Goal: Feedback & Contribution: Submit feedback/report problem

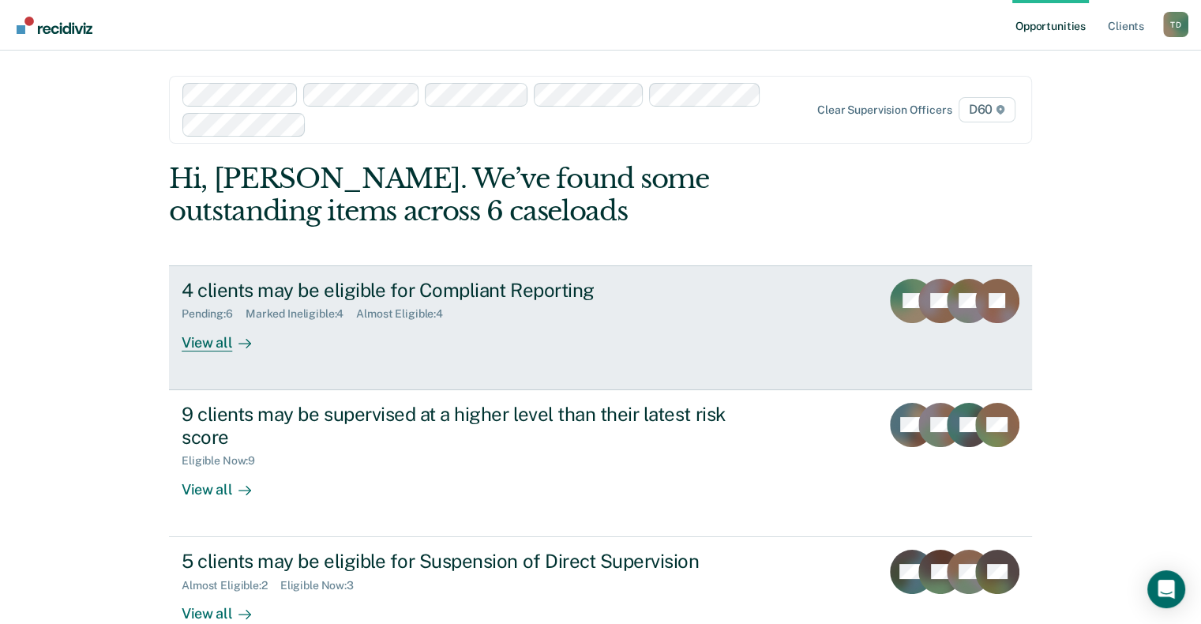
click at [324, 327] on div "4 clients may be eligible for Compliant Reporting Pending : 6 Marked Ineligible…" at bounding box center [478, 315] width 592 height 73
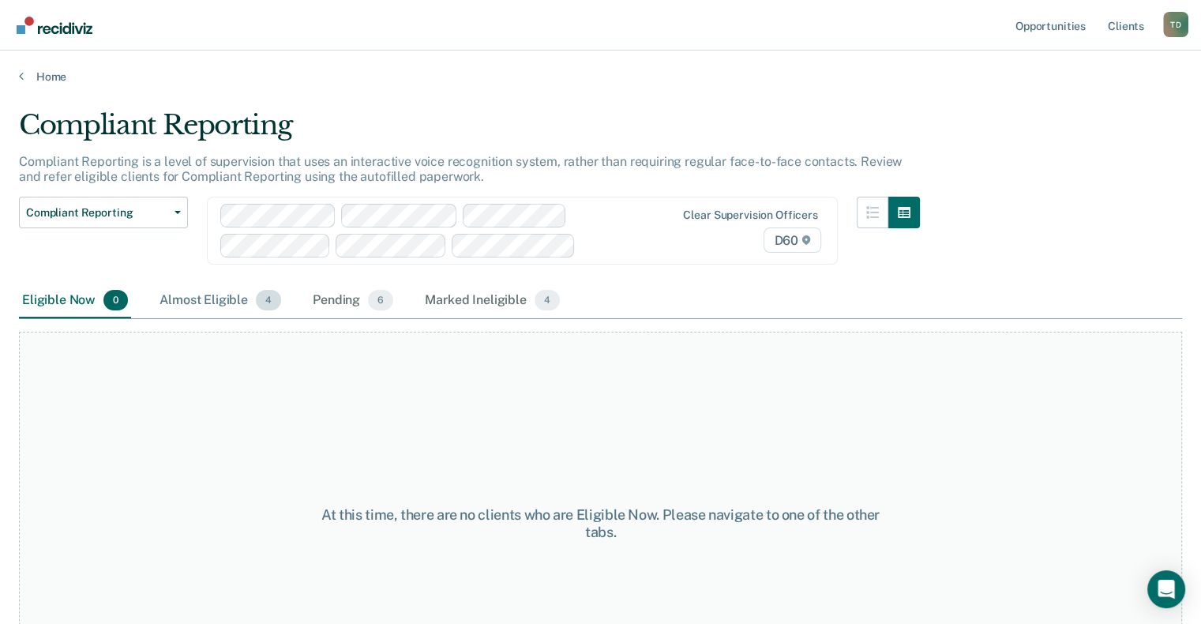
click at [215, 299] on div "Almost Eligible 4" at bounding box center [220, 300] width 128 height 35
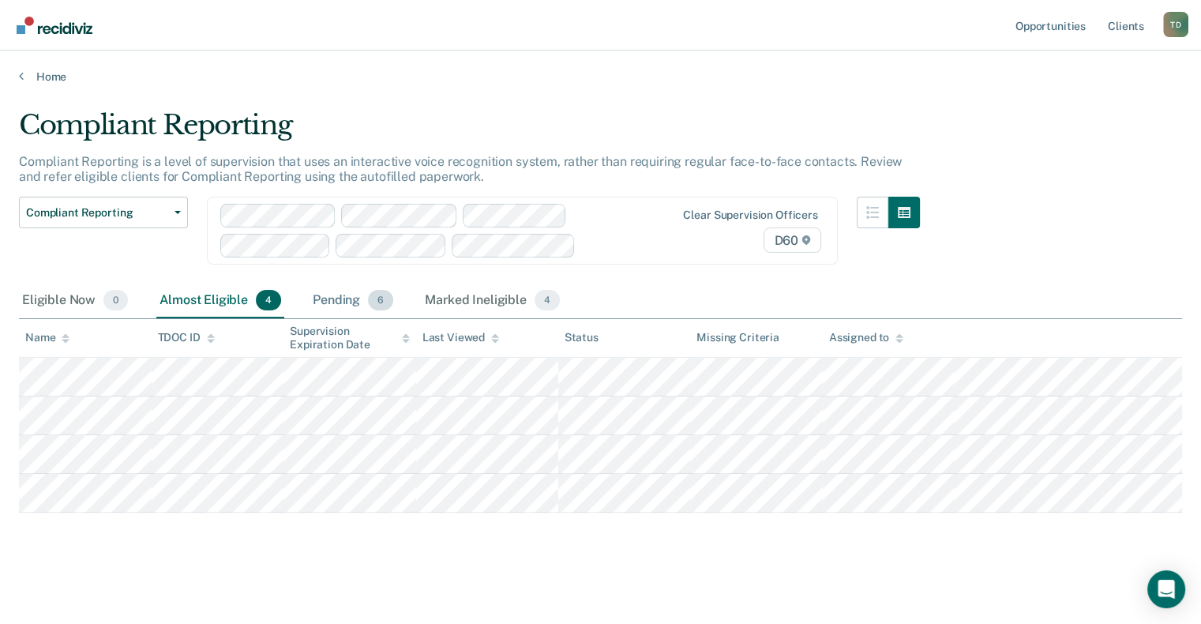
click at [366, 305] on div "Pending 6" at bounding box center [352, 300] width 87 height 35
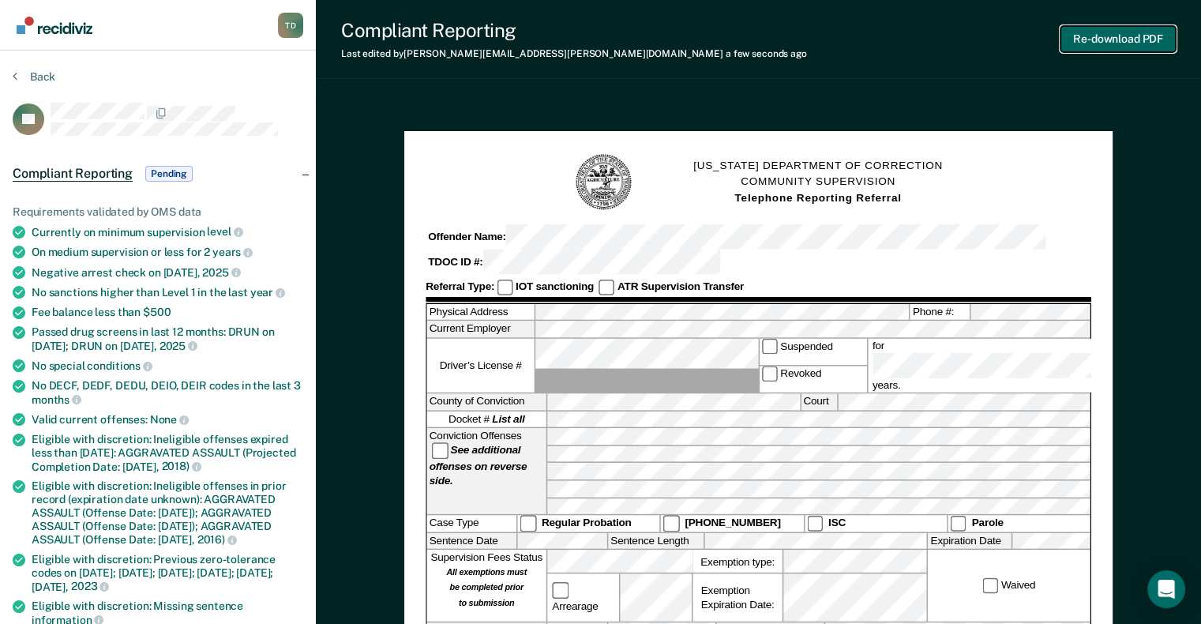
click at [1114, 40] on button "Re-download PDF" at bounding box center [1117, 39] width 115 height 26
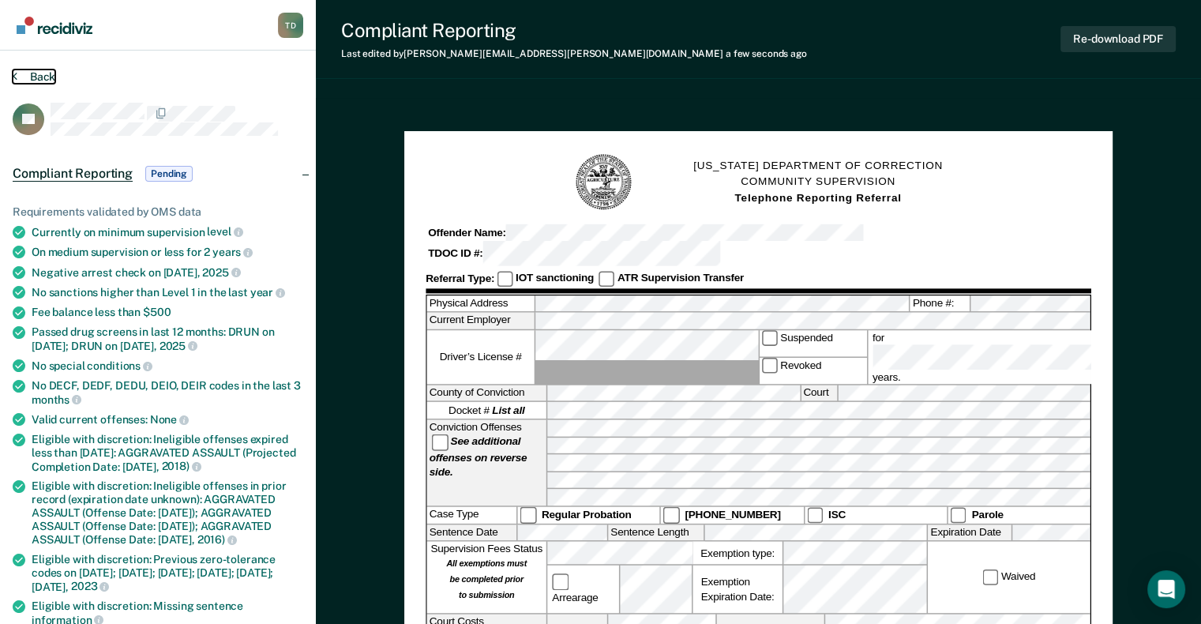
click at [51, 73] on button "Back" at bounding box center [34, 76] width 43 height 14
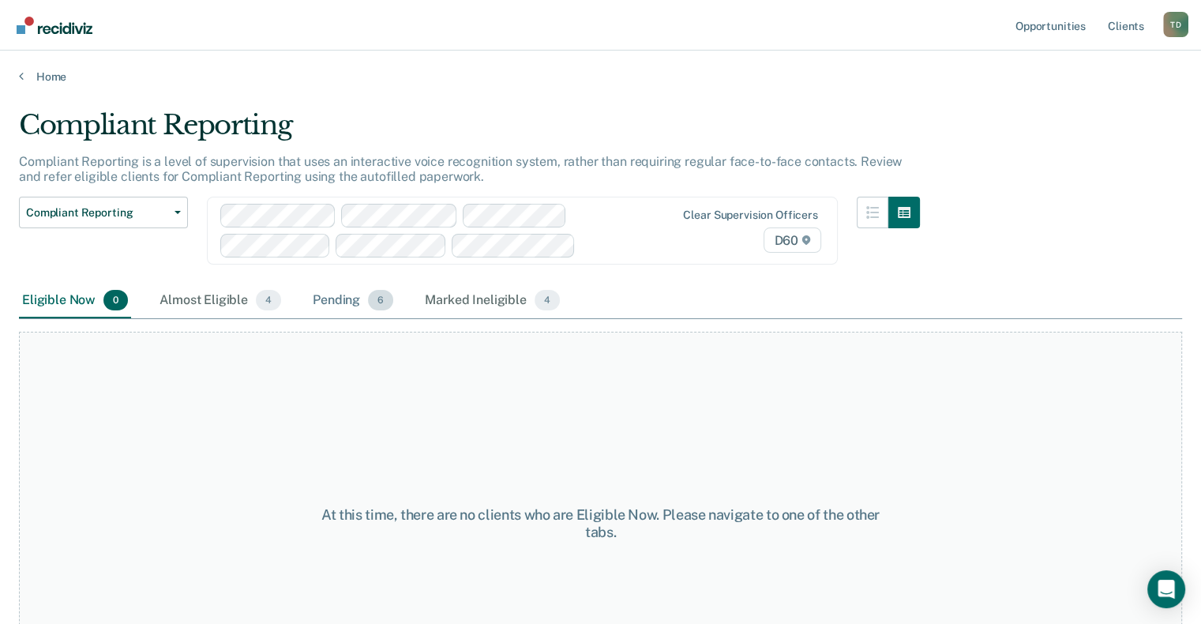
click at [339, 294] on div "Pending 6" at bounding box center [352, 300] width 87 height 35
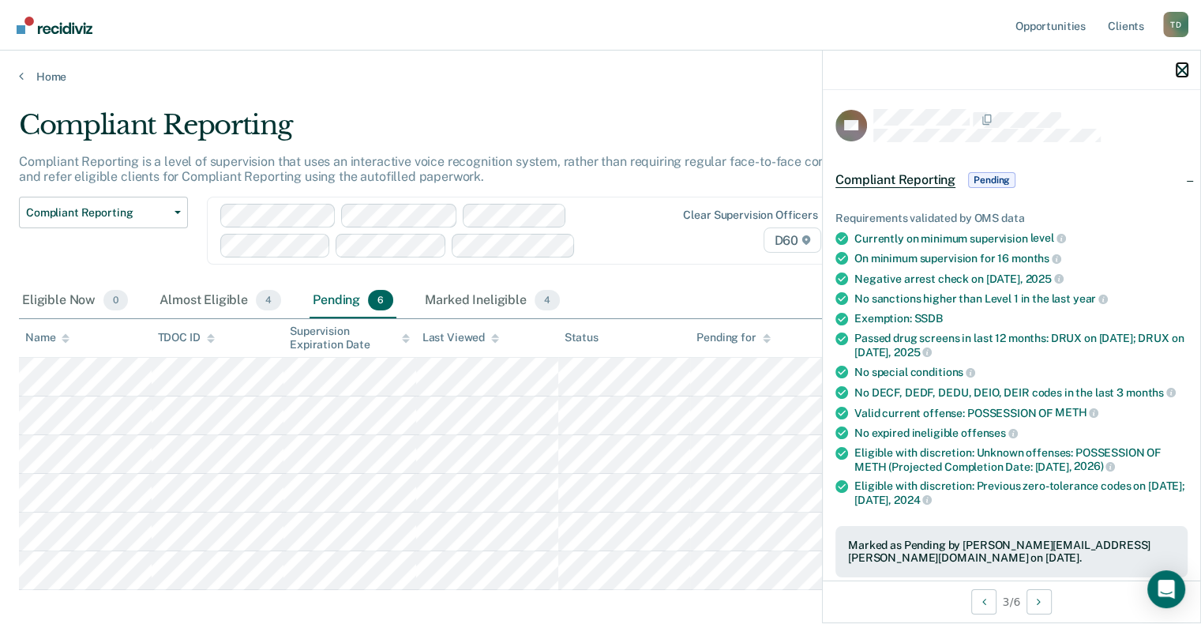
click at [1180, 71] on icon "button" at bounding box center [1181, 70] width 11 height 11
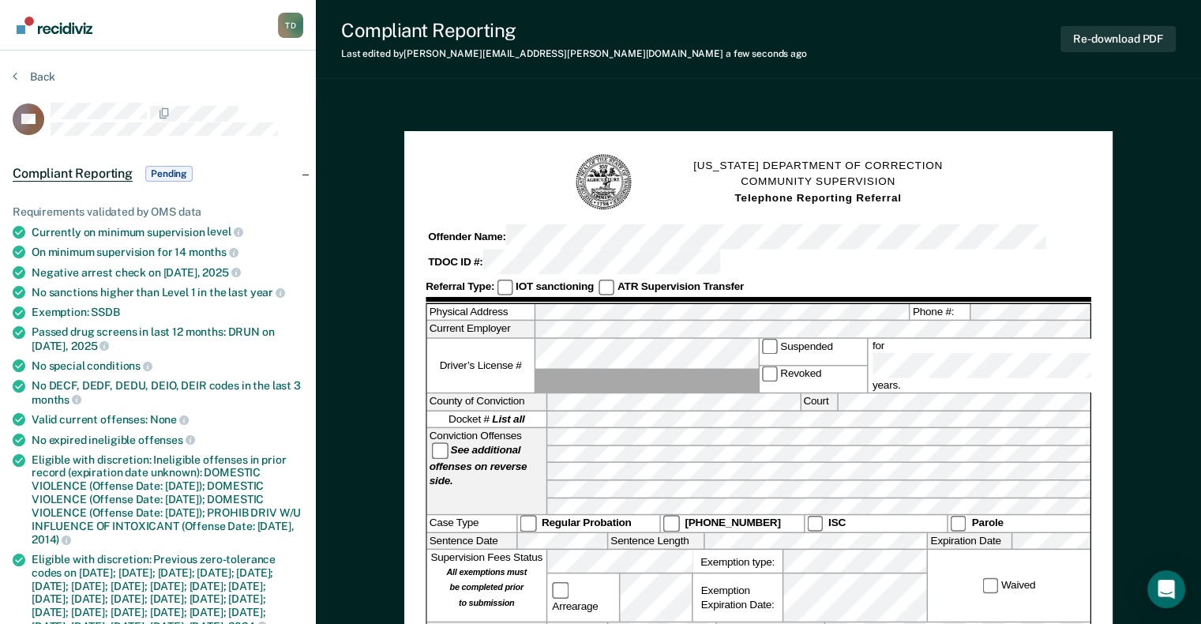
scroll to position [785, 0]
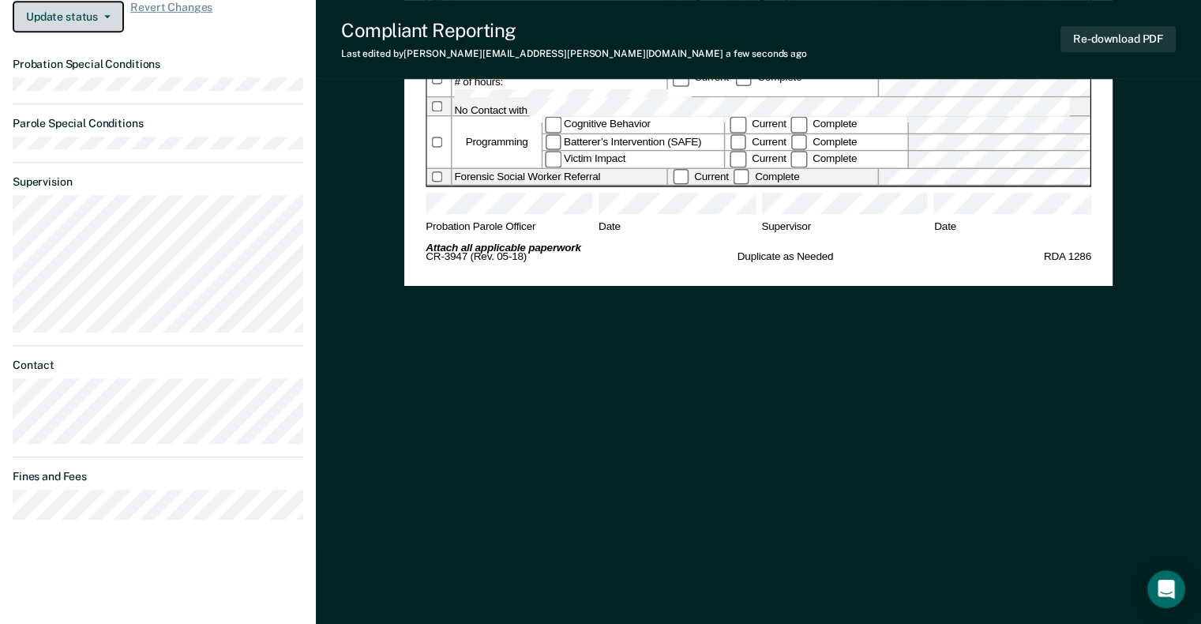
click at [107, 18] on icon "button" at bounding box center [107, 16] width 6 height 3
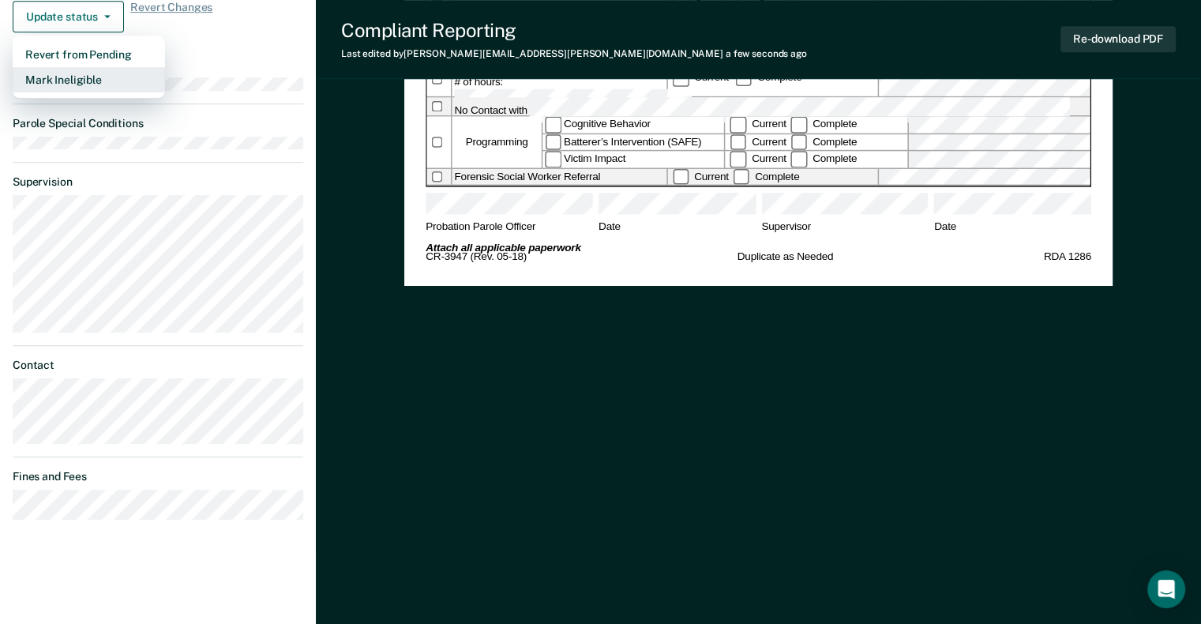
click at [71, 90] on button "Mark Ineligible" at bounding box center [89, 79] width 152 height 25
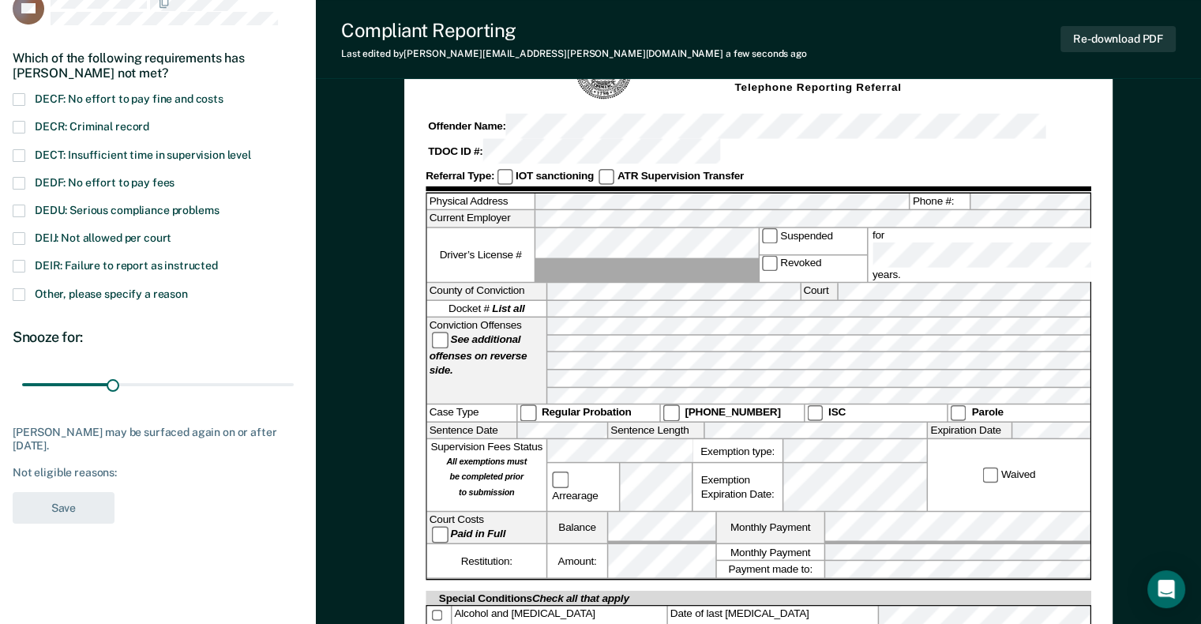
scroll to position [62, 0]
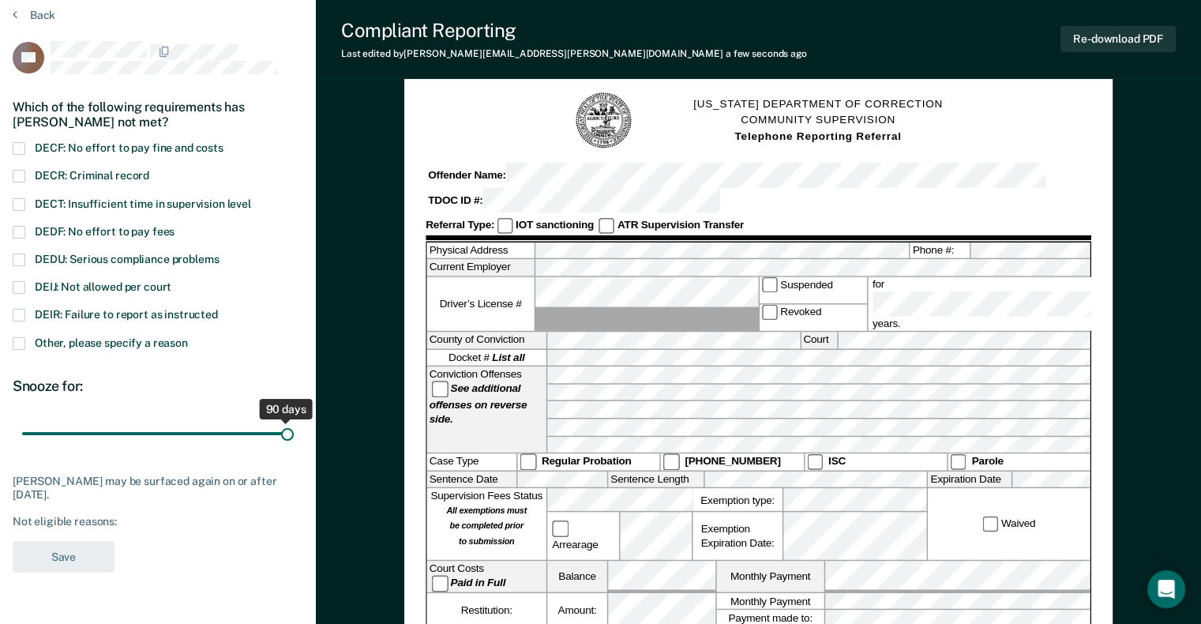
drag, startPoint x: 117, startPoint y: 428, endPoint x: 359, endPoint y: 422, distance: 242.4
type input "90"
click at [294, 422] on input "range" at bounding box center [158, 433] width 272 height 28
click at [20, 283] on span at bounding box center [19, 287] width 13 height 13
click at [171, 281] on input "DEIJ: Not allowed per court" at bounding box center [171, 281] width 0 height 0
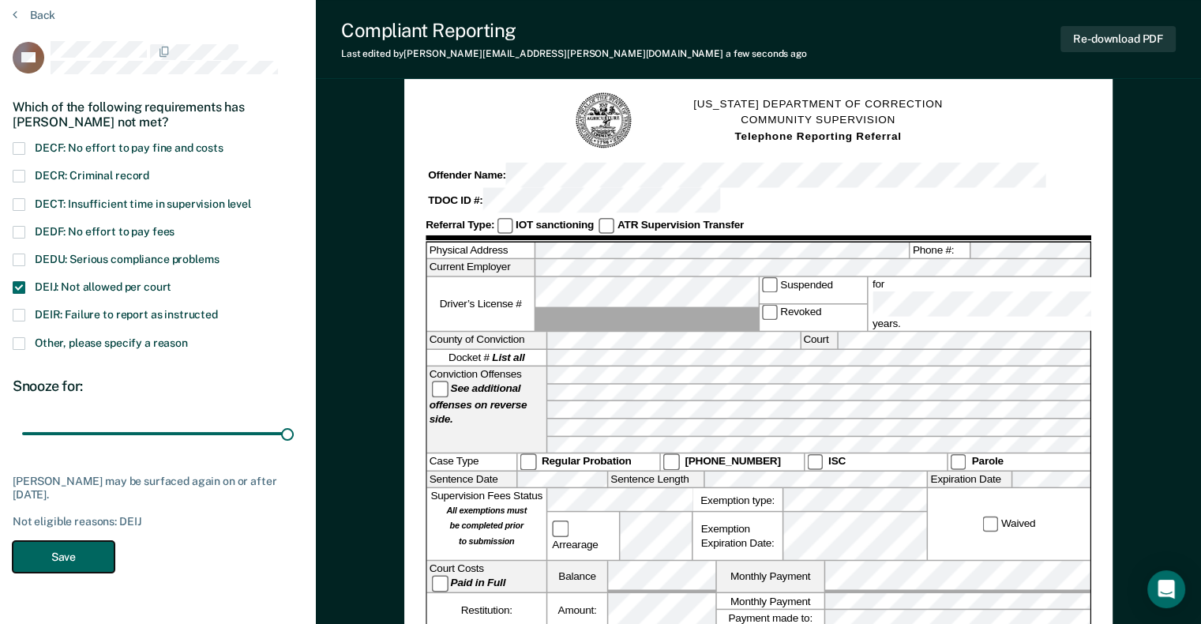
click at [59, 556] on button "Save" at bounding box center [64, 557] width 102 height 32
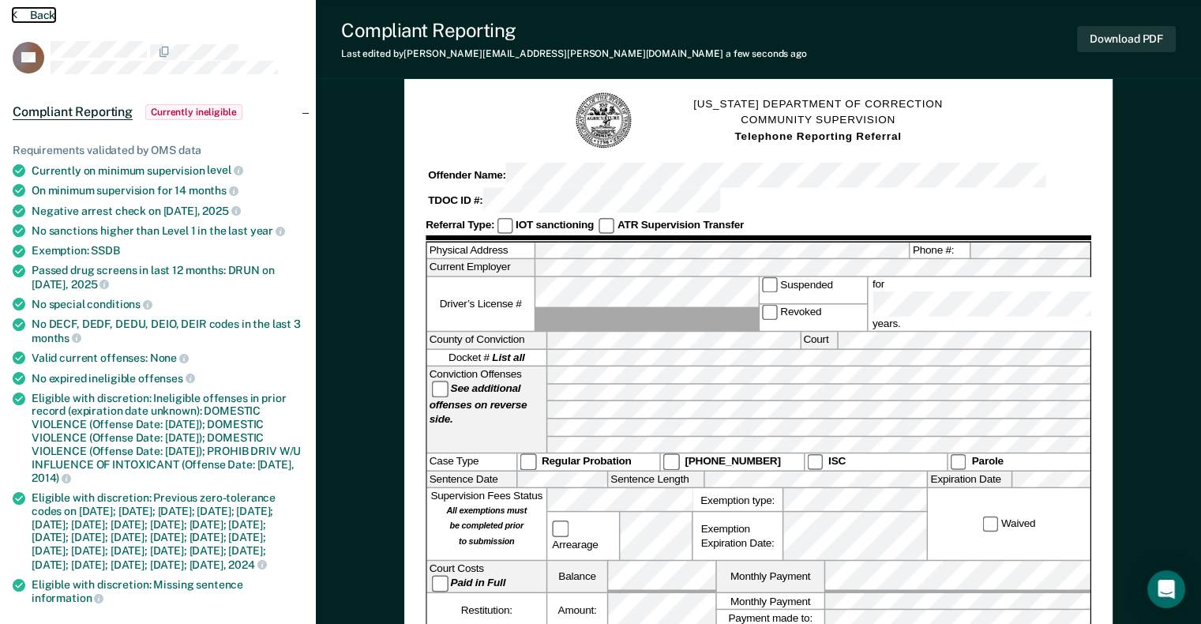
click at [50, 13] on button "Back" at bounding box center [34, 15] width 43 height 14
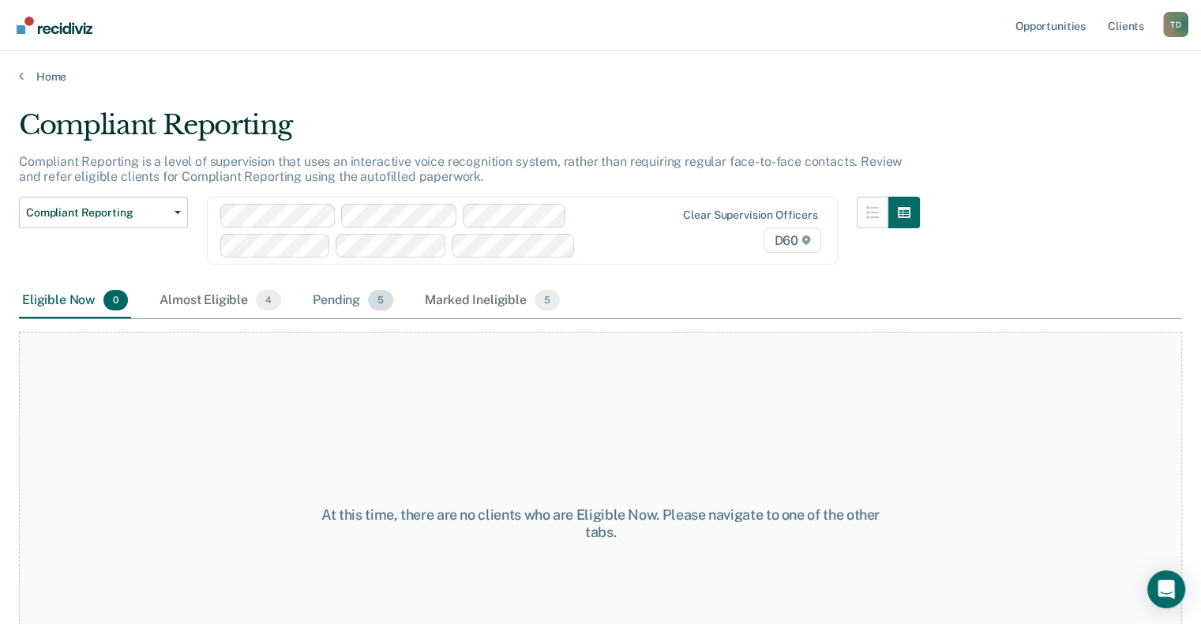
click at [324, 298] on div "Pending 5" at bounding box center [352, 300] width 87 height 35
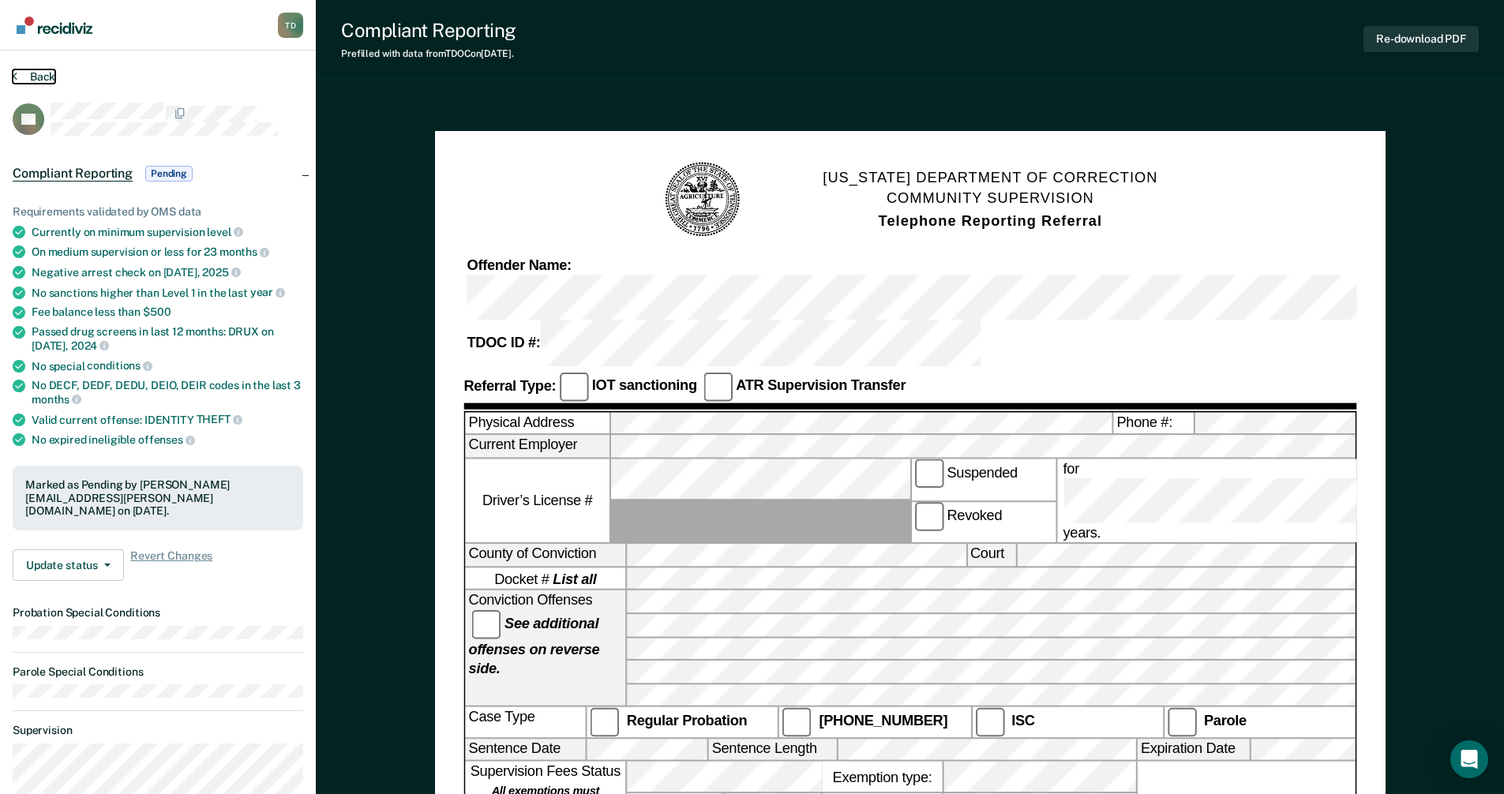
click at [48, 76] on button "Back" at bounding box center [34, 76] width 43 height 14
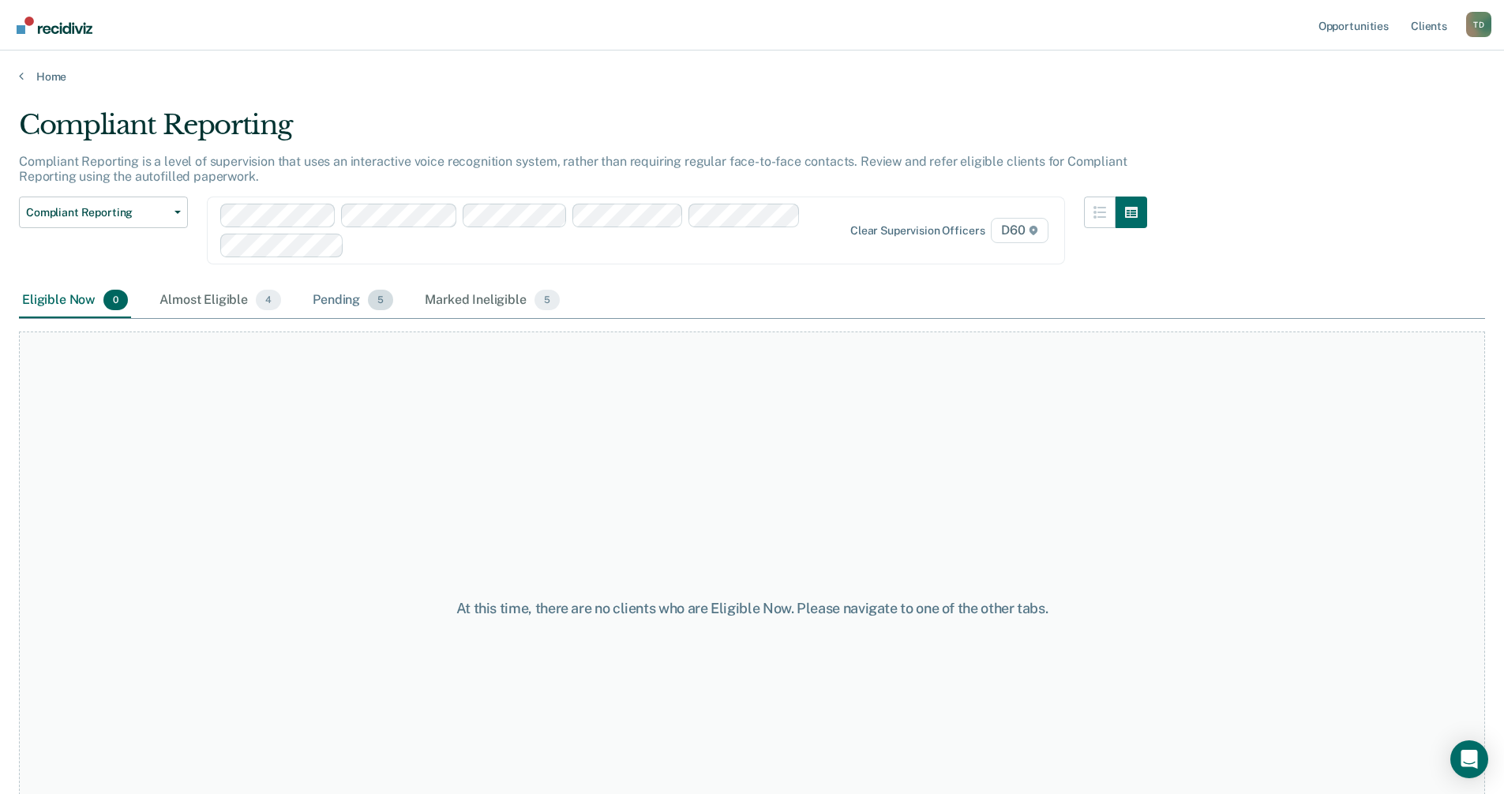
click at [363, 299] on div "Pending 5" at bounding box center [352, 300] width 87 height 35
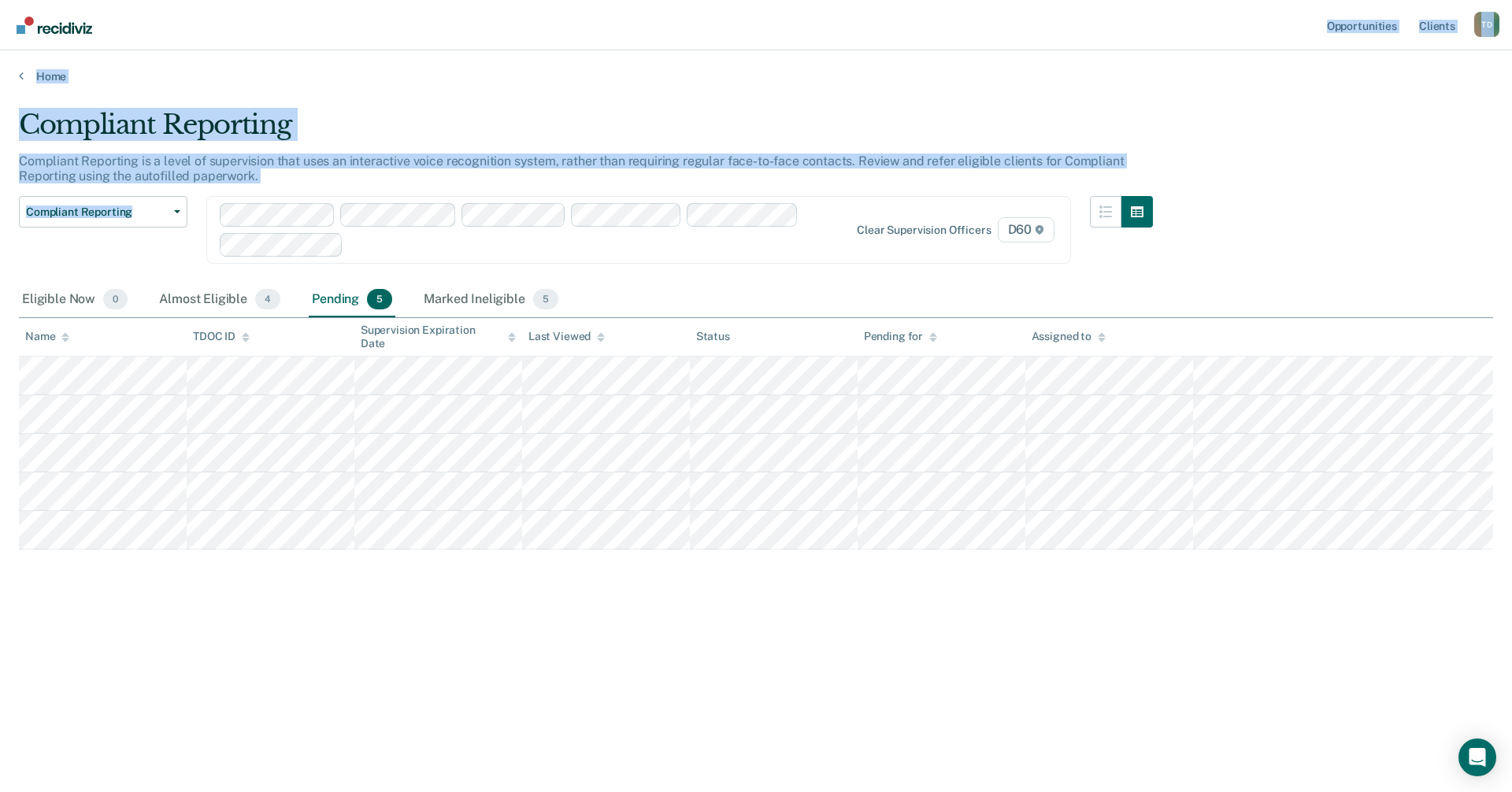
drag, startPoint x: 920, startPoint y: 22, endPoint x: 626, endPoint y: 120, distance: 309.9
click at [350, 235] on div "Opportunities Client s Taneshia Douglas T D Profile How it works Log Out Home C…" at bounding box center [756, 396] width 1512 height 792
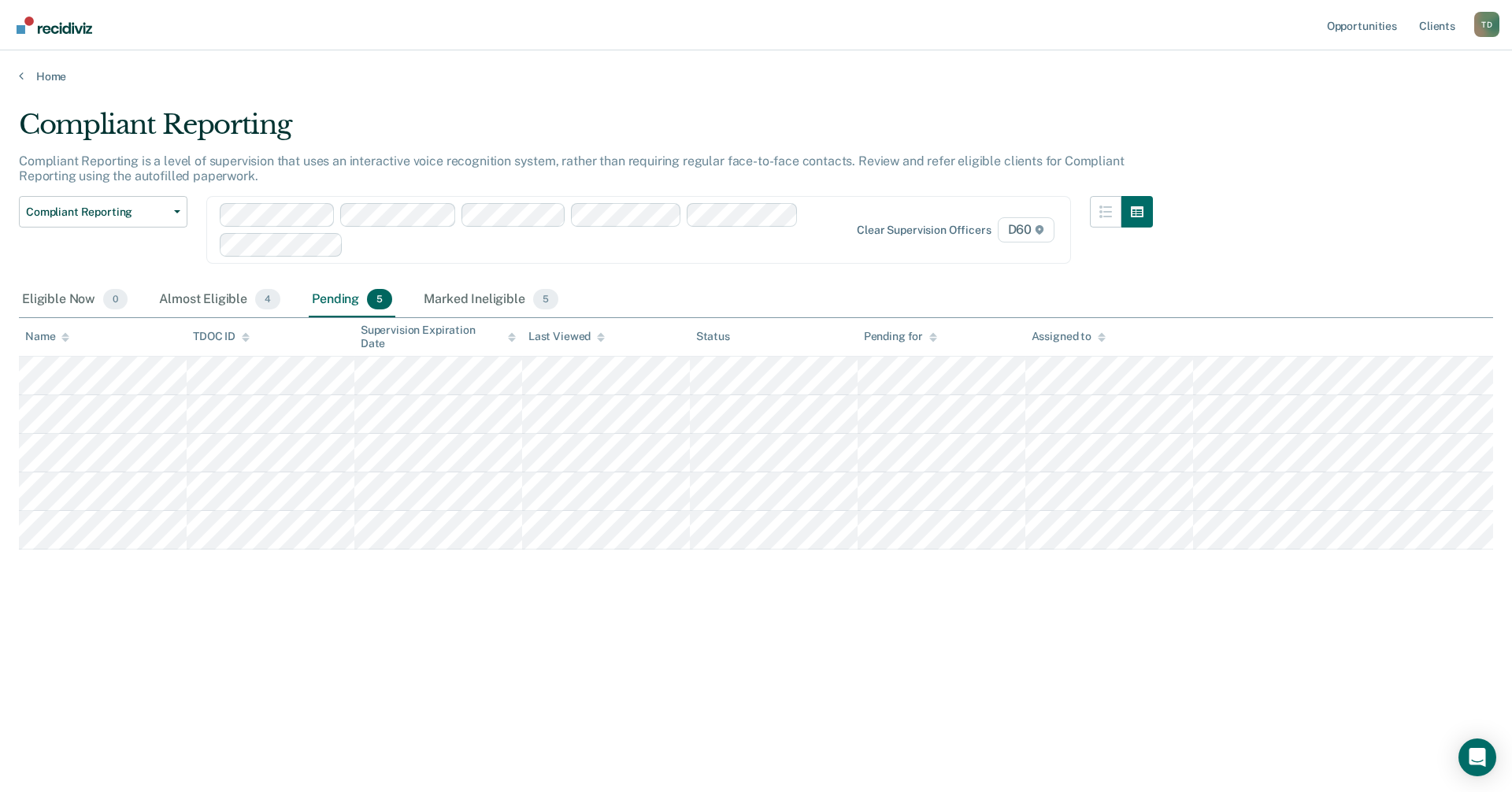
click at [1210, 303] on div "Eligible Now 0 Almost Eligible 4 Pending 5 Marked Ineligible 5" at bounding box center [756, 300] width 1475 height 36
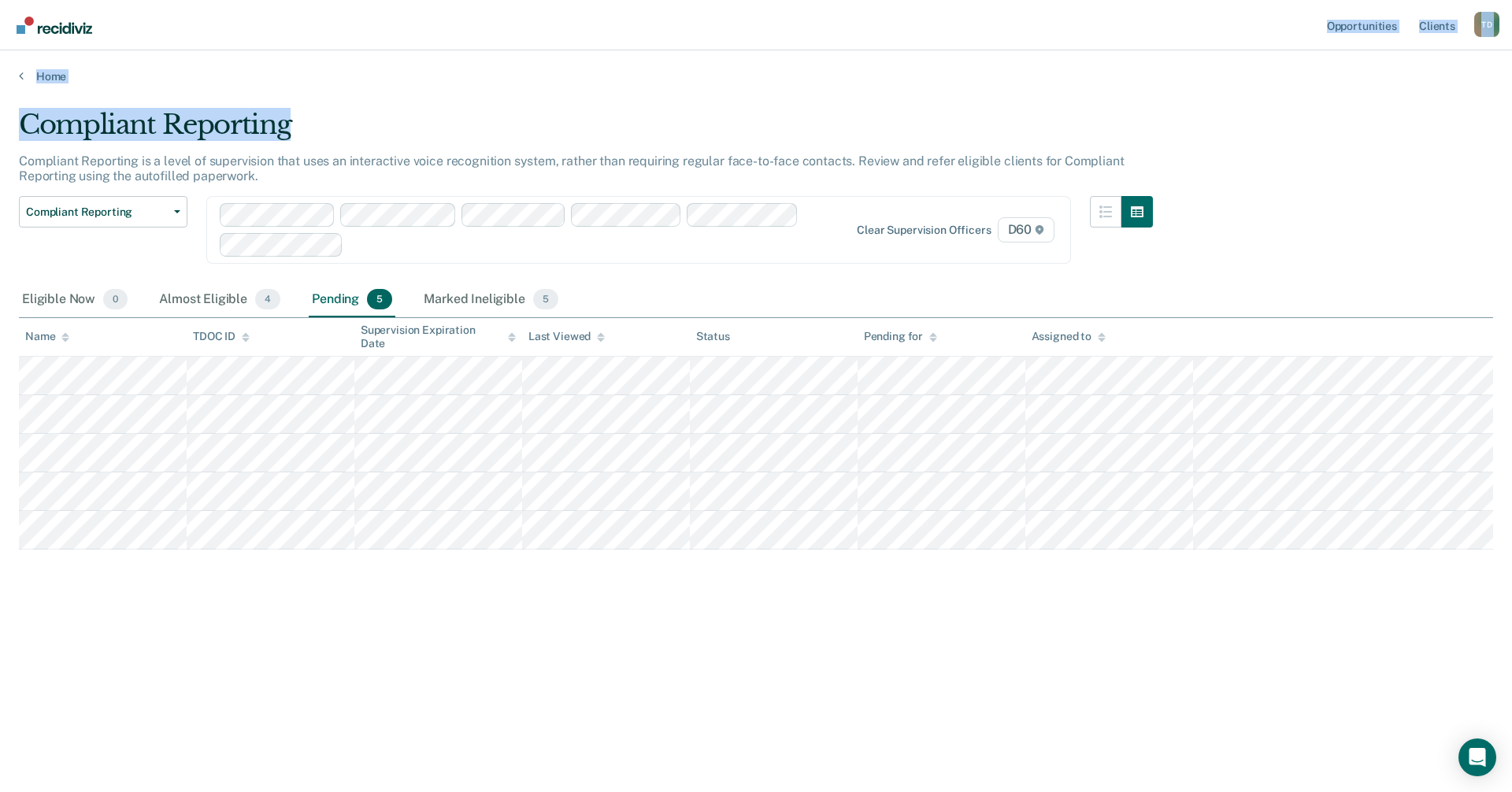
drag, startPoint x: 1116, startPoint y: 2, endPoint x: 903, endPoint y: 25, distance: 214.2
click at [864, 112] on div "Opportunities Client s Taneshia Douglas T D Profile How it works Log Out Home C…" at bounding box center [756, 396] width 1512 height 792
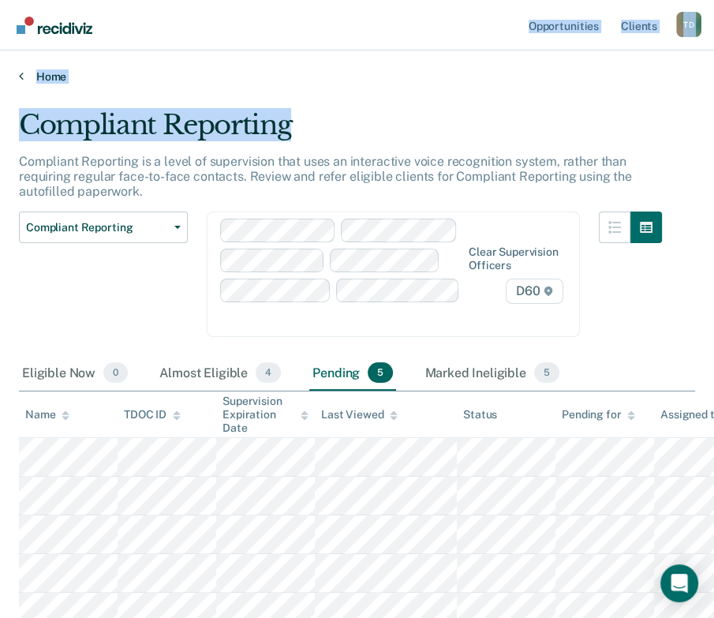
click at [455, 73] on link "Home" at bounding box center [357, 76] width 676 height 14
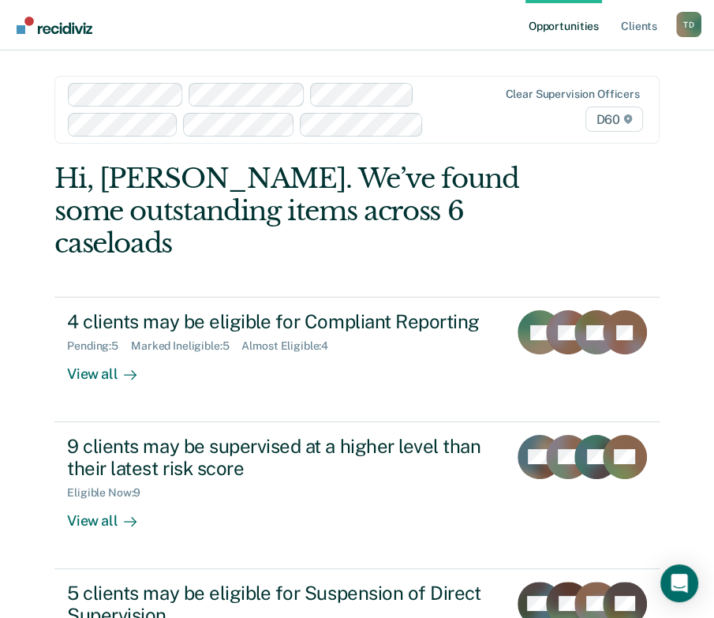
click at [455, 73] on main "Clear supervision officers D60 Hi, Taneshia. We’ve found some outstanding items…" at bounding box center [357, 396] width 643 height 691
click at [433, 64] on main "Clear supervision officers D60 Hi, Taneshia. We’ve found some outstanding items…" at bounding box center [357, 396] width 643 height 691
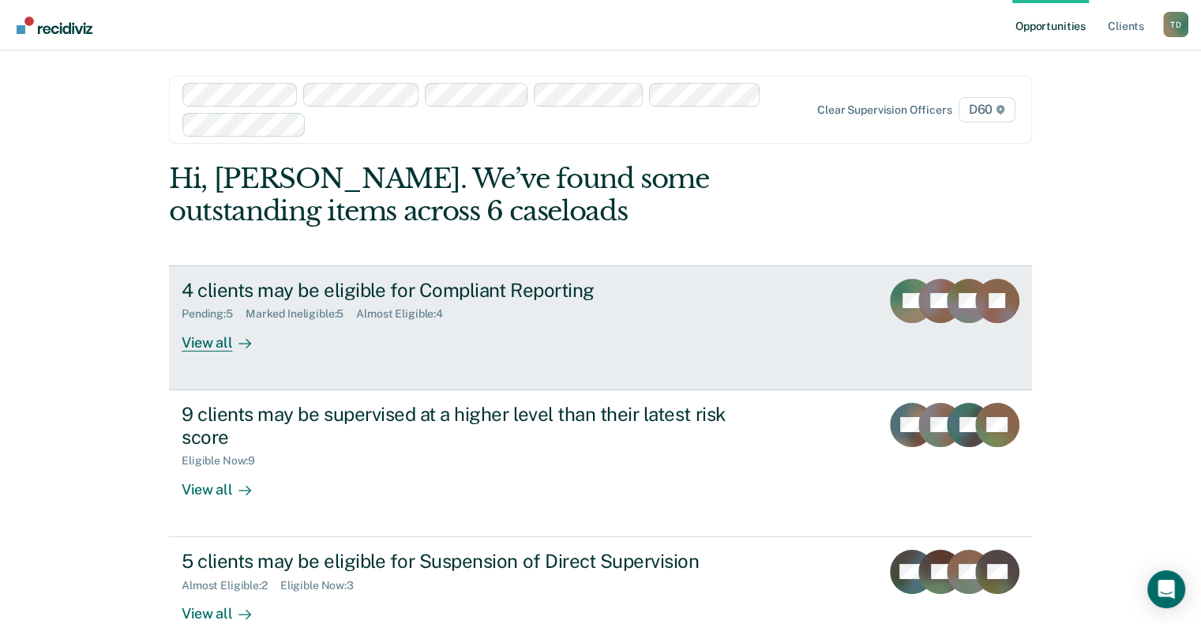
click at [470, 292] on div "4 clients may be eligible for Compliant Reporting" at bounding box center [459, 290] width 554 height 23
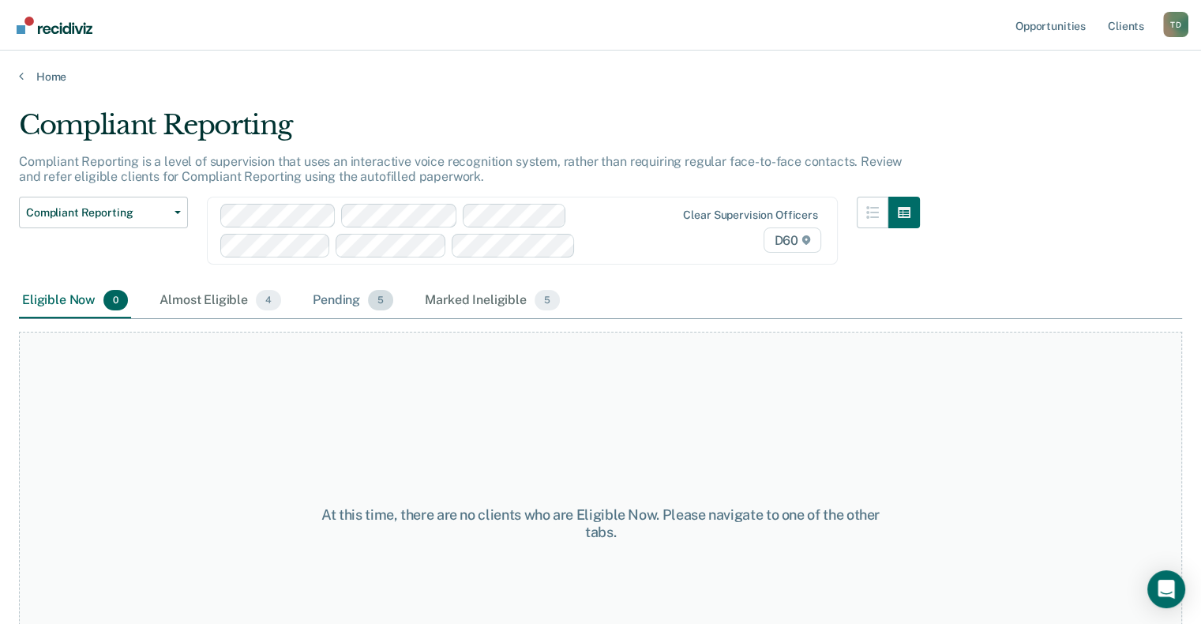
click at [347, 308] on div "Pending 5" at bounding box center [352, 300] width 87 height 35
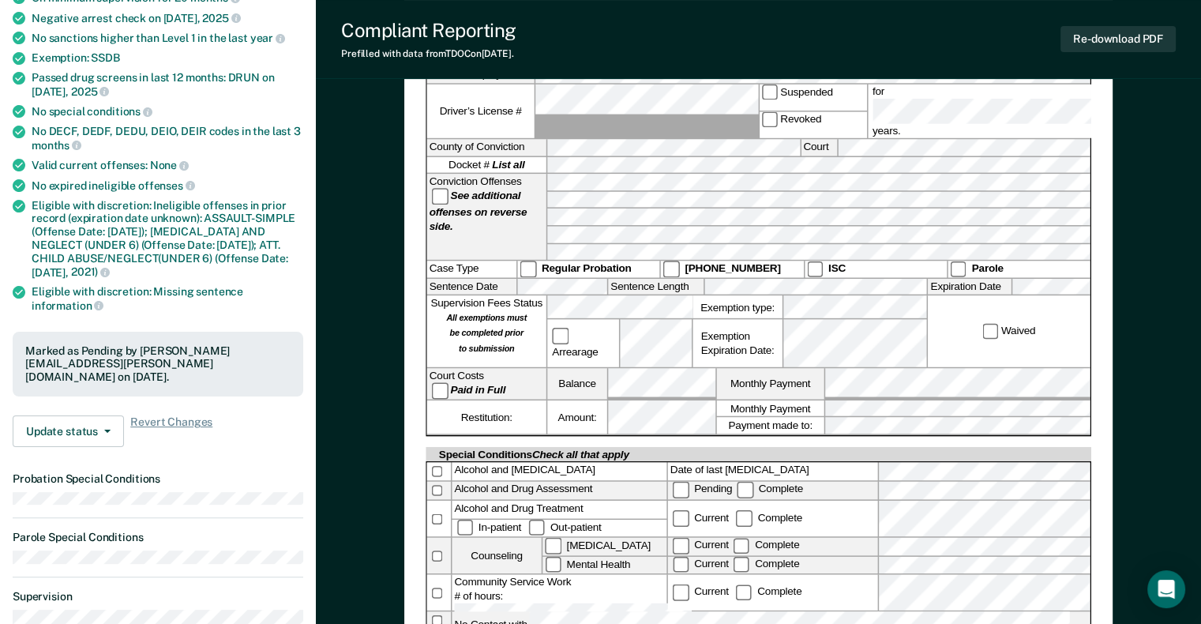
scroll to position [272, 0]
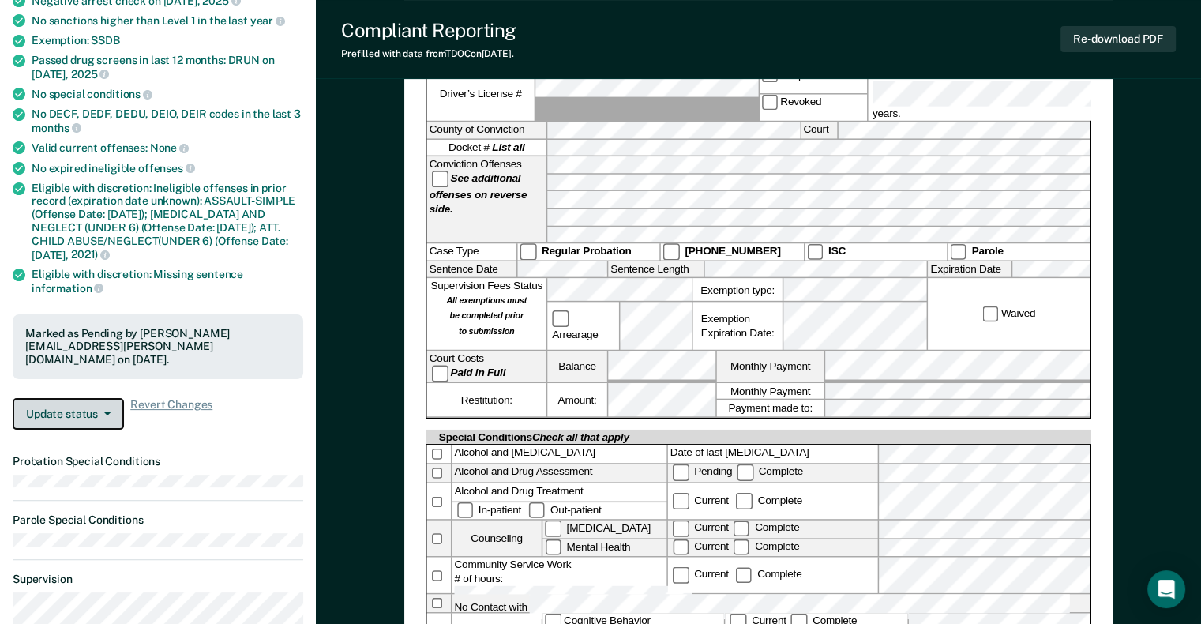
click at [107, 412] on icon "button" at bounding box center [107, 413] width 6 height 3
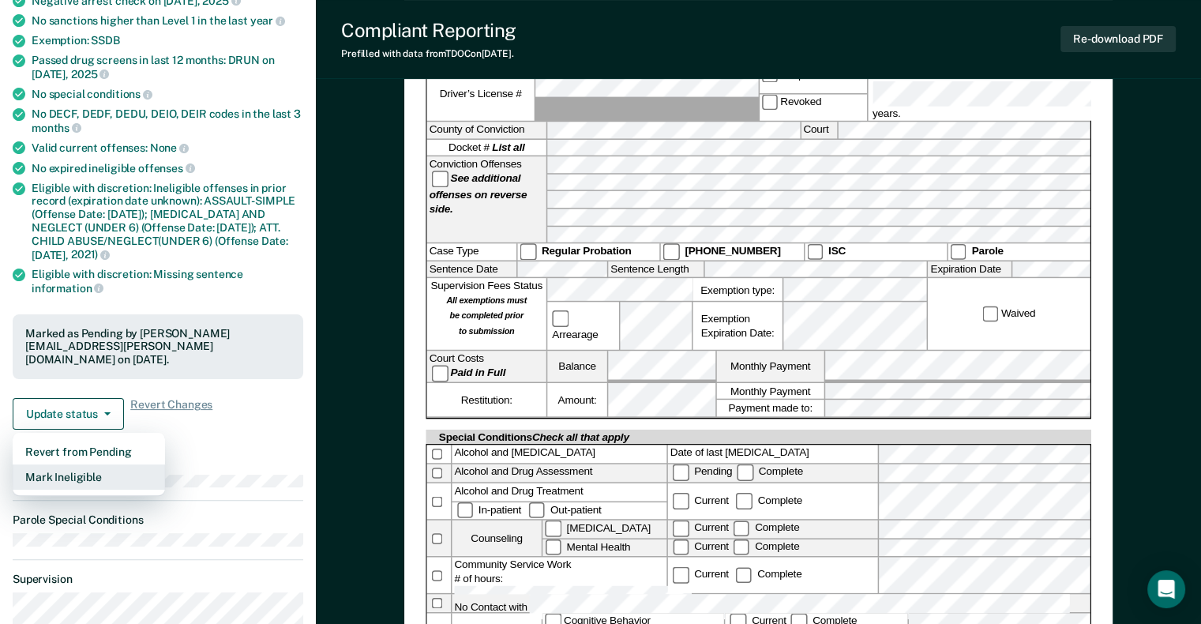
click at [65, 464] on button "Mark Ineligible" at bounding box center [89, 476] width 152 height 25
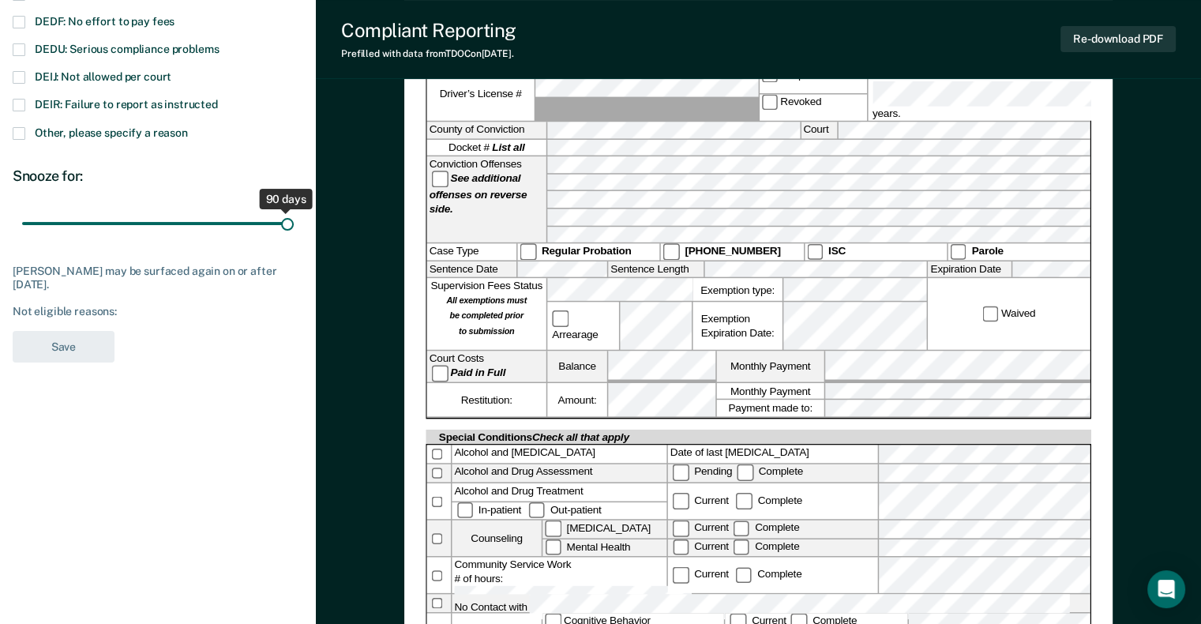
drag, startPoint x: 107, startPoint y: 219, endPoint x: 325, endPoint y: 239, distance: 219.6
type input "90"
click at [294, 237] on input "range" at bounding box center [158, 223] width 272 height 28
click at [20, 81] on span at bounding box center [19, 77] width 13 height 13
click at [171, 71] on input "DEIJ: Not allowed per court" at bounding box center [171, 71] width 0 height 0
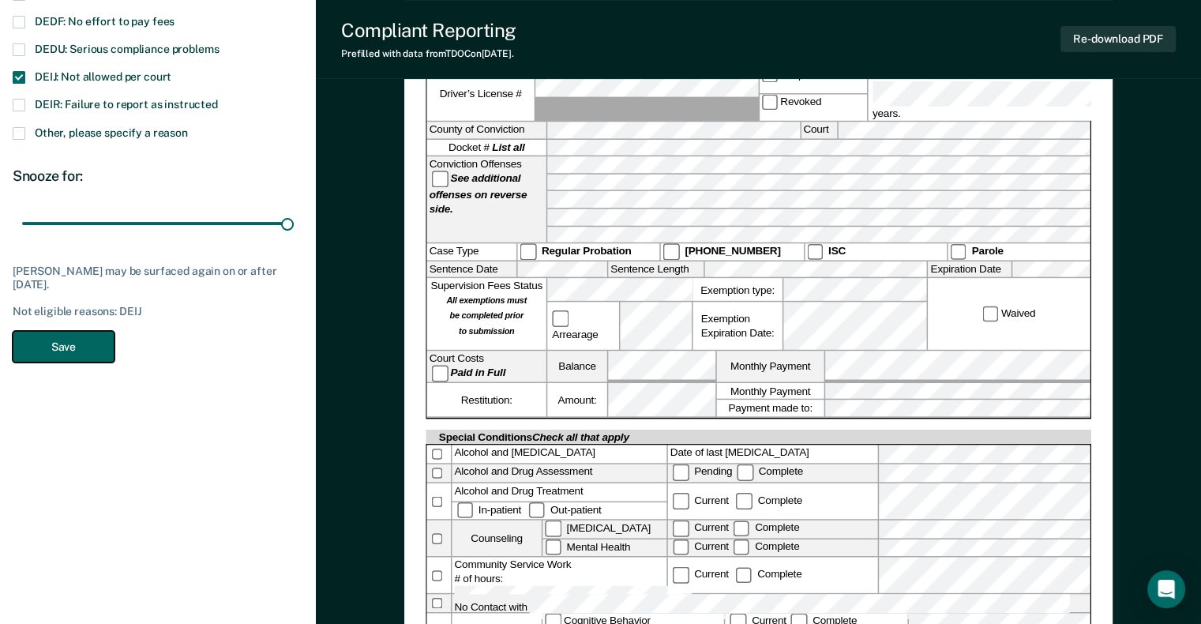
click at [56, 349] on button "Save" at bounding box center [64, 347] width 102 height 32
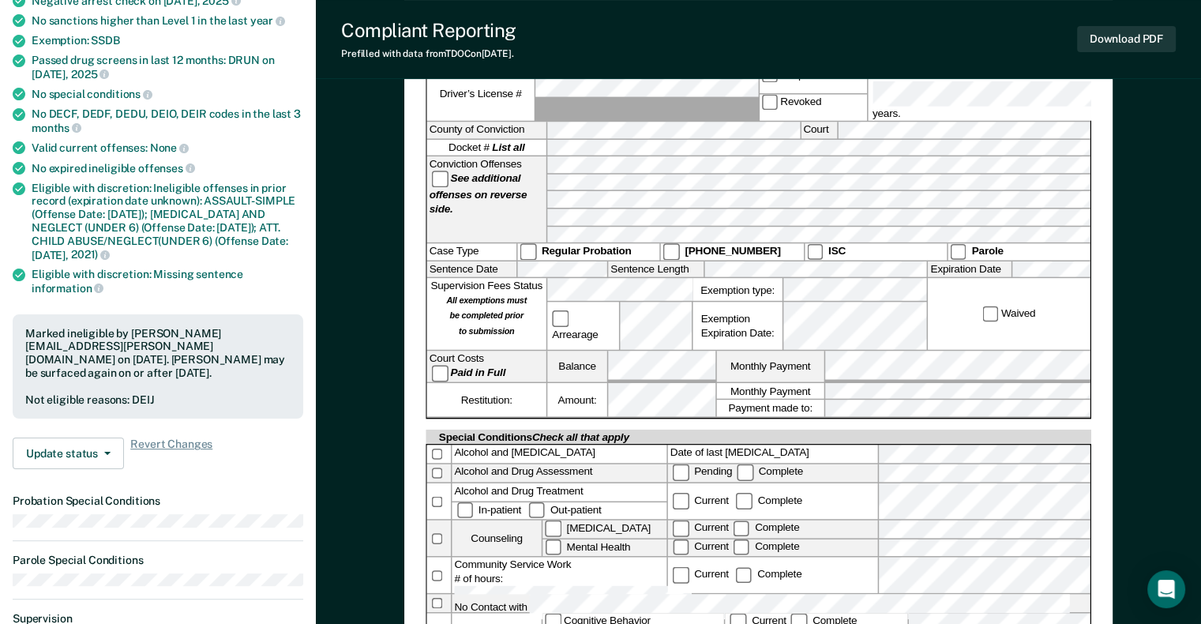
scroll to position [0, 0]
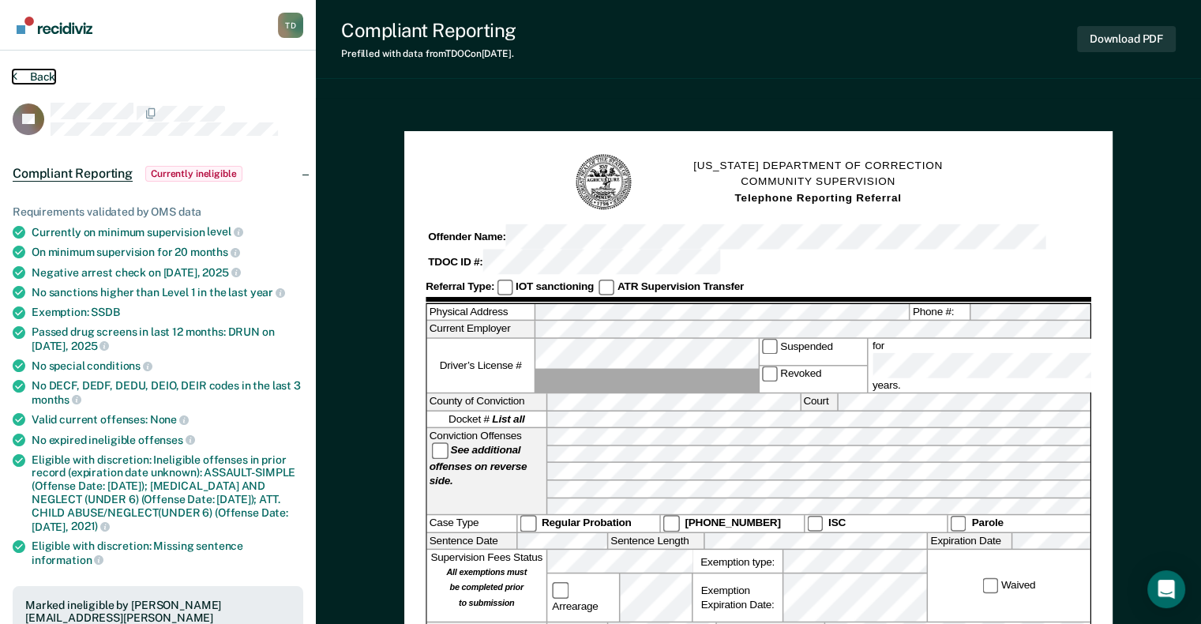
click at [54, 72] on button "Back" at bounding box center [34, 76] width 43 height 14
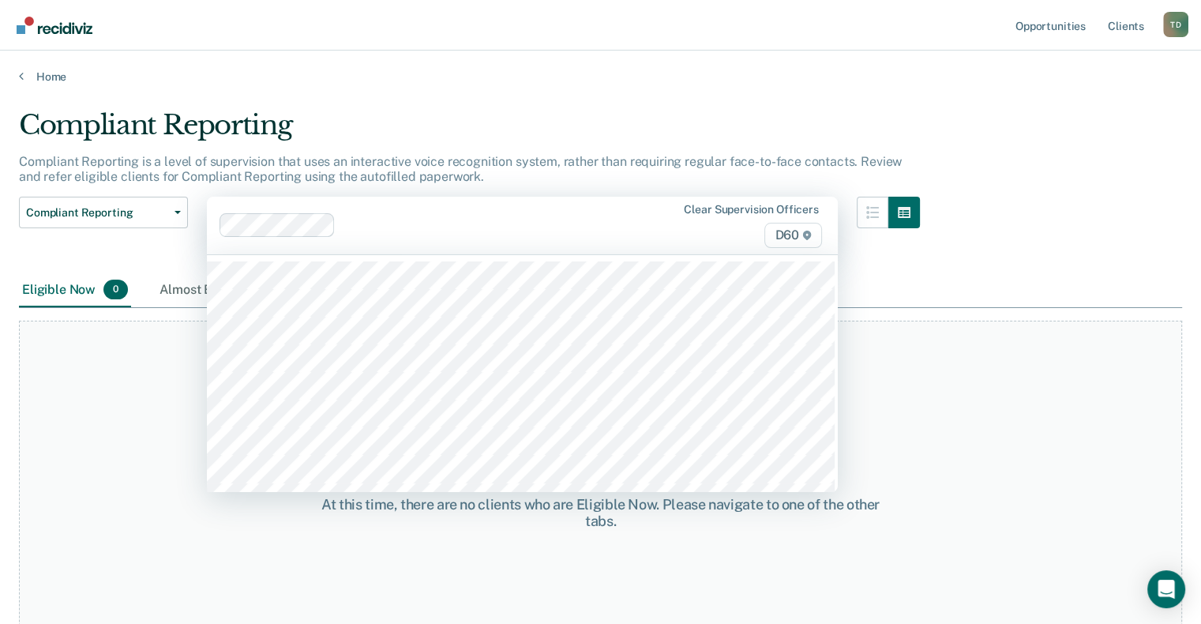
click at [378, 215] on div at bounding box center [431, 225] width 424 height 24
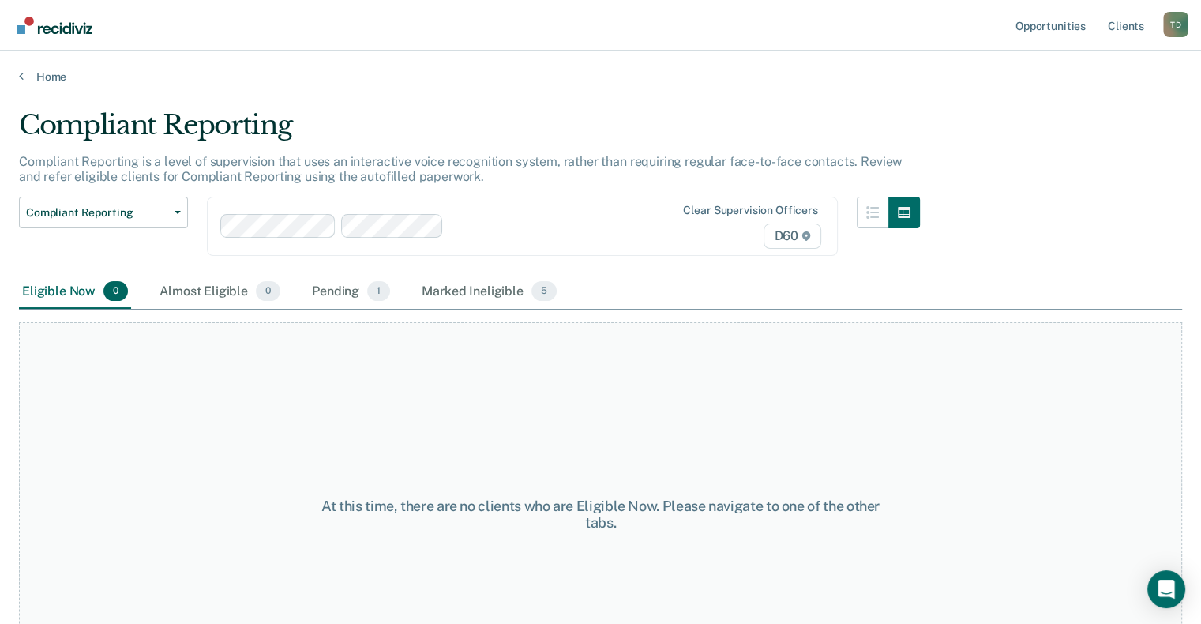
click at [561, 214] on div at bounding box center [431, 226] width 422 height 24
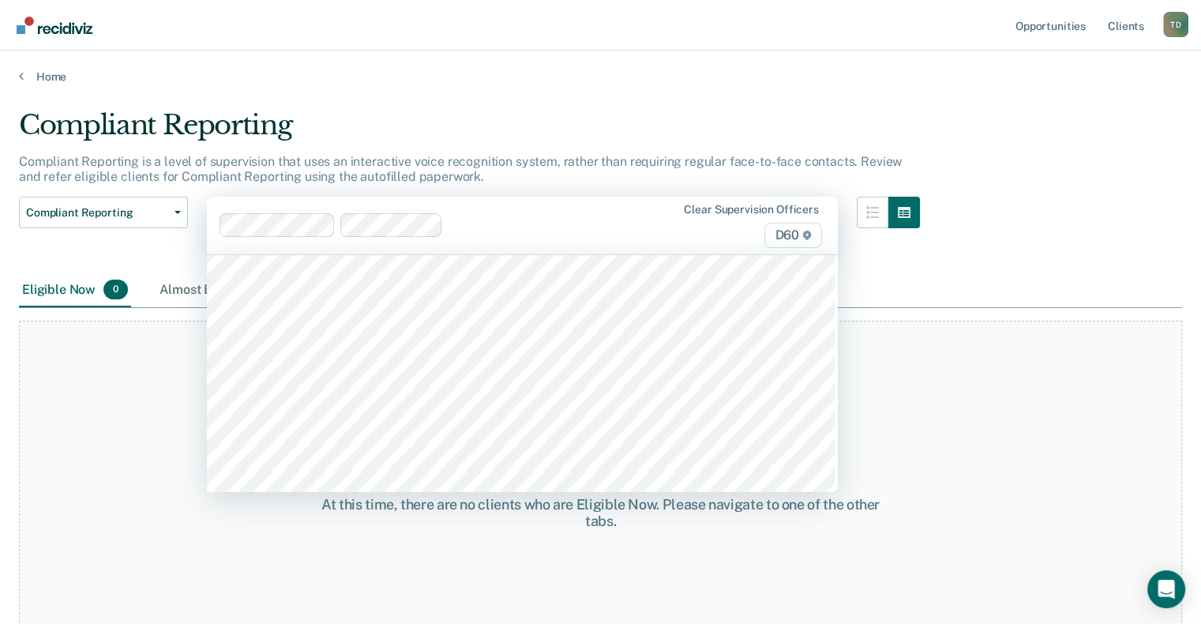
scroll to position [335, 0]
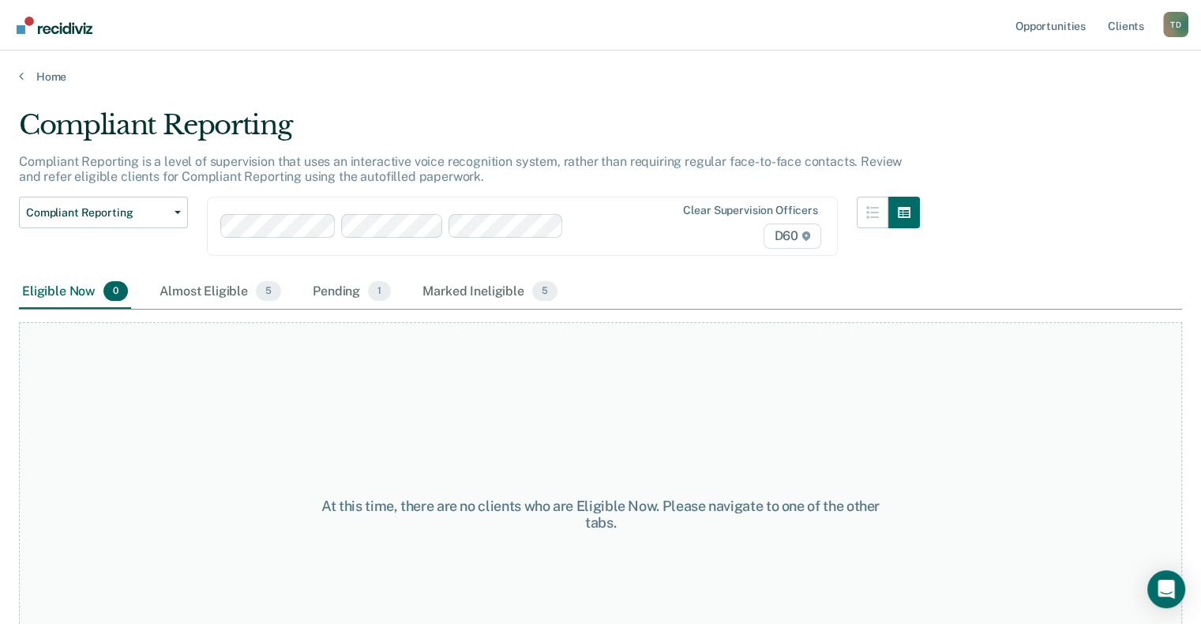
click at [613, 229] on div "Loading data..." at bounding box center [600, 307] width 1163 height 396
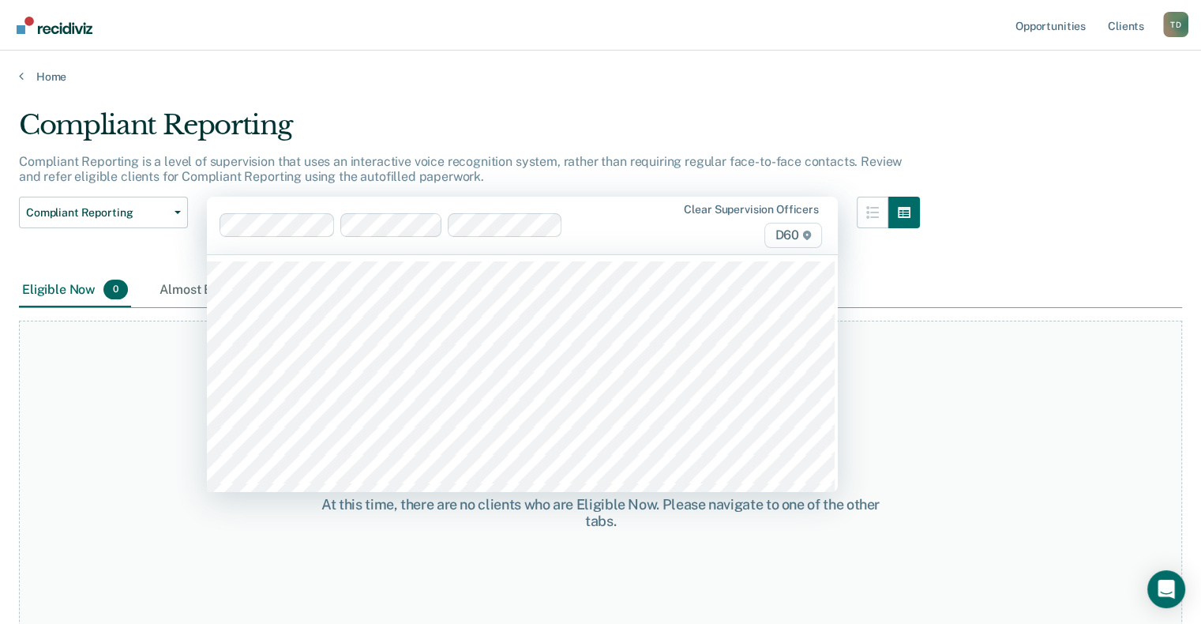
click at [613, 230] on div at bounding box center [605, 225] width 73 height 18
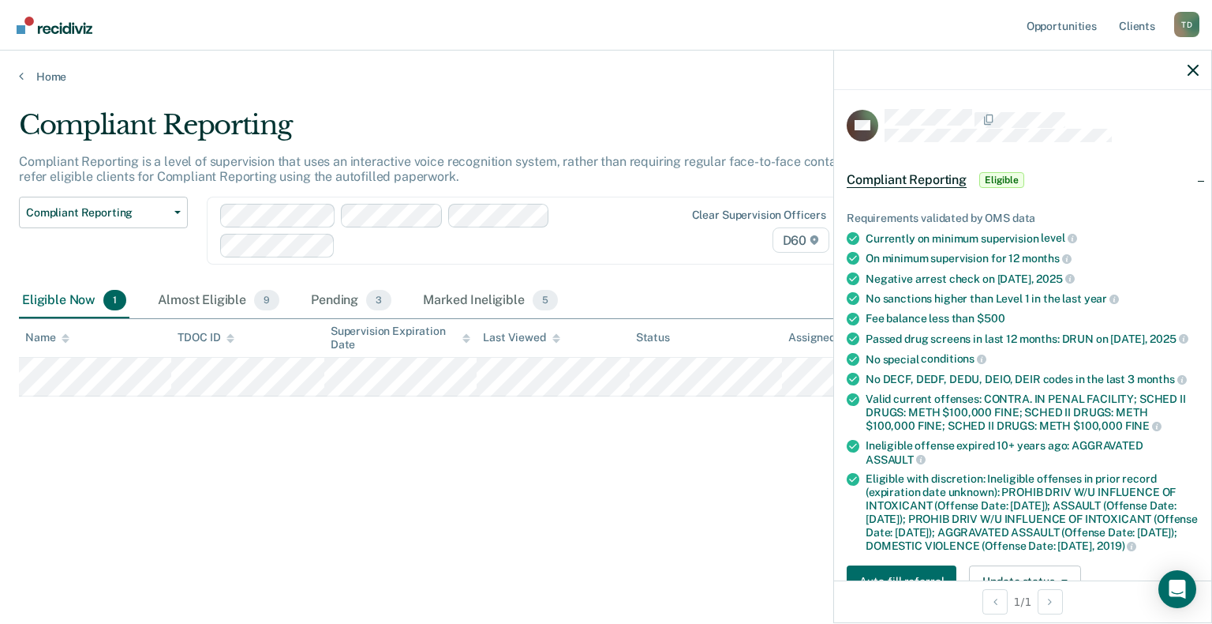
click at [778, 444] on div "Compliant Reporting Compliant Reporting is a level of supervision that uses an …" at bounding box center [606, 307] width 1174 height 396
click at [705, 478] on div "Compliant Reporting Compliant Reporting is a level of supervision that uses an …" at bounding box center [606, 307] width 1174 height 396
click at [757, 474] on div "Compliant Reporting Compliant Reporting is a level of supervision that uses an …" at bounding box center [606, 307] width 1174 height 396
click at [762, 459] on div "Compliant Reporting Compliant Reporting is a level of supervision that uses an …" at bounding box center [606, 307] width 1174 height 396
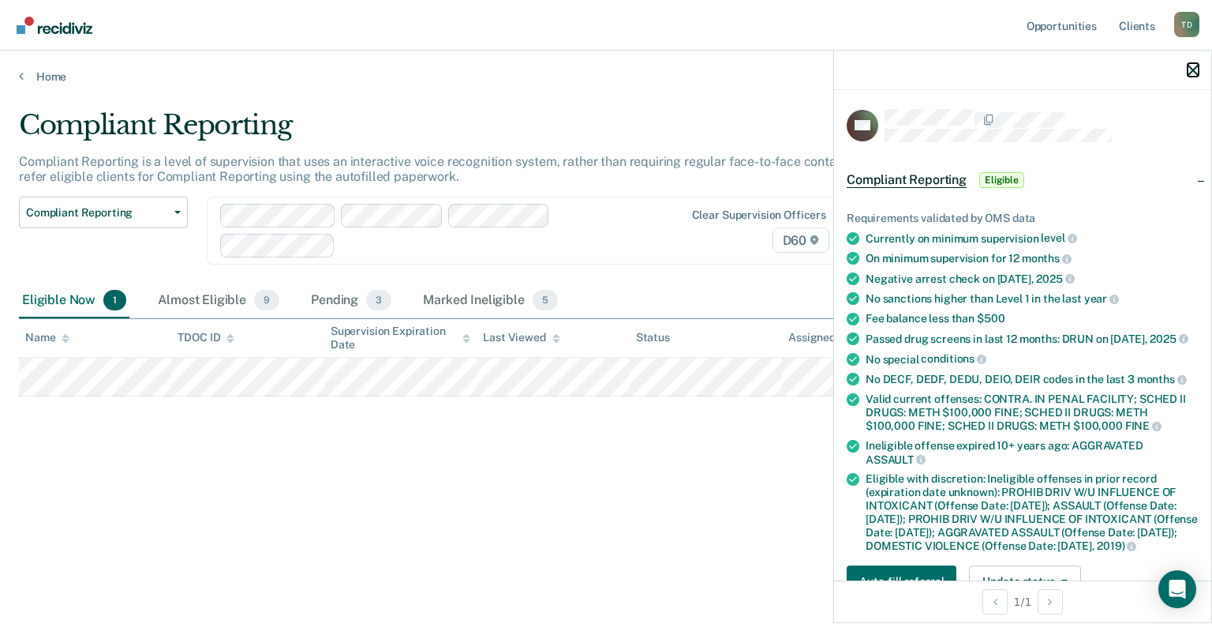
click at [1188, 72] on icon "button" at bounding box center [1193, 70] width 11 height 11
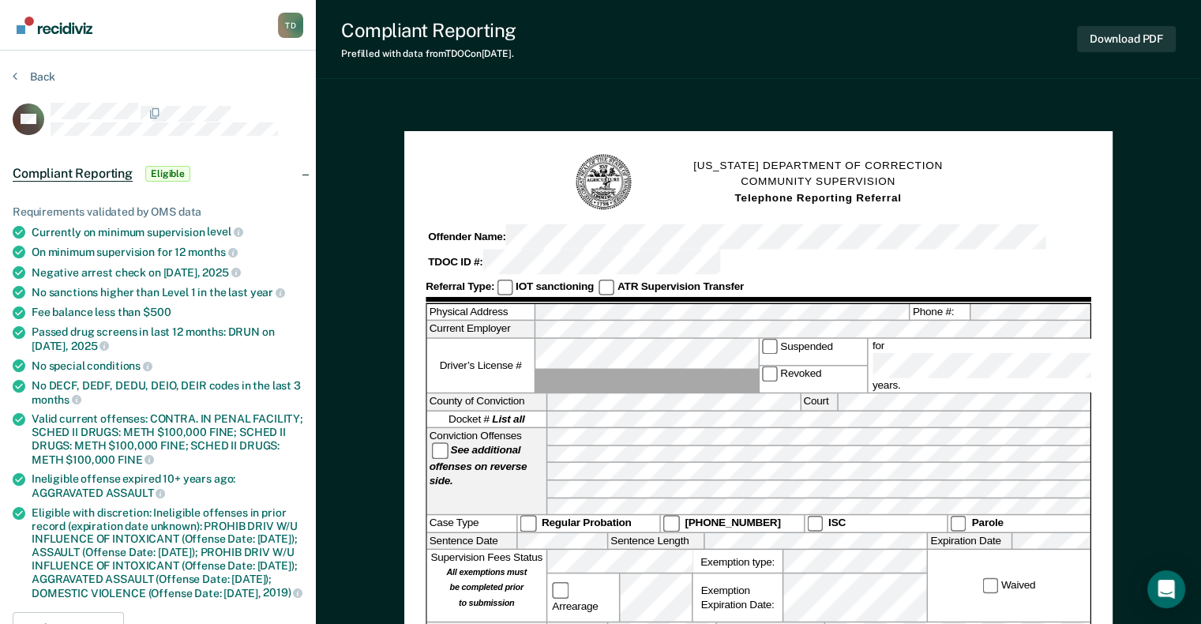
click at [1114, 52] on div "Download PDF" at bounding box center [1126, 39] width 99 height 40
click at [1114, 47] on button "Download PDF" at bounding box center [1126, 39] width 99 height 26
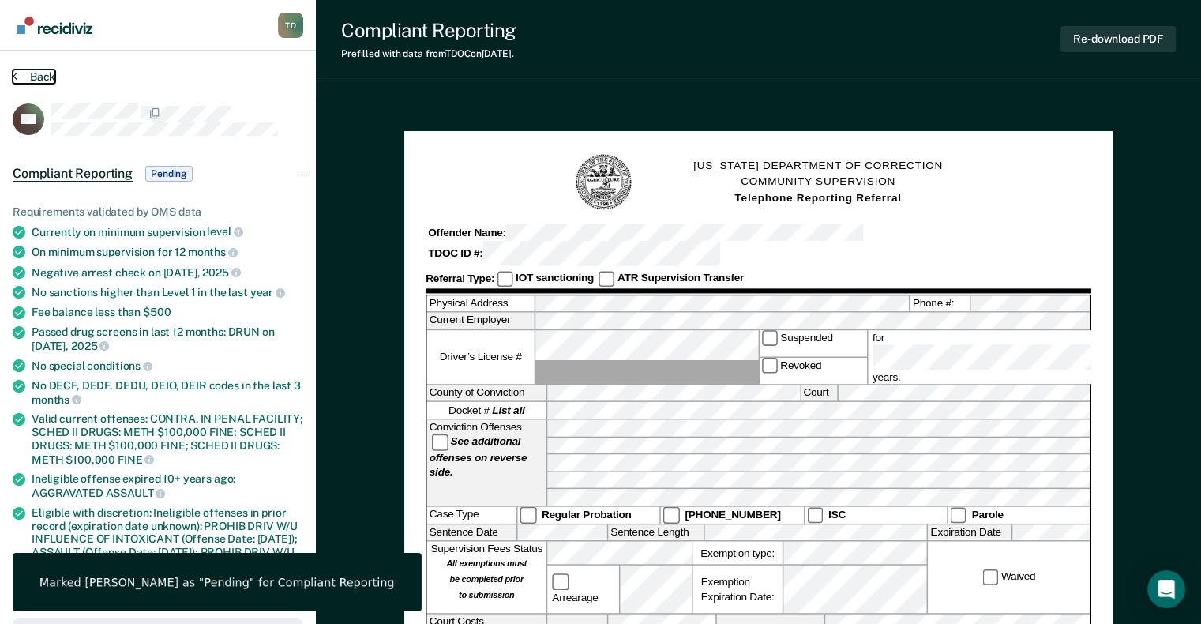
click at [54, 76] on button "Back" at bounding box center [34, 76] width 43 height 14
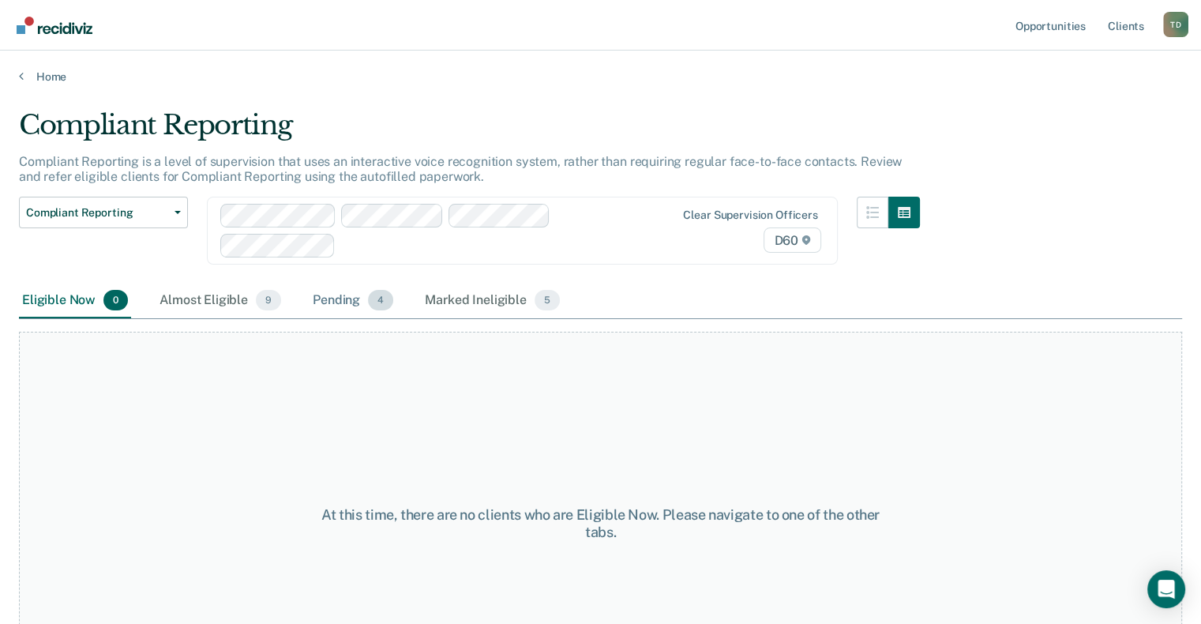
click at [343, 298] on div "Pending 4" at bounding box center [352, 300] width 87 height 35
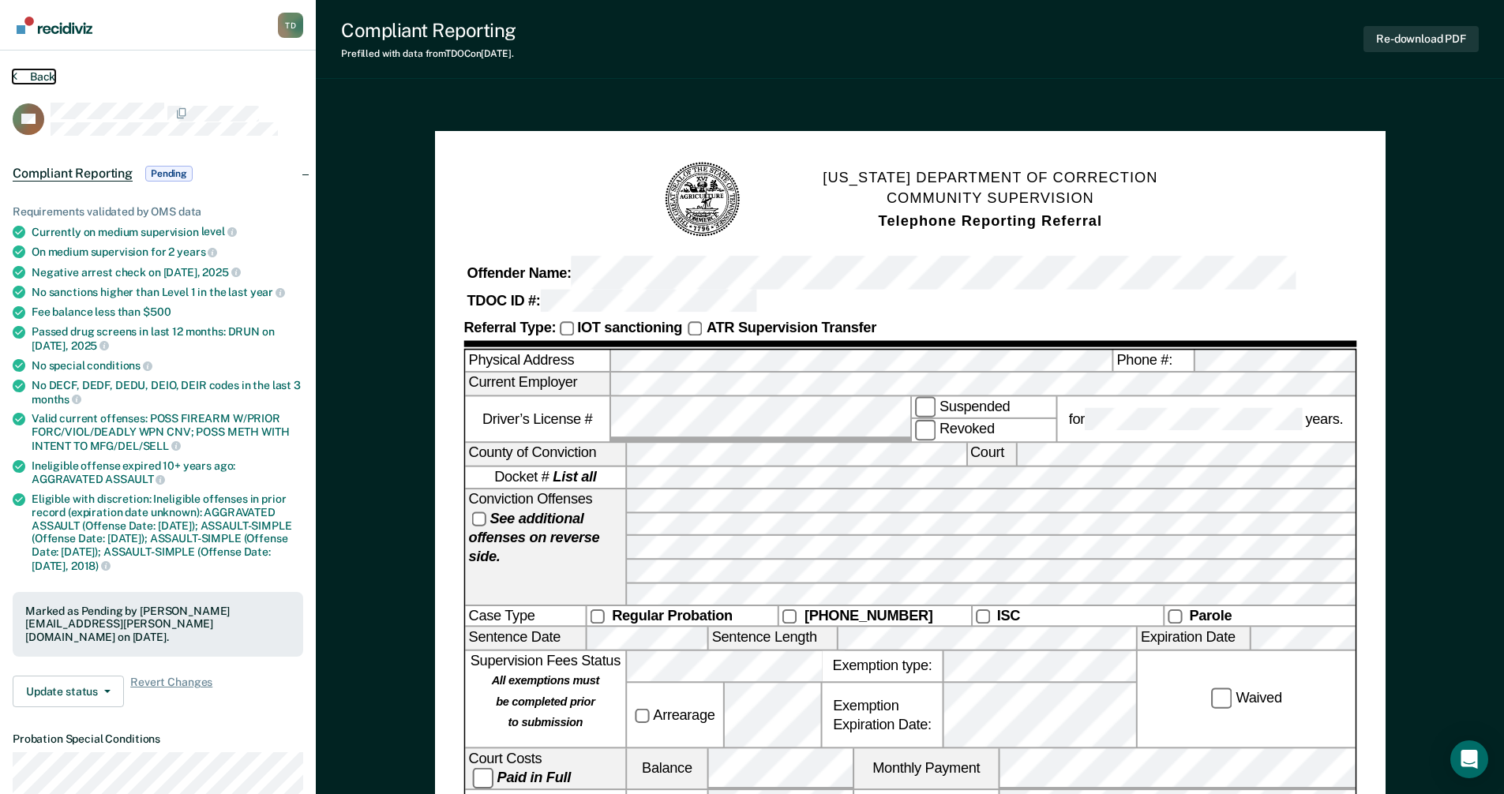
click at [44, 73] on button "Back" at bounding box center [34, 76] width 43 height 14
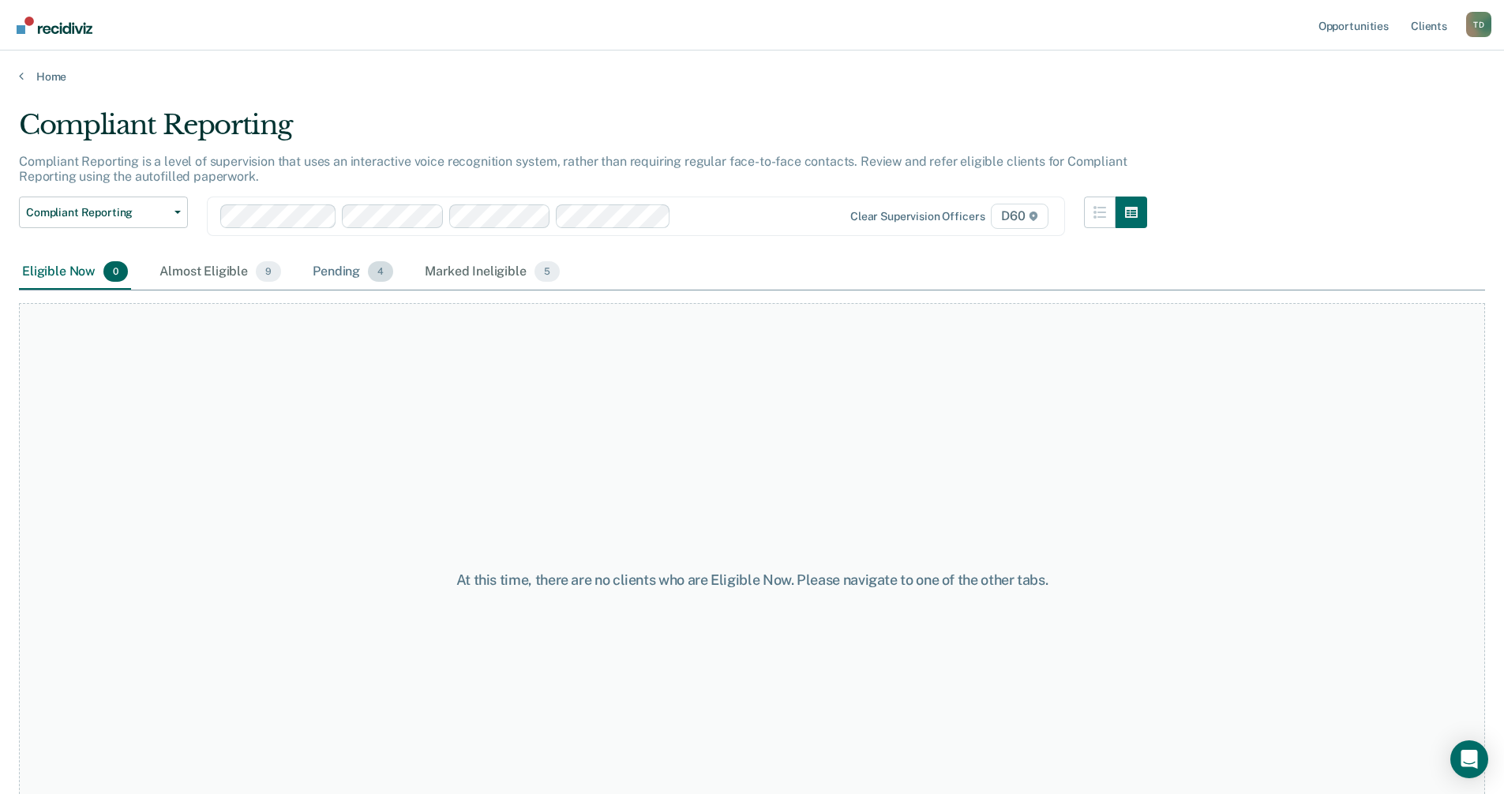
click at [352, 278] on div "Pending 4" at bounding box center [352, 272] width 87 height 35
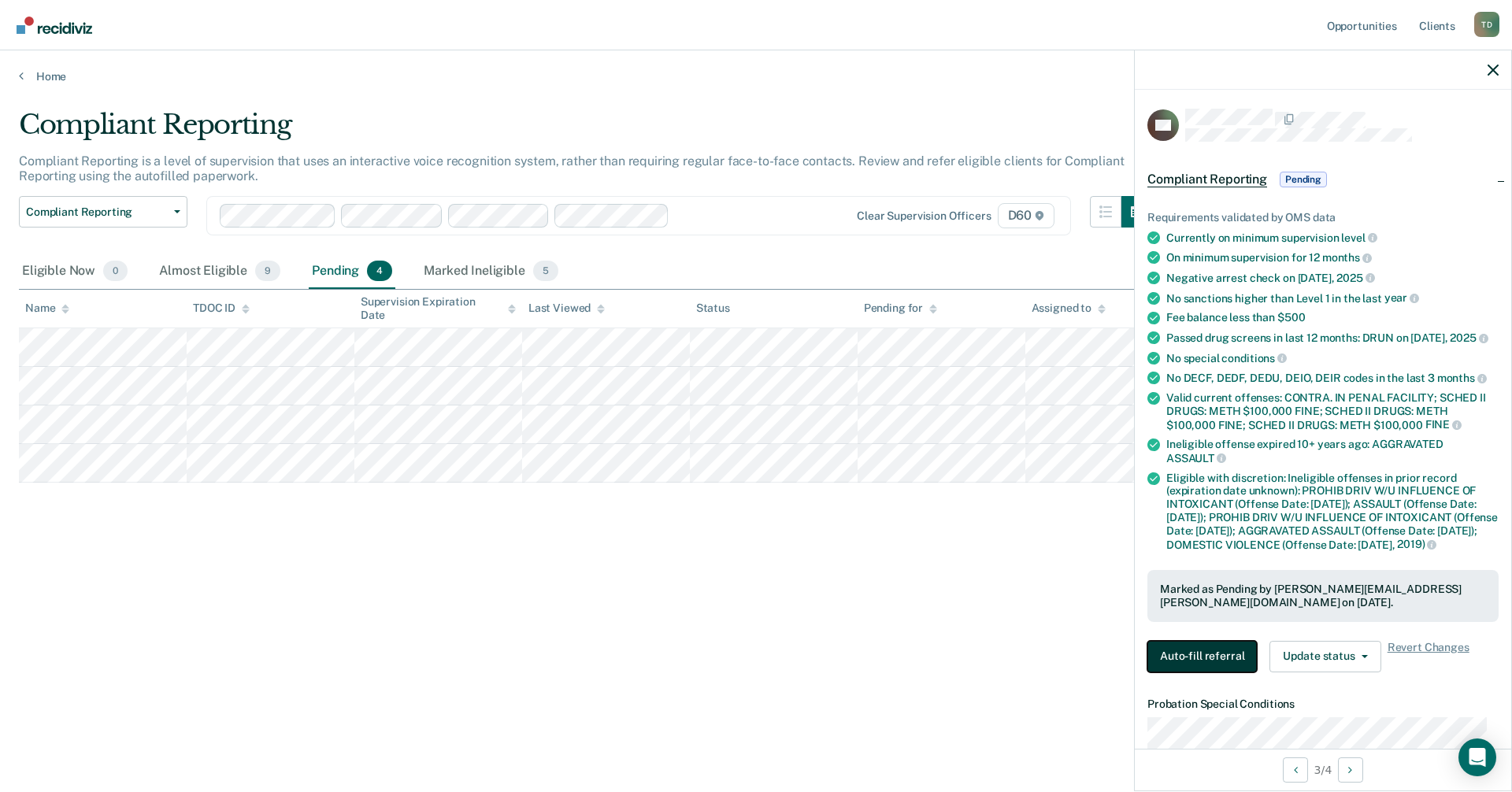
click at [1210, 621] on button "Auto-fill referral" at bounding box center [1203, 656] width 110 height 32
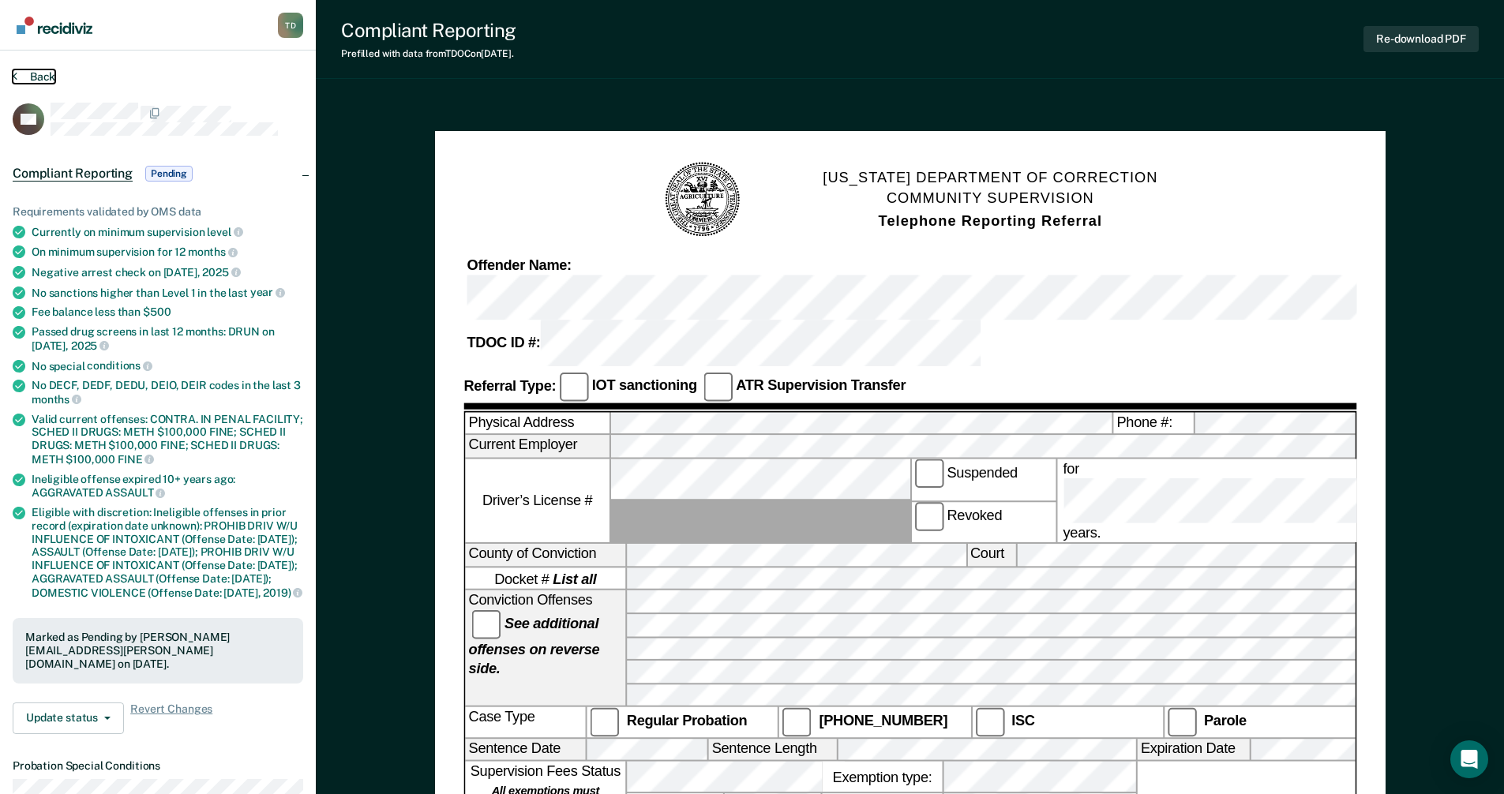
click at [52, 73] on button "Back" at bounding box center [34, 76] width 43 height 14
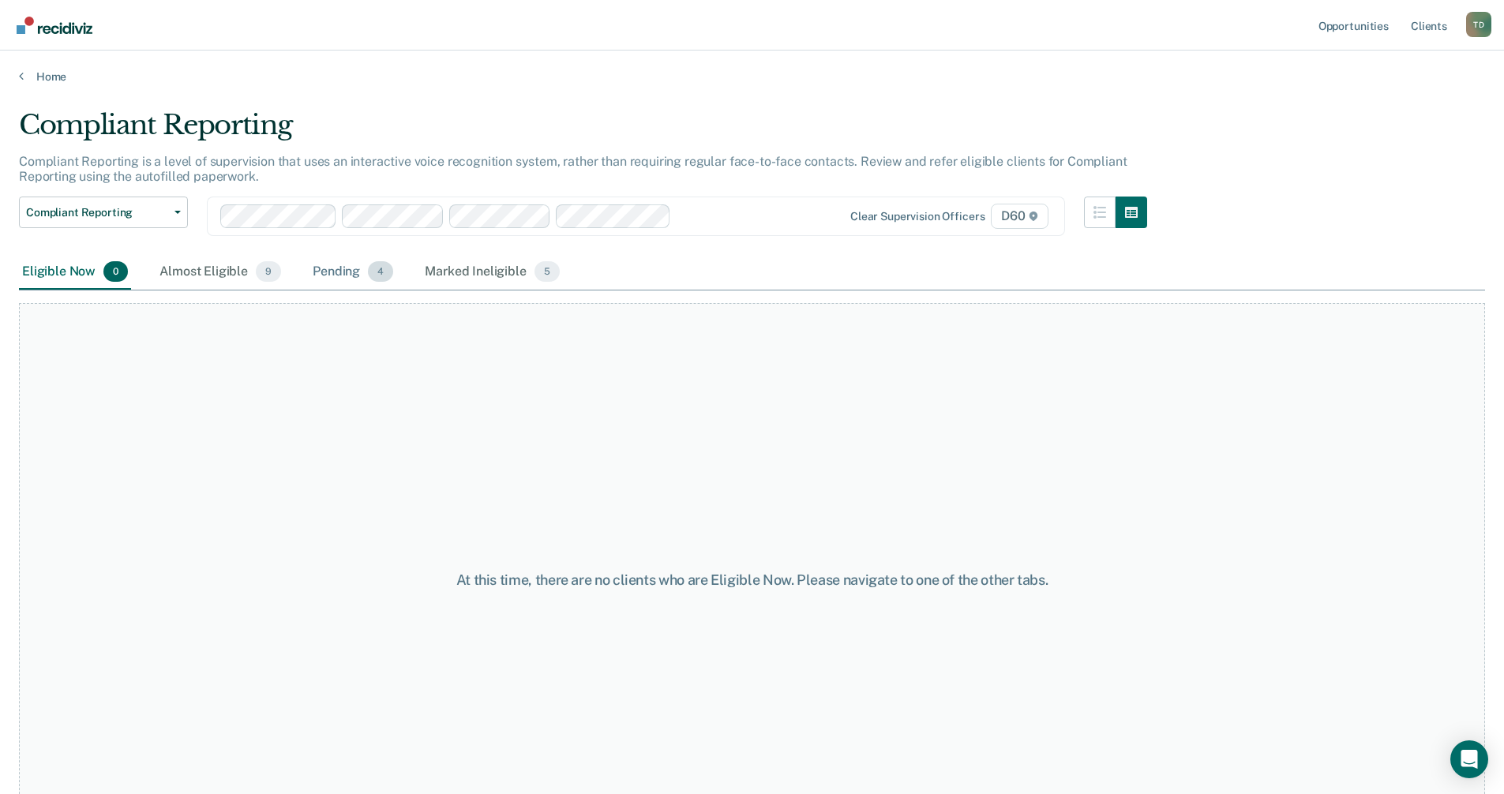
click at [346, 283] on div "Pending 4" at bounding box center [352, 272] width 87 height 35
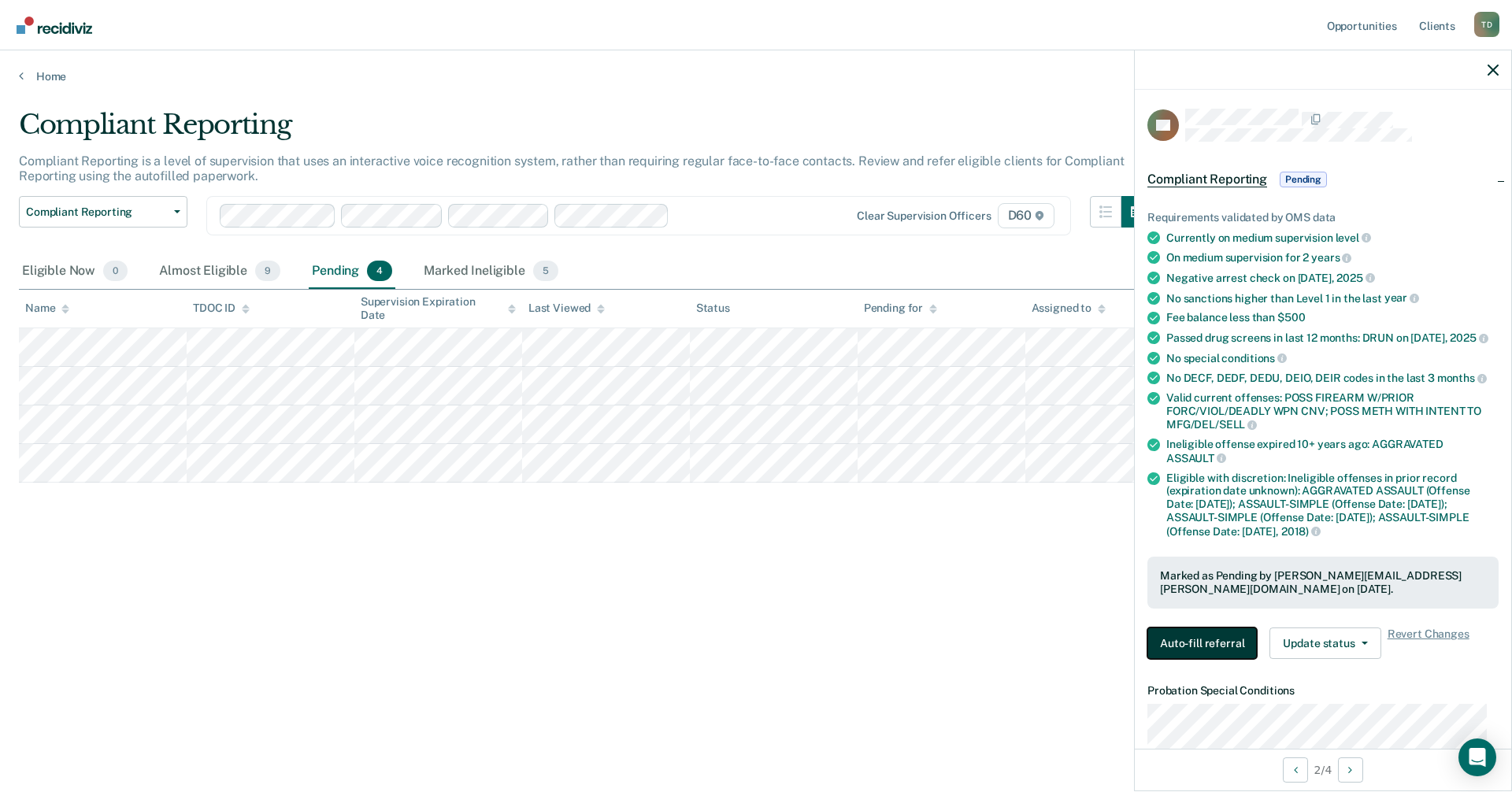
click at [1210, 621] on button "Auto-fill referral" at bounding box center [1203, 643] width 110 height 32
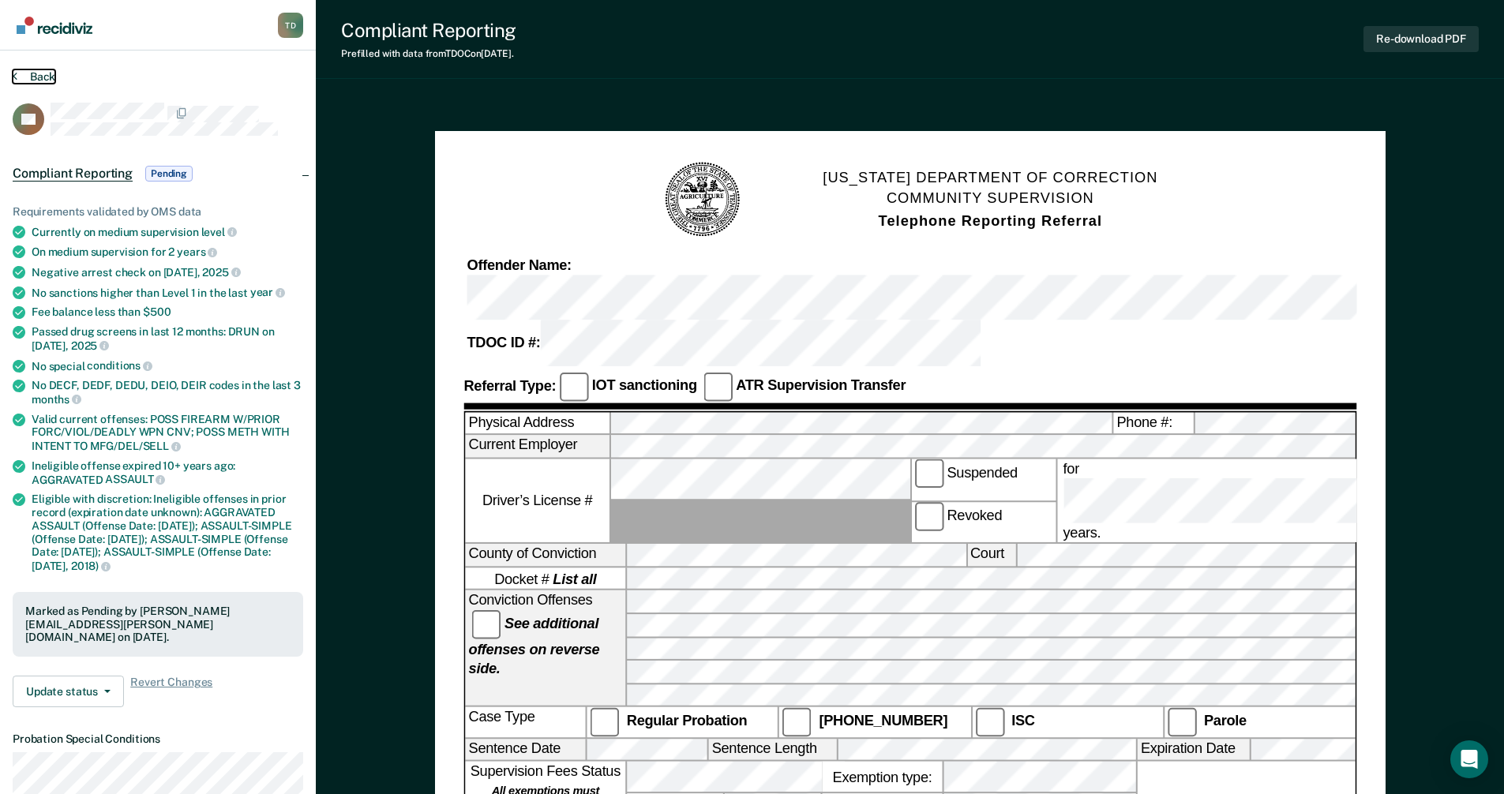
click at [28, 72] on button "Back" at bounding box center [34, 76] width 43 height 14
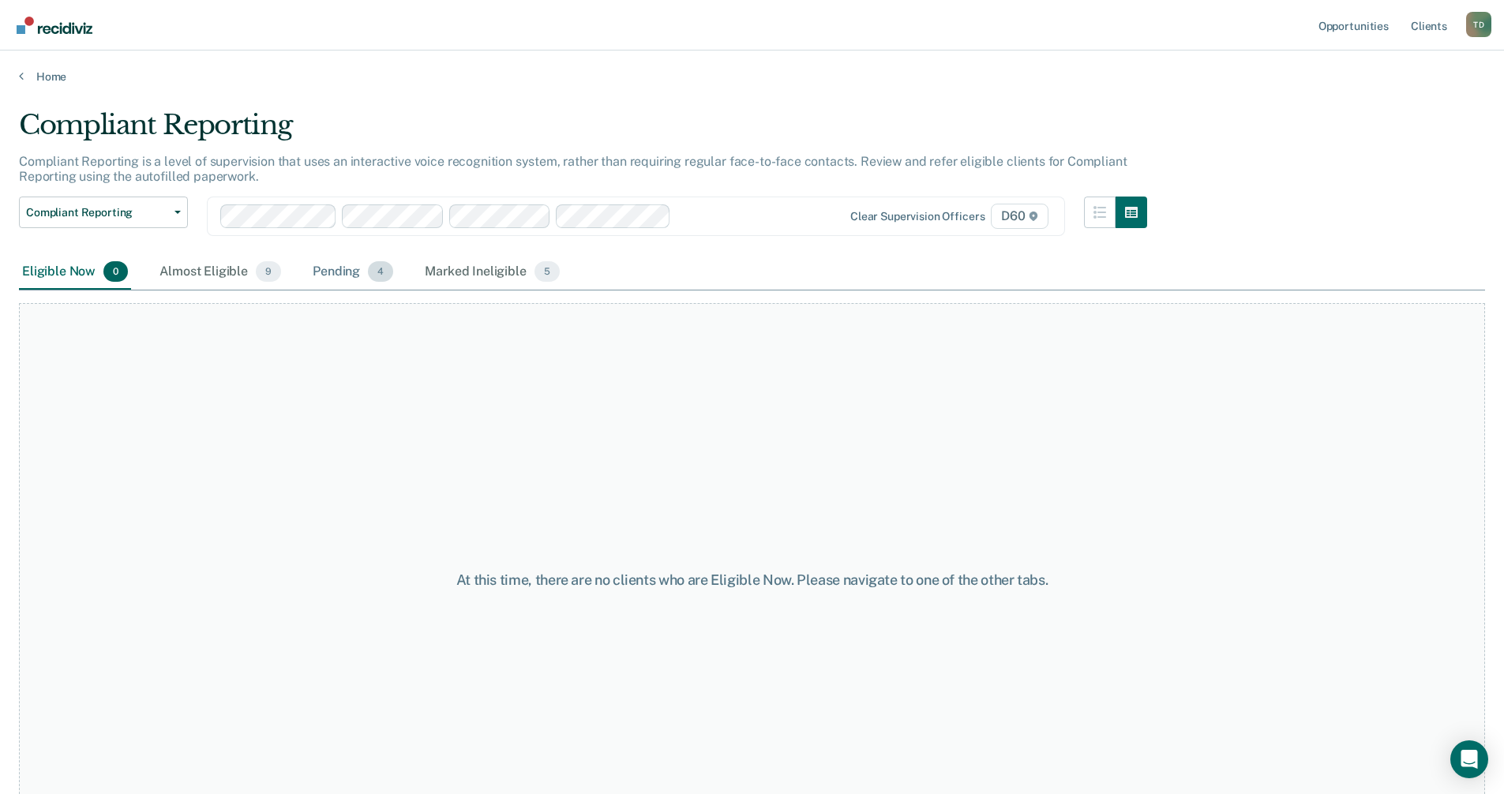
click at [320, 274] on div "Pending 4" at bounding box center [352, 272] width 87 height 35
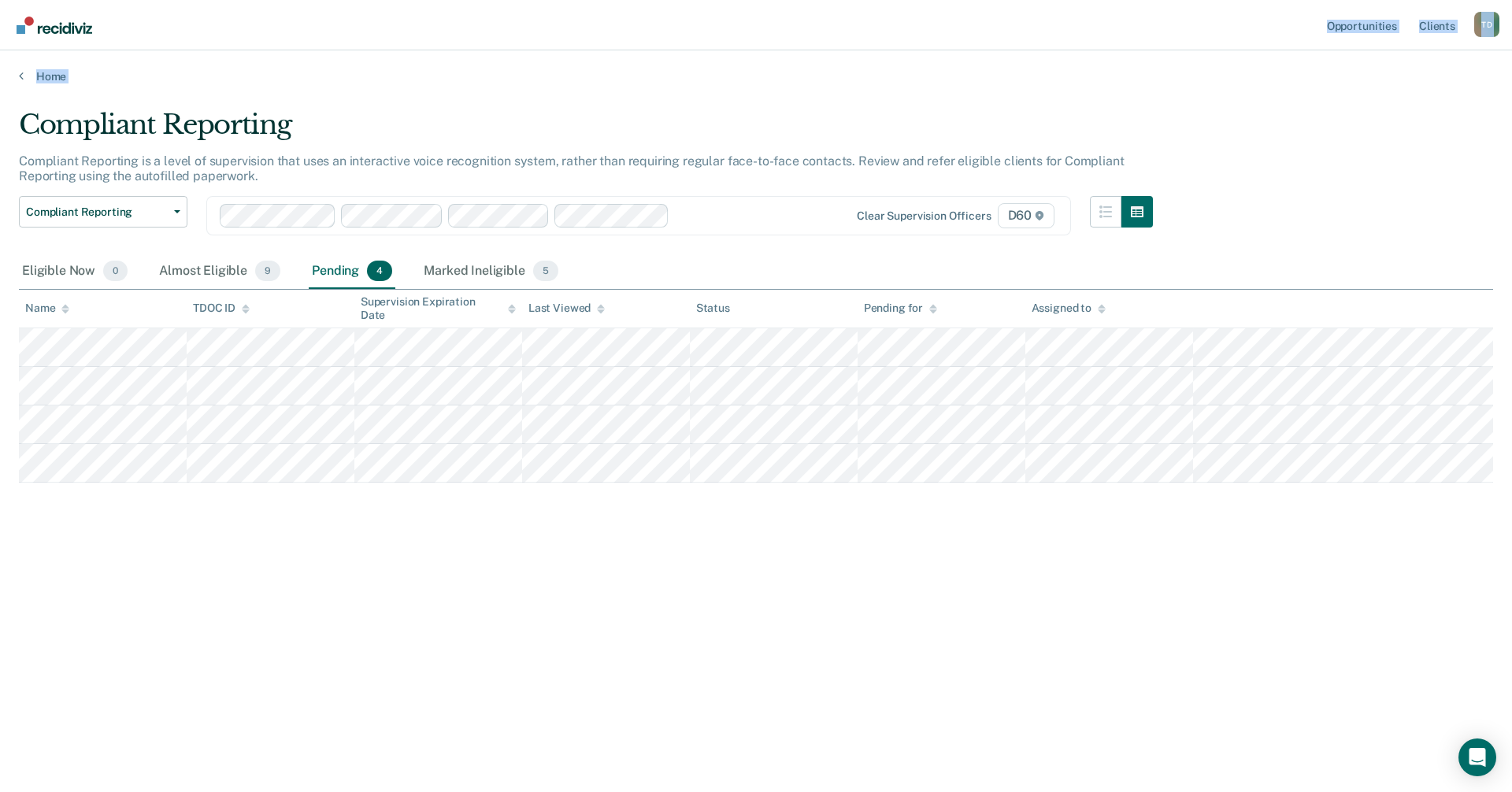
drag, startPoint x: 822, startPoint y: 36, endPoint x: -671, endPoint y: 102, distance: 1494.5
click at [0, 102] on html "Looks like you’re using Internet Explorer 11. For faster loading and a better e…" at bounding box center [756, 396] width 1512 height 792
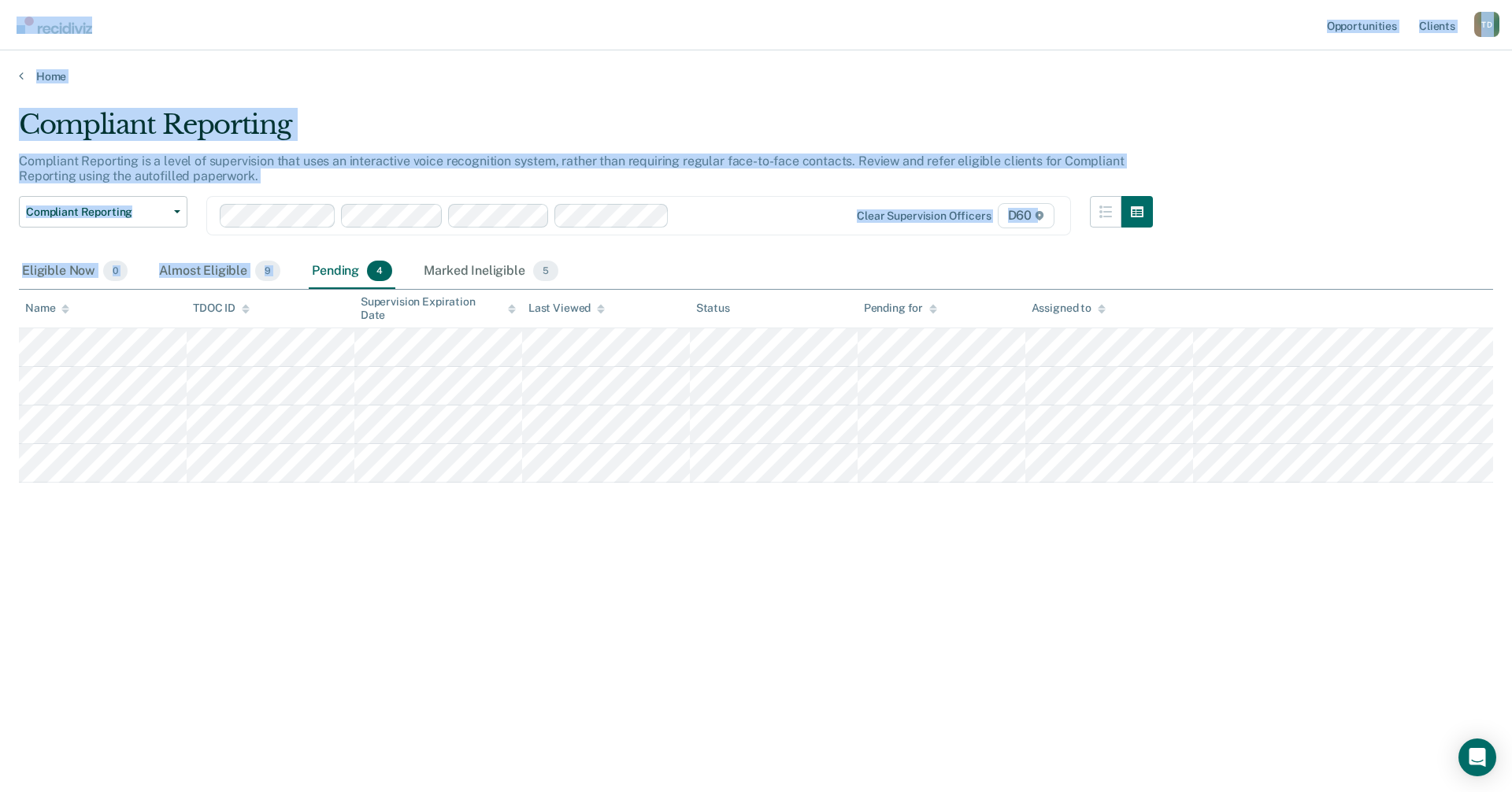
click at [312, 226] on div "Opportunities Client s Taneshia Douglas T D Profile How it works Log Out Home C…" at bounding box center [756, 396] width 1512 height 792
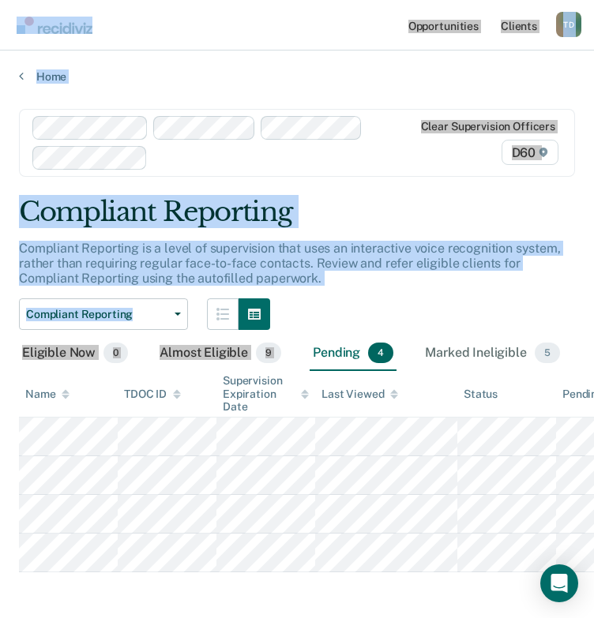
click at [274, 34] on nav "Opportunities Client s Taneshia Douglas T D Profile How it works Log Out" at bounding box center [297, 25] width 594 height 51
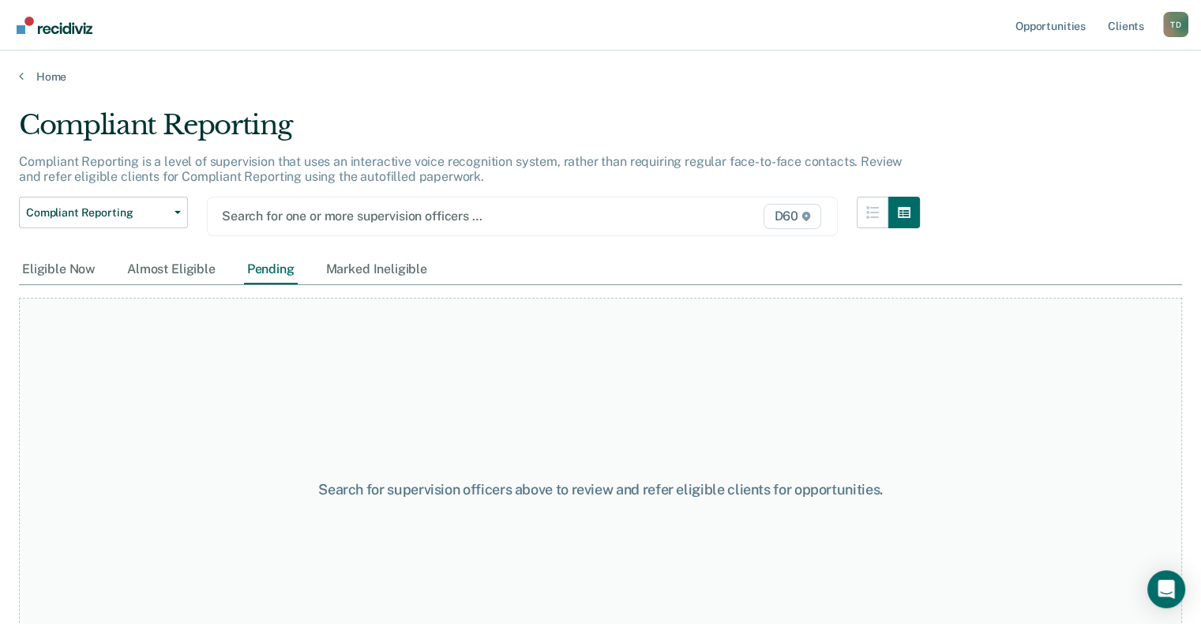
click at [272, 228] on div "Search for one or more supervision officers … D60" at bounding box center [522, 216] width 631 height 39
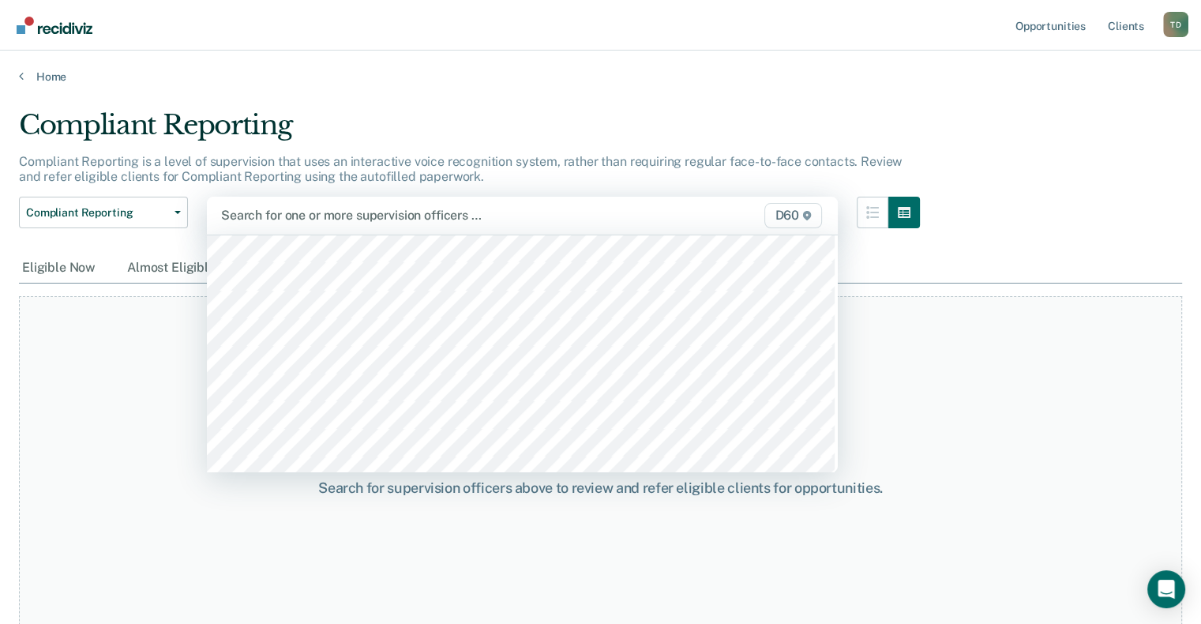
scroll to position [100, 0]
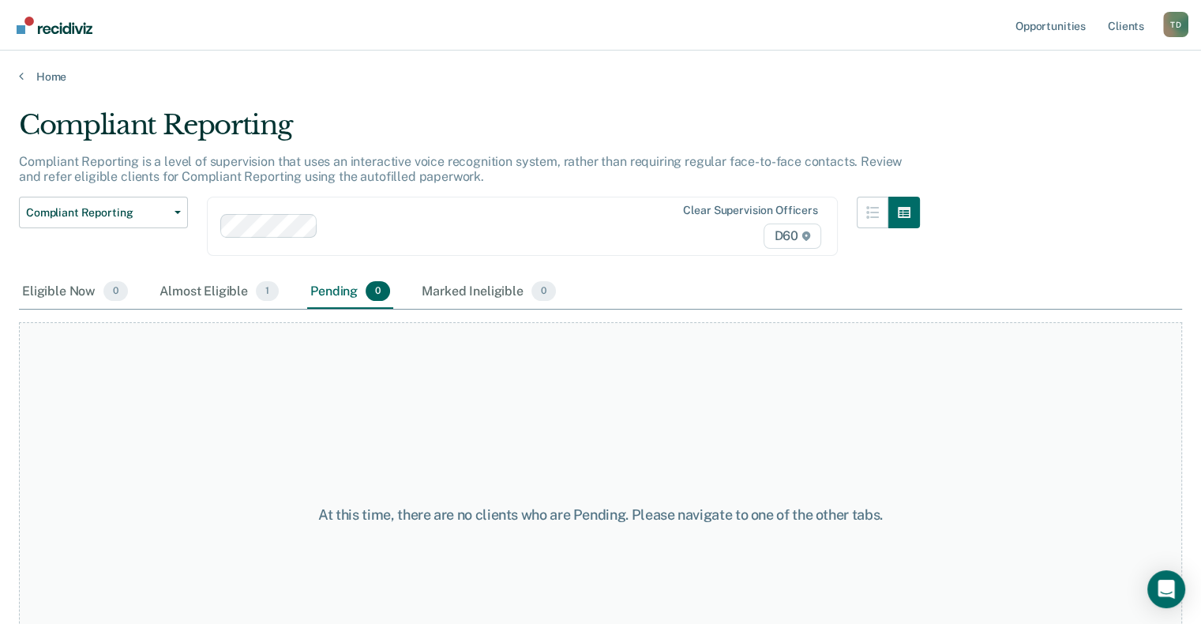
click at [436, 224] on div at bounding box center [482, 226] width 317 height 18
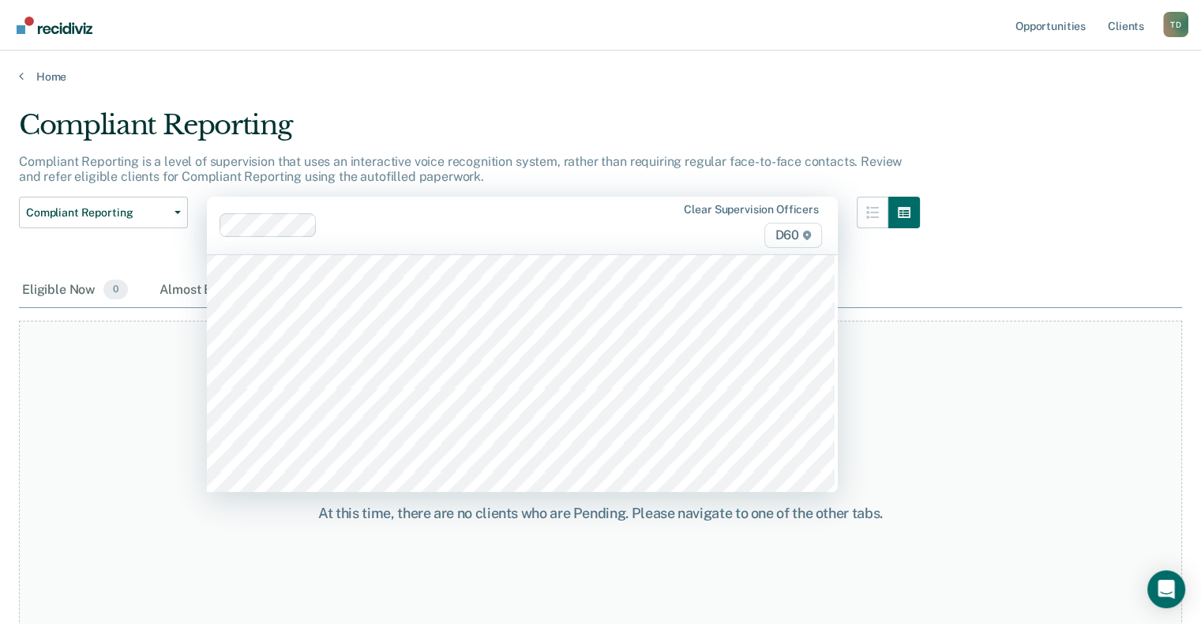
scroll to position [97, 0]
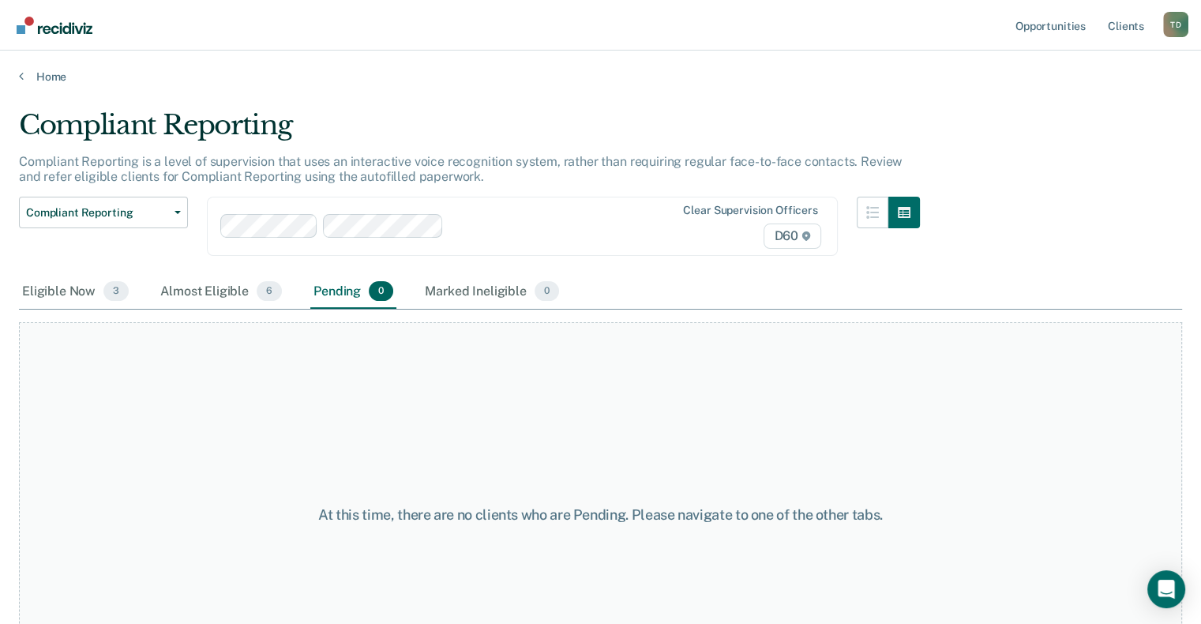
click at [511, 215] on div at bounding box center [431, 226] width 422 height 24
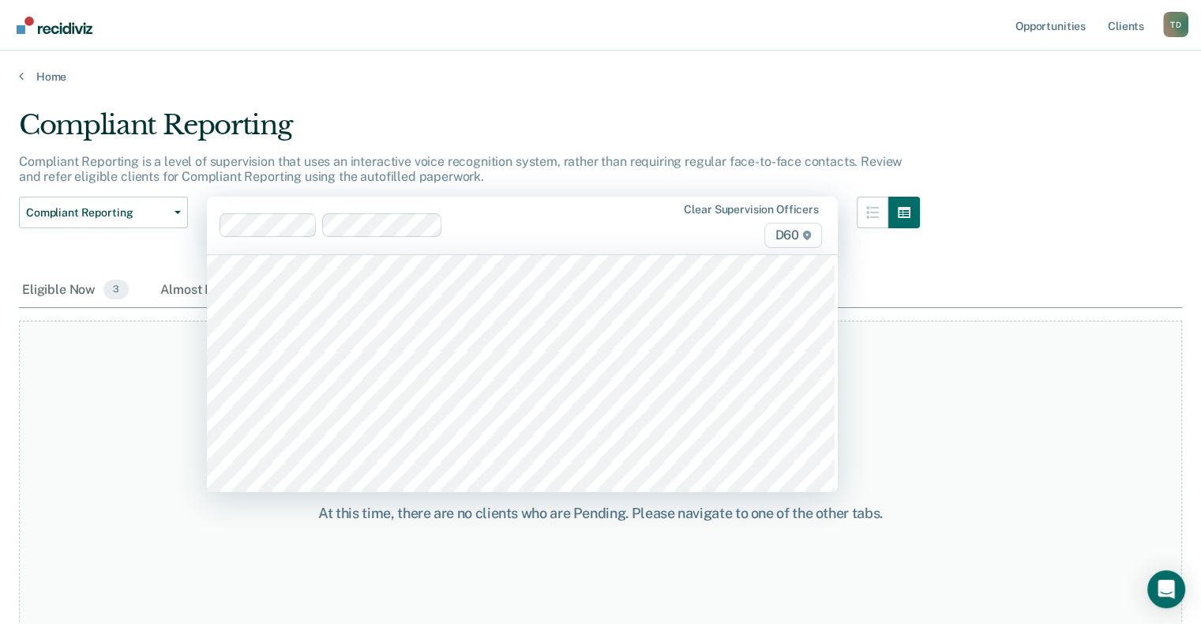
scroll to position [458, 0]
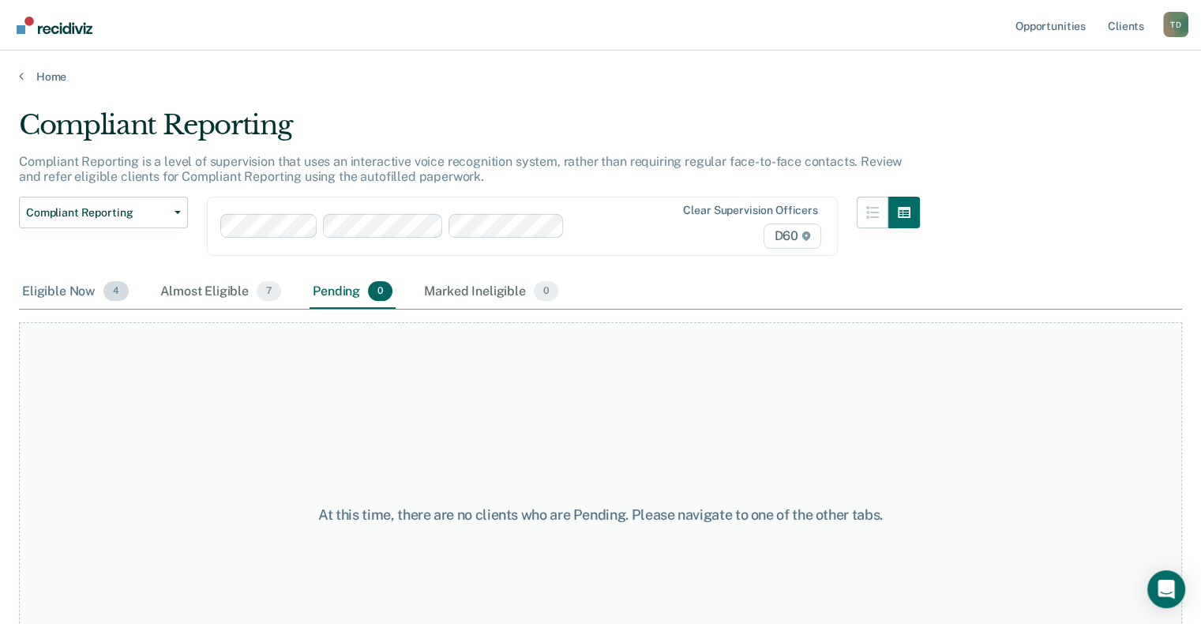
click at [77, 288] on div "Eligible Now 4" at bounding box center [75, 292] width 113 height 35
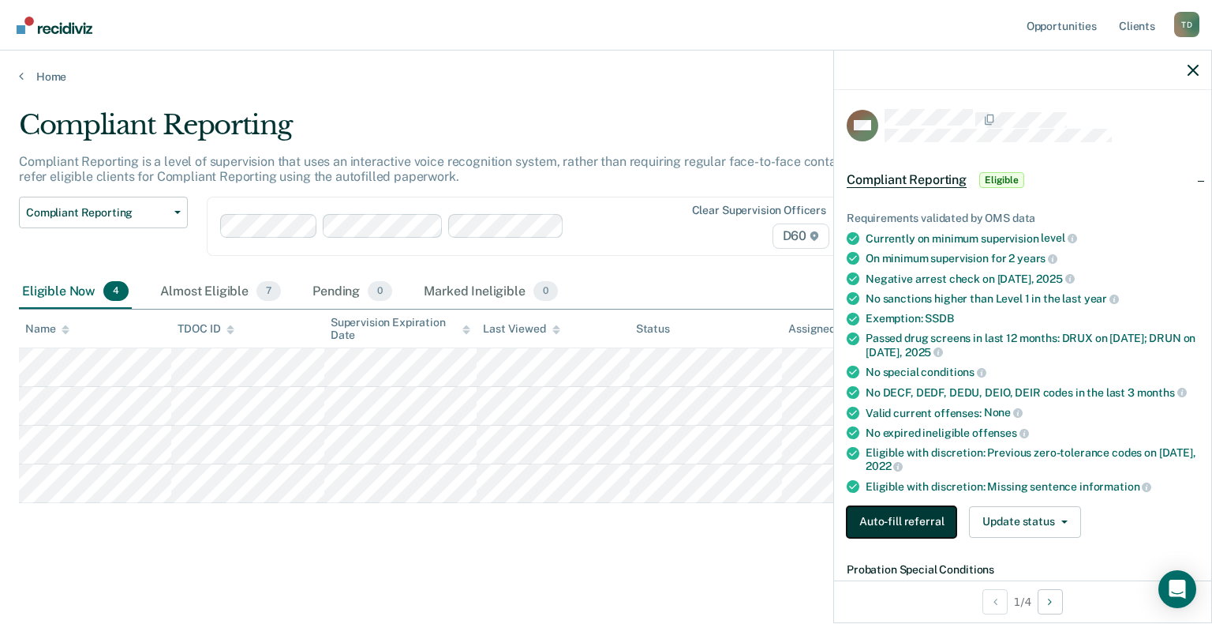
click at [901, 519] on button "Auto-fill referral" at bounding box center [902, 522] width 110 height 32
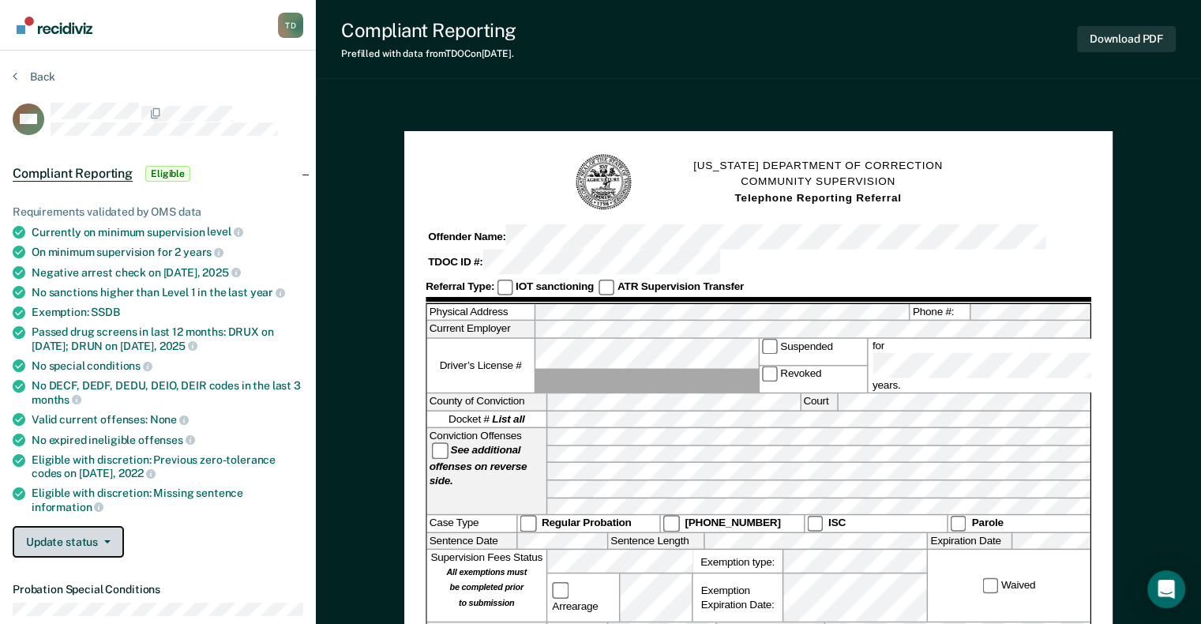
click at [111, 529] on button "Update status" at bounding box center [68, 542] width 111 height 32
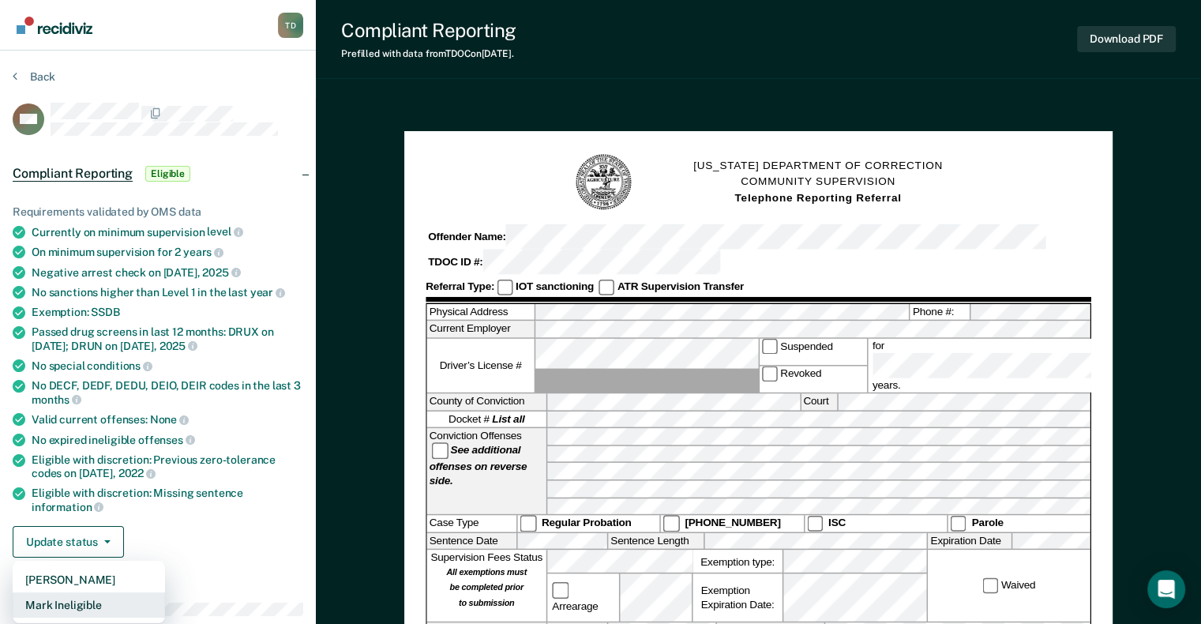
click at [100, 598] on button "Mark Ineligible" at bounding box center [89, 604] width 152 height 25
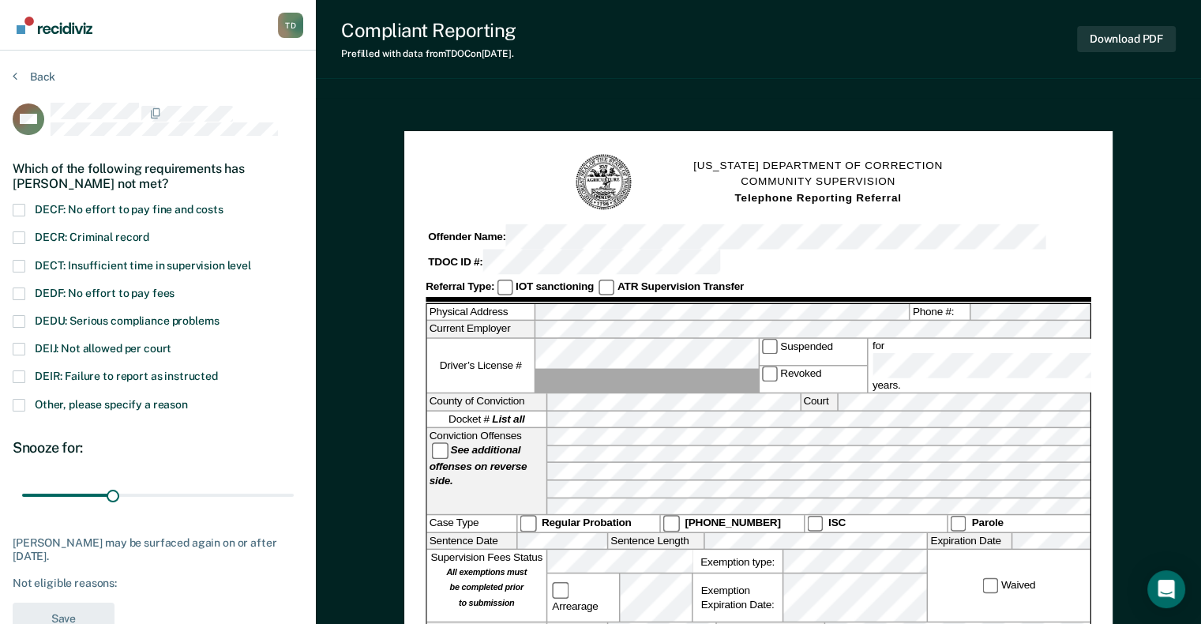
click at [22, 343] on span at bounding box center [19, 349] width 13 height 13
click at [171, 343] on input "DEIJ: Not allowed per court" at bounding box center [171, 343] width 0 height 0
drag, startPoint x: 114, startPoint y: 493, endPoint x: 357, endPoint y: 490, distance: 243.1
type input "90"
click at [294, 490] on input "range" at bounding box center [158, 495] width 272 height 28
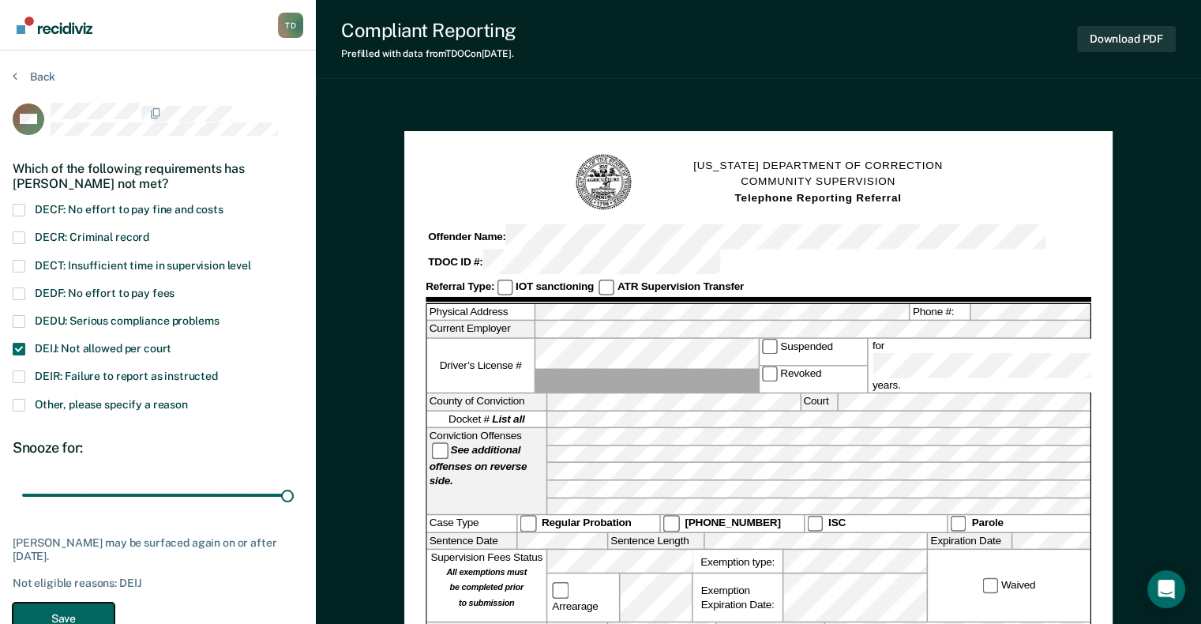
click at [74, 609] on button "Save" at bounding box center [64, 618] width 102 height 32
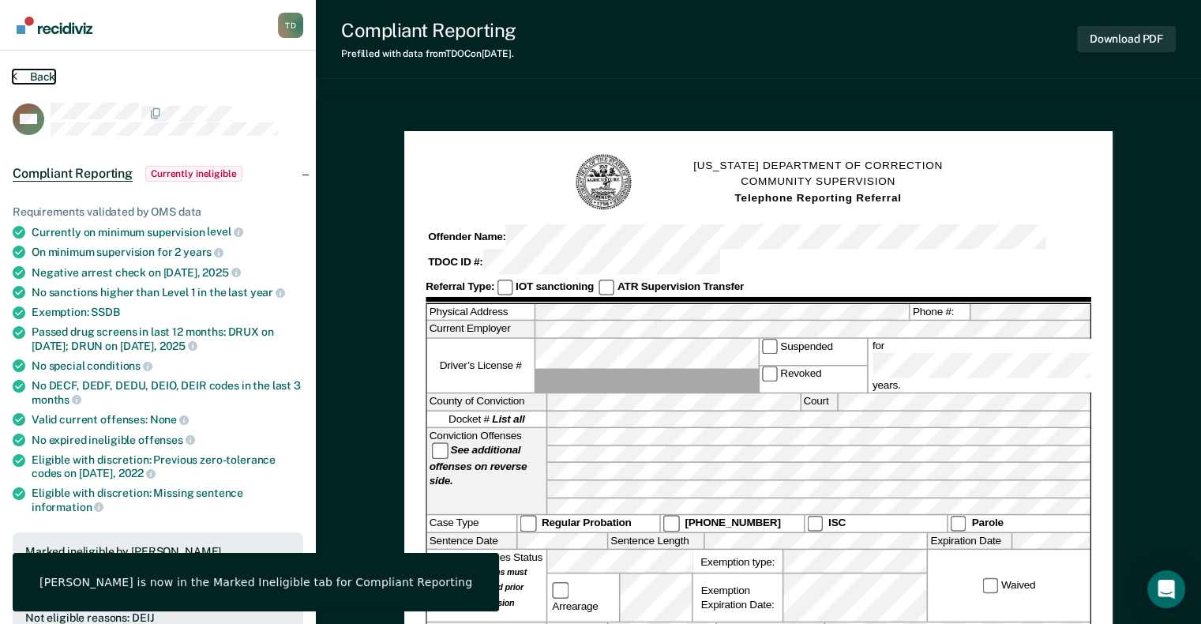
click at [52, 81] on button "Back" at bounding box center [34, 76] width 43 height 14
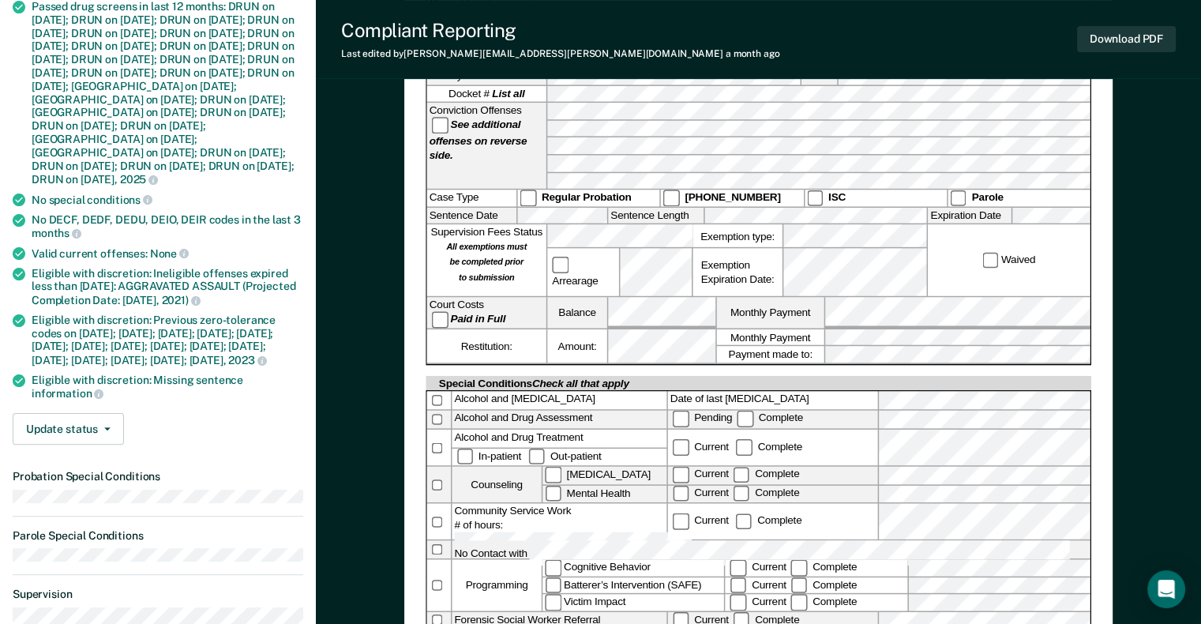
scroll to position [332, 0]
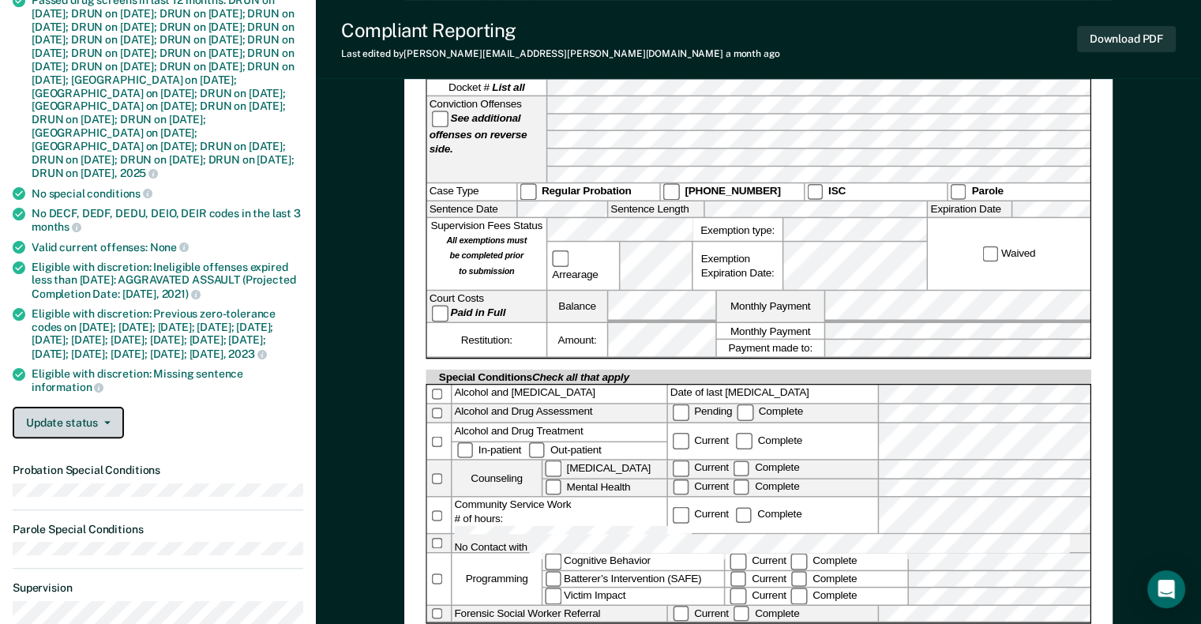
click at [110, 438] on button "Update status" at bounding box center [68, 422] width 111 height 32
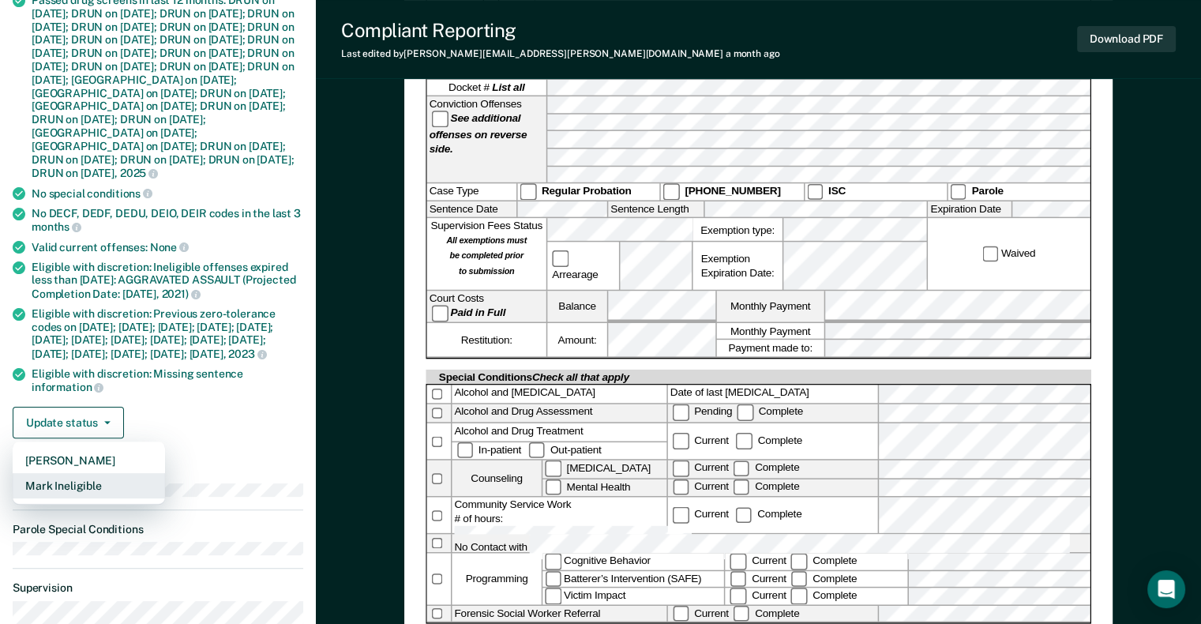
click at [111, 498] on button "Mark Ineligible" at bounding box center [89, 485] width 152 height 25
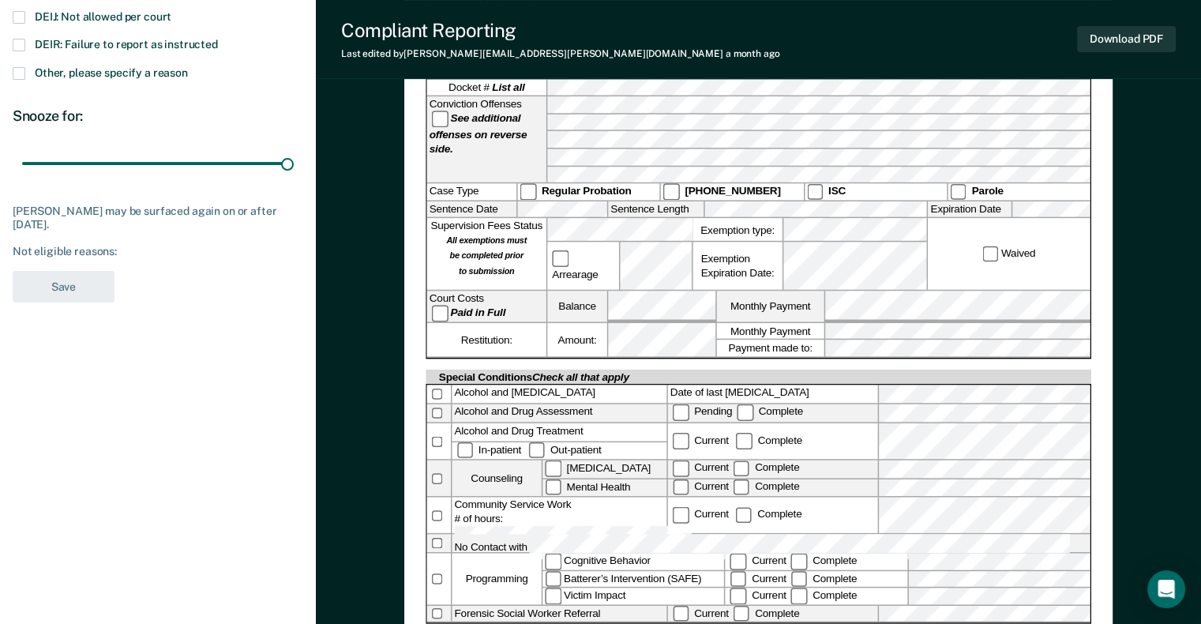
drag, startPoint x: 116, startPoint y: 164, endPoint x: 318, endPoint y: 182, distance: 202.8
type input "90"
click at [294, 177] on input "range" at bounding box center [158, 163] width 272 height 28
click at [24, 16] on span at bounding box center [19, 17] width 13 height 13
click at [171, 11] on input "DEIJ: Not allowed per court" at bounding box center [171, 11] width 0 height 0
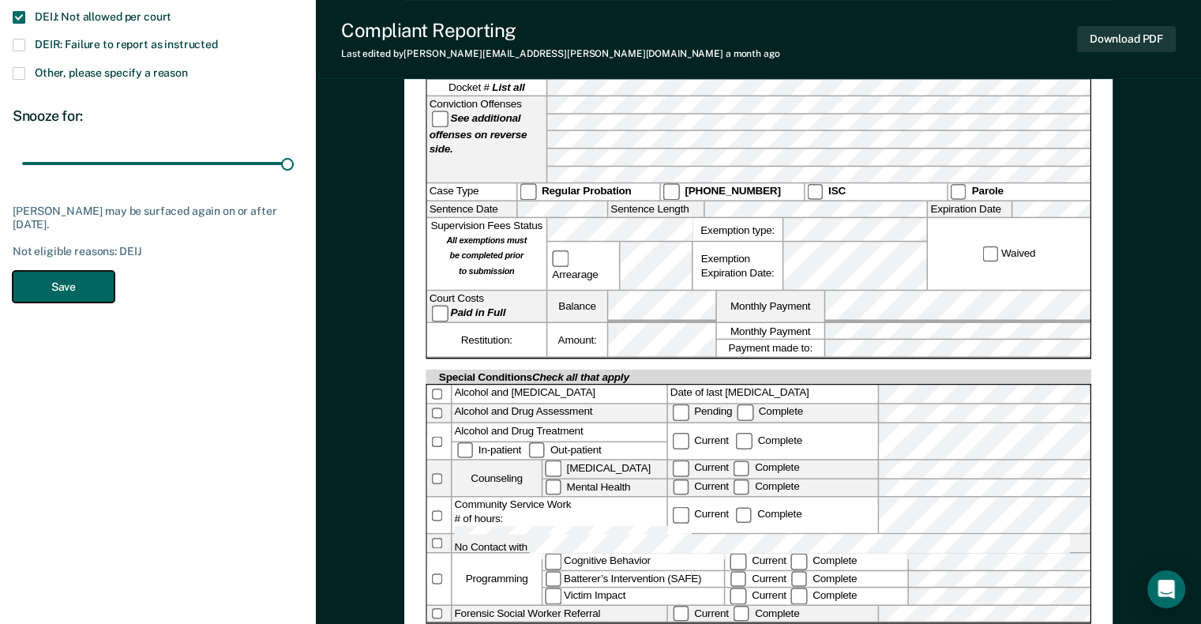
click at [81, 292] on button "Save" at bounding box center [64, 287] width 102 height 32
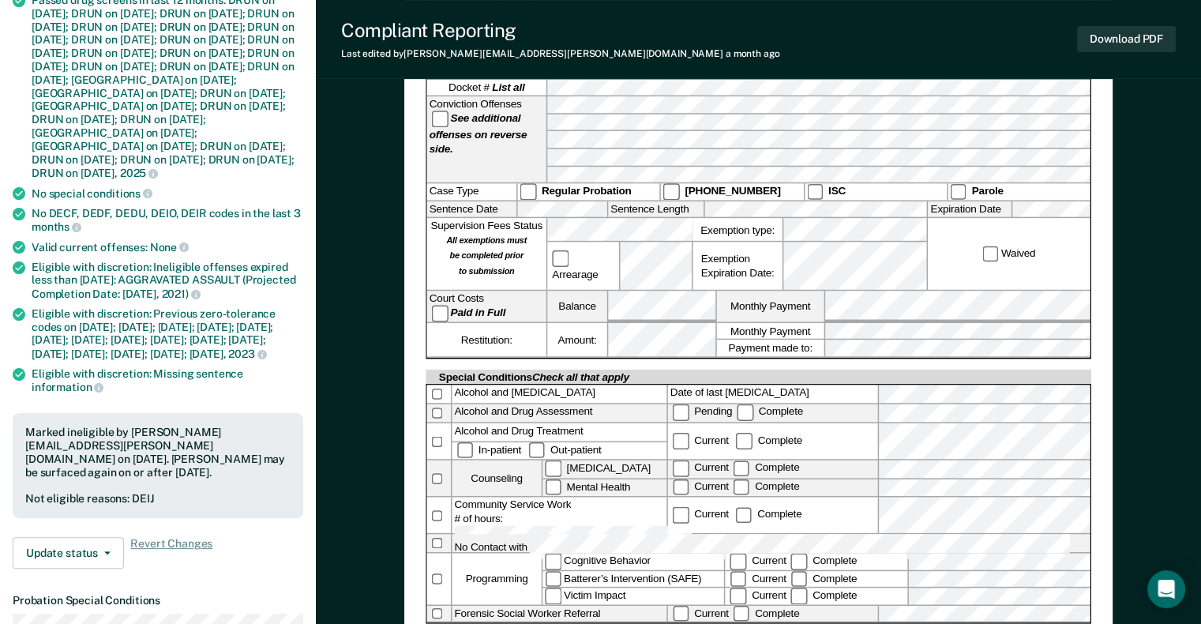
scroll to position [0, 0]
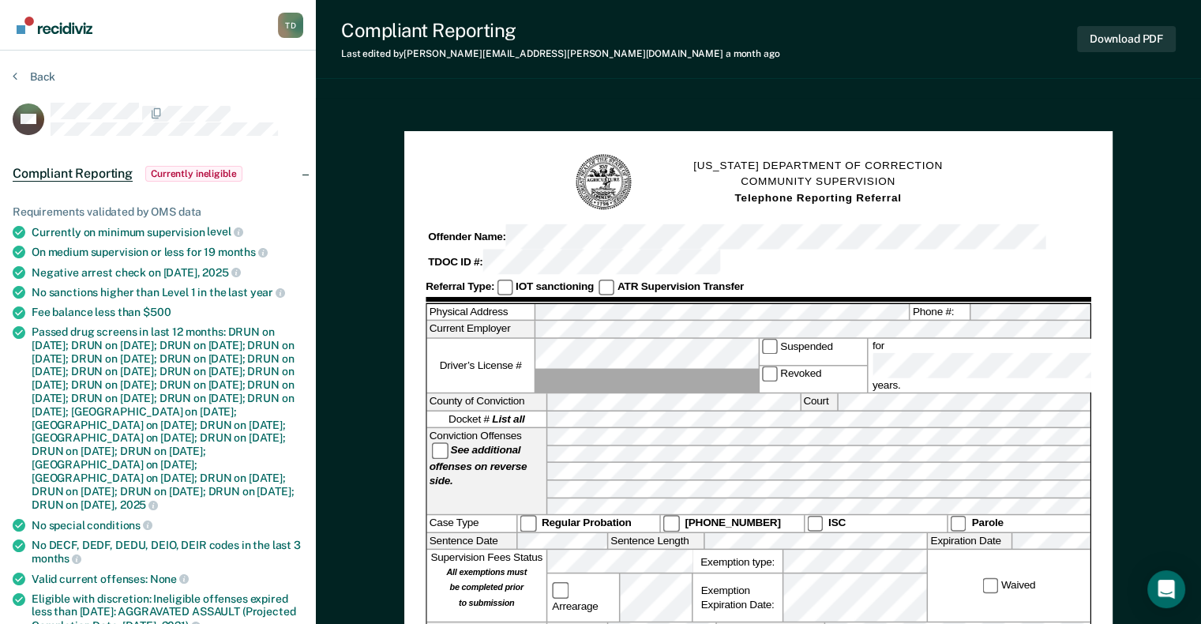
click at [40, 84] on div "Back" at bounding box center [158, 85] width 290 height 33
click at [39, 77] on button "Back" at bounding box center [34, 76] width 43 height 14
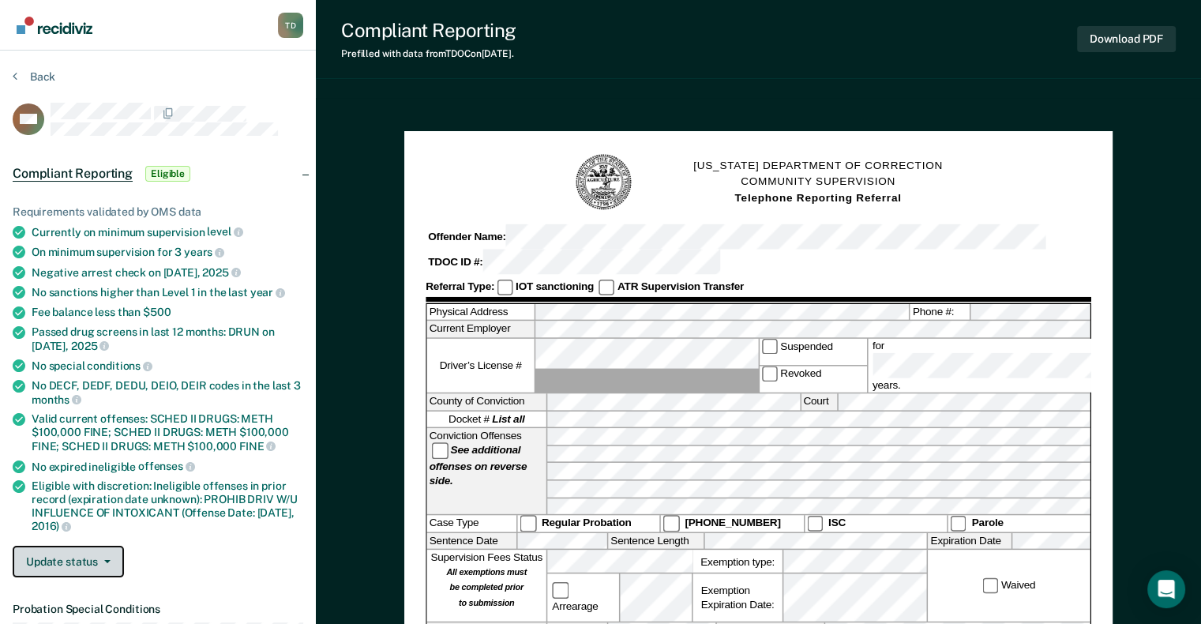
click at [109, 555] on button "Update status" at bounding box center [68, 561] width 111 height 32
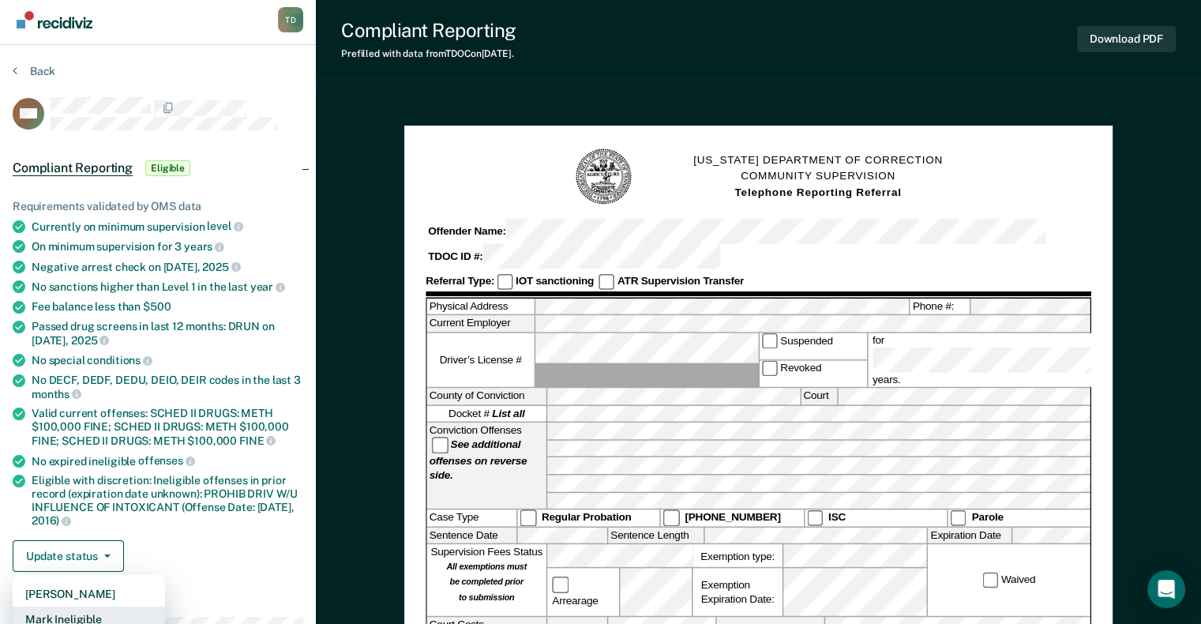
click at [86, 611] on button "Mark Ineligible" at bounding box center [89, 618] width 152 height 25
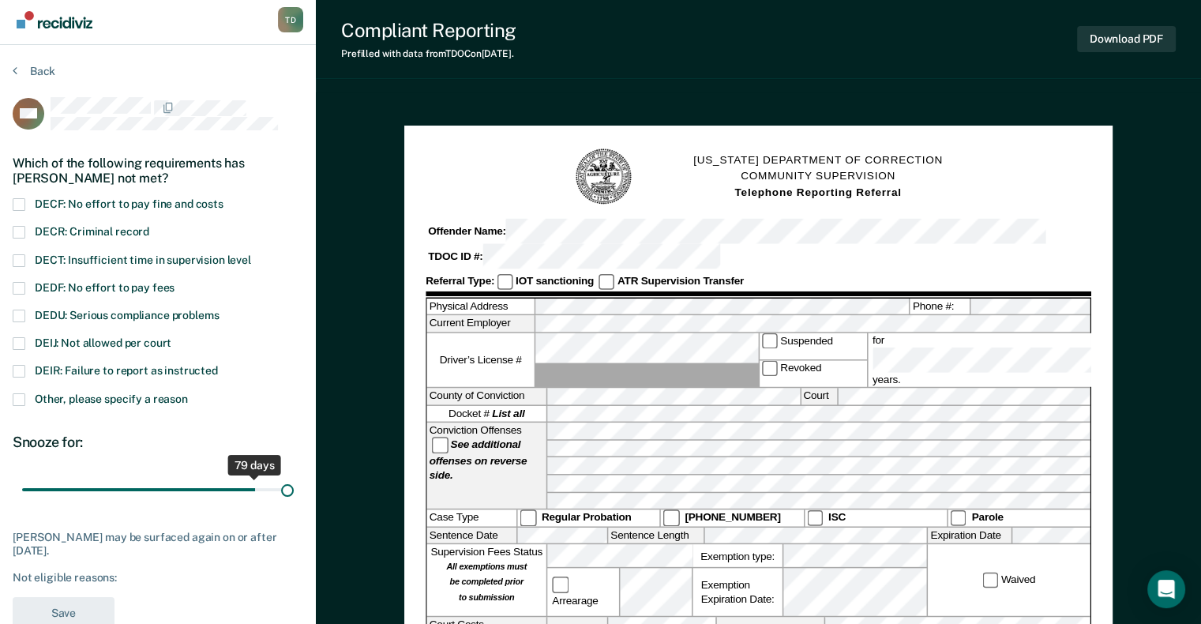
drag, startPoint x: 116, startPoint y: 488, endPoint x: 391, endPoint y: 485, distance: 275.5
type input "90"
click at [294, 485] on input "range" at bounding box center [158, 489] width 272 height 28
click at [22, 346] on span at bounding box center [19, 343] width 13 height 13
click at [171, 337] on input "DEIJ: Not allowed per court" at bounding box center [171, 337] width 0 height 0
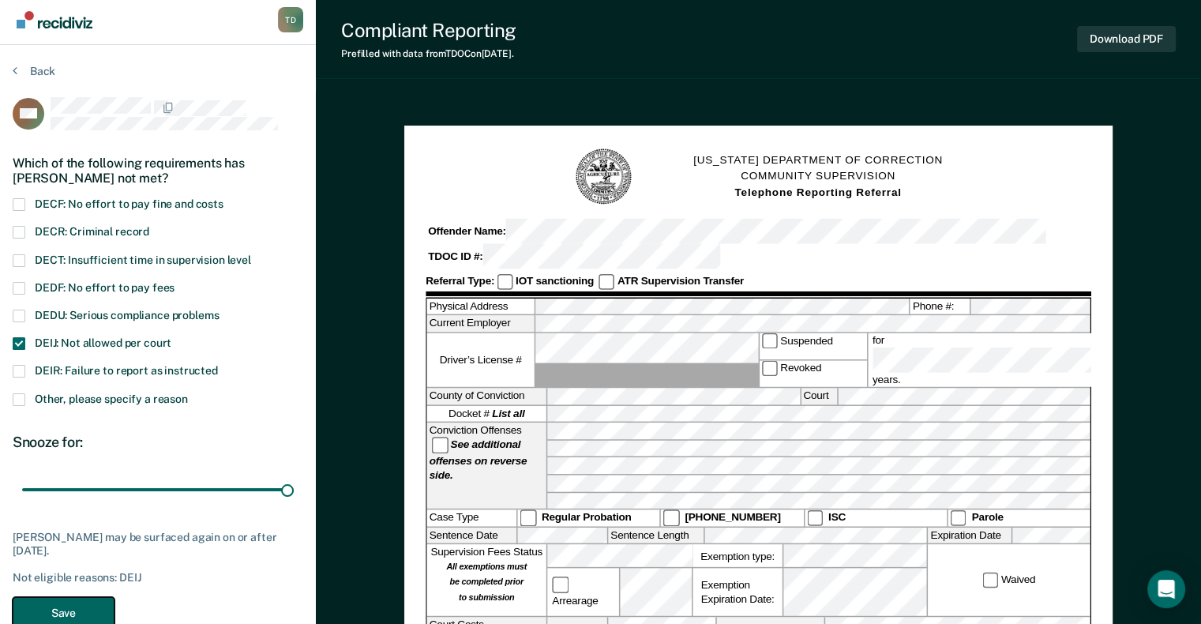
click at [79, 607] on button "Save" at bounding box center [64, 613] width 102 height 32
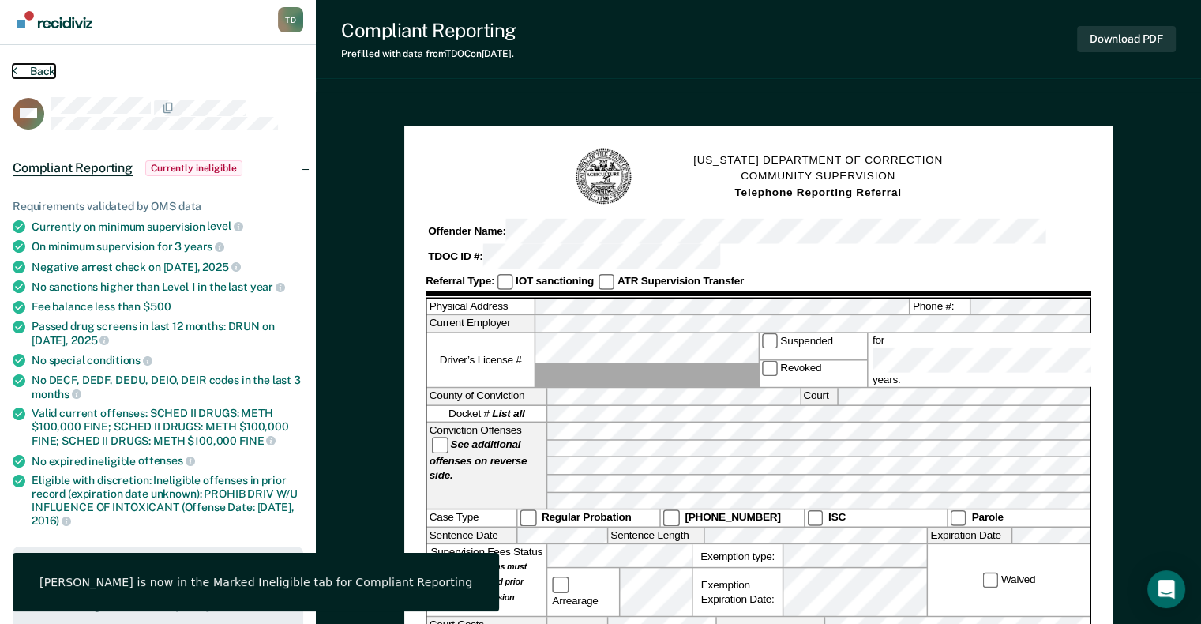
click at [51, 71] on button "Back" at bounding box center [34, 71] width 43 height 14
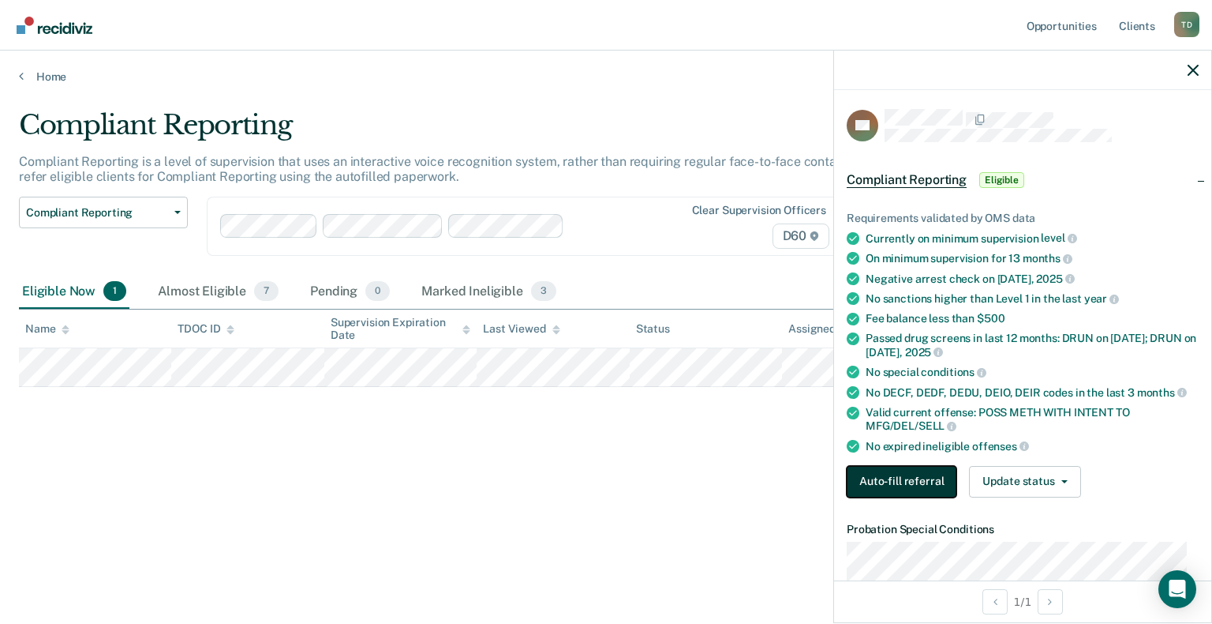
click at [900, 475] on button "Auto-fill referral" at bounding box center [902, 482] width 110 height 32
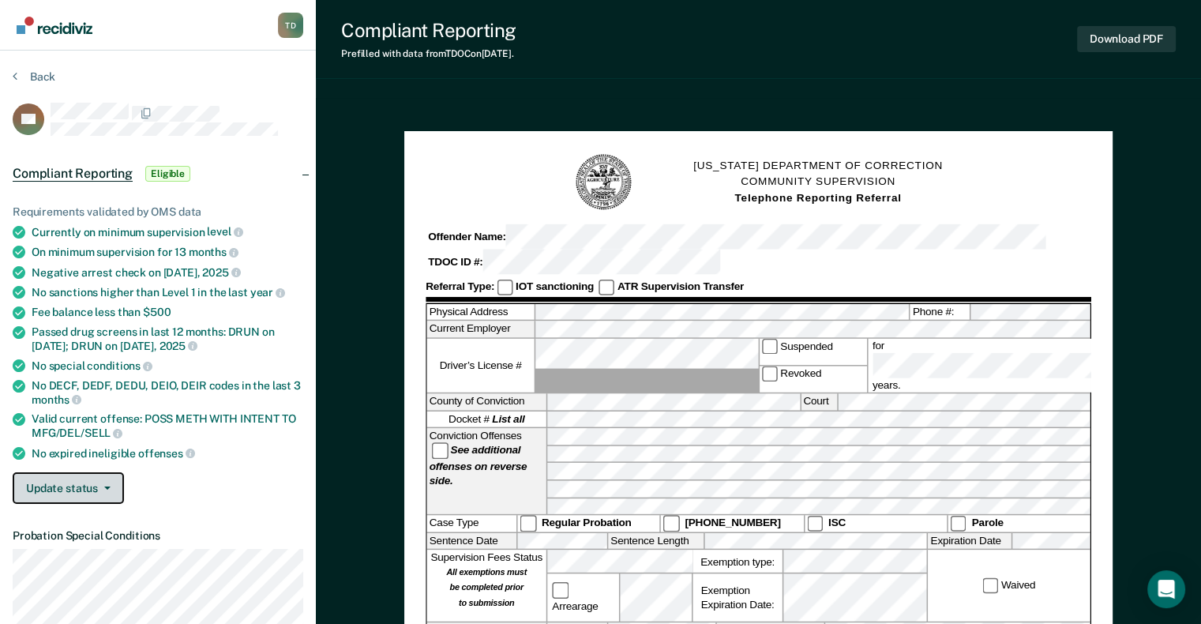
click at [103, 477] on button "Update status" at bounding box center [68, 488] width 111 height 32
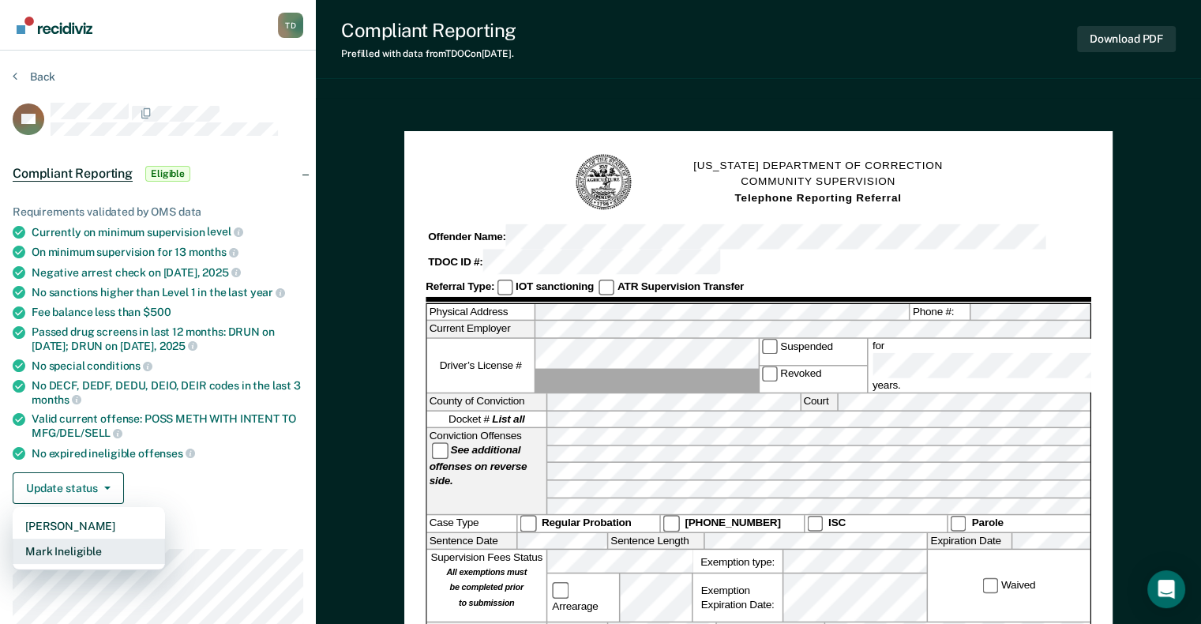
click at [79, 549] on button "Mark Ineligible" at bounding box center [89, 550] width 152 height 25
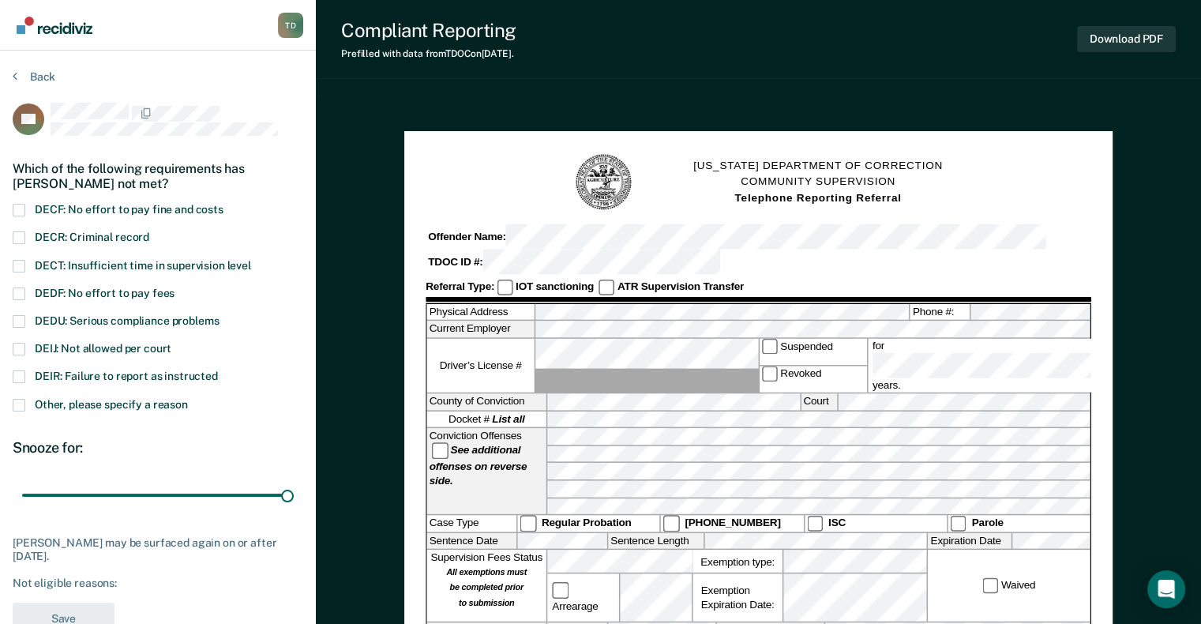
drag, startPoint x: 115, startPoint y: 494, endPoint x: 317, endPoint y: 498, distance: 202.1
type input "90"
click at [294, 498] on input "range" at bounding box center [158, 495] width 272 height 28
click at [21, 343] on span at bounding box center [19, 349] width 13 height 13
click at [171, 343] on input "DEIJ: Not allowed per court" at bounding box center [171, 343] width 0 height 0
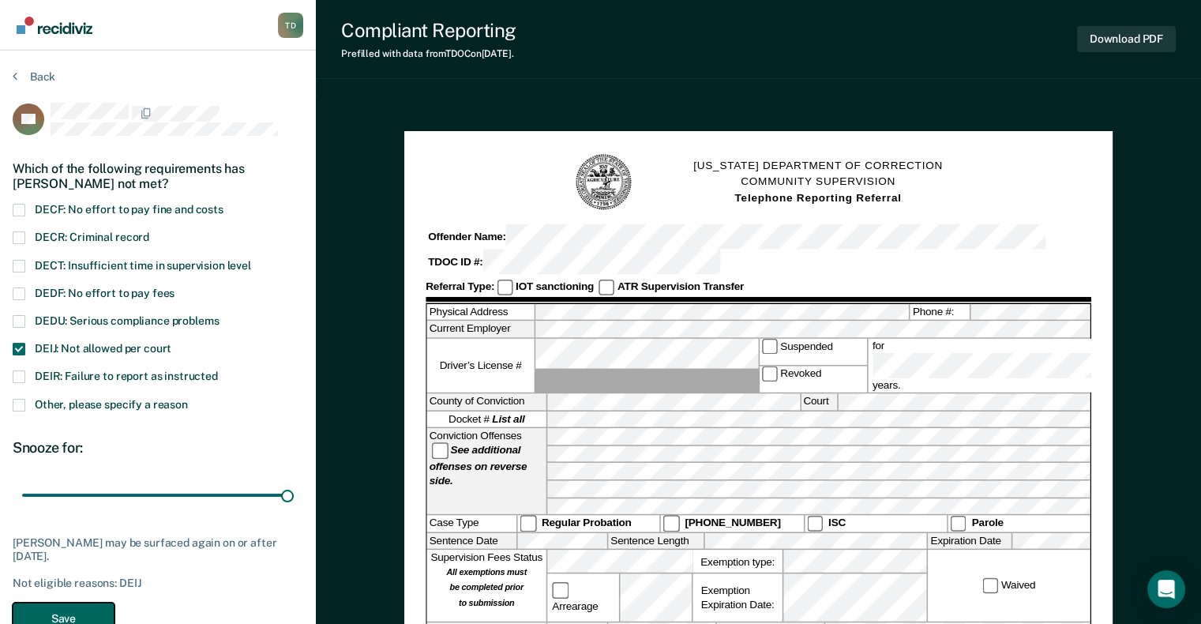
click at [69, 605] on button "Save" at bounding box center [64, 618] width 102 height 32
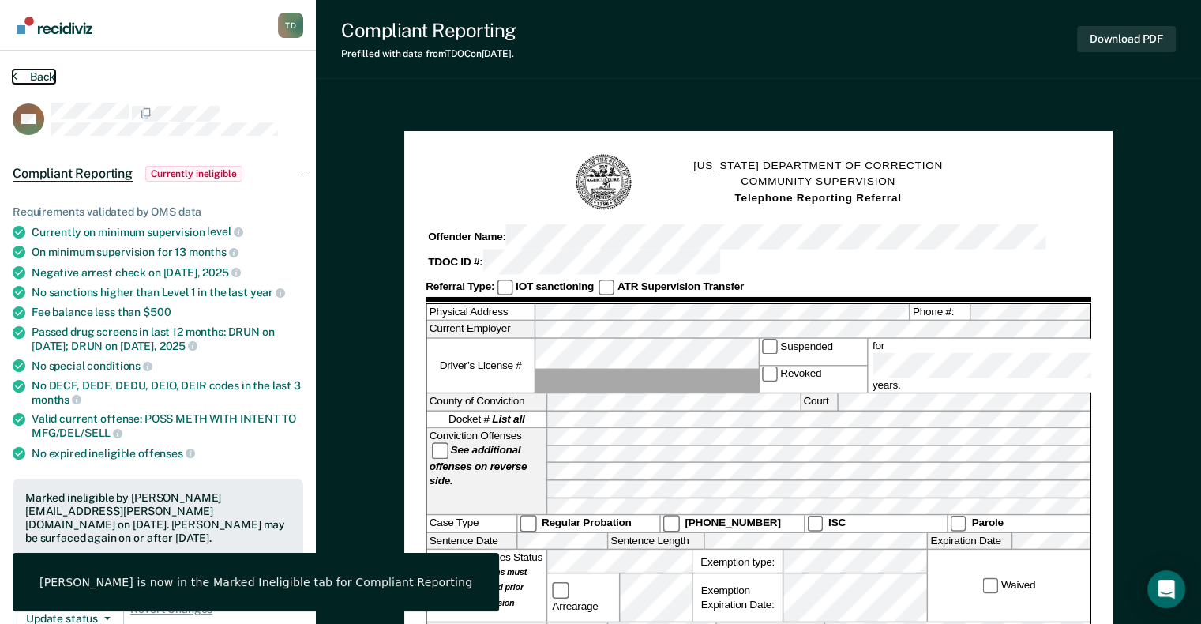
click at [36, 77] on button "Back" at bounding box center [34, 76] width 43 height 14
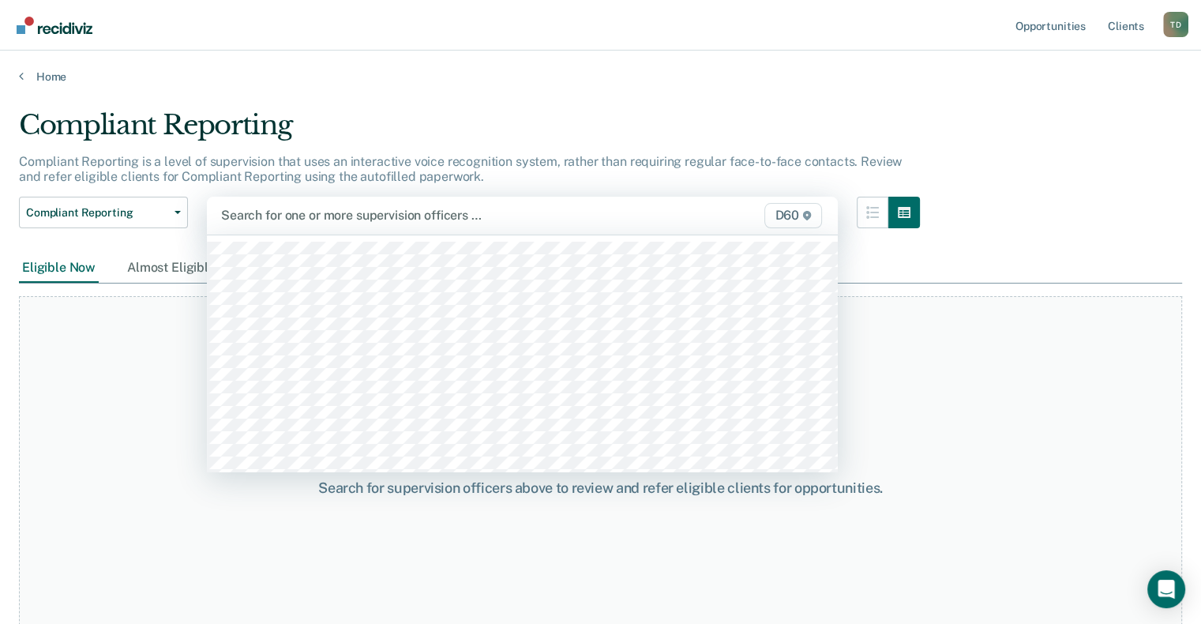
click at [266, 227] on div "Search for one or more supervision officers … D60" at bounding box center [522, 216] width 631 height 38
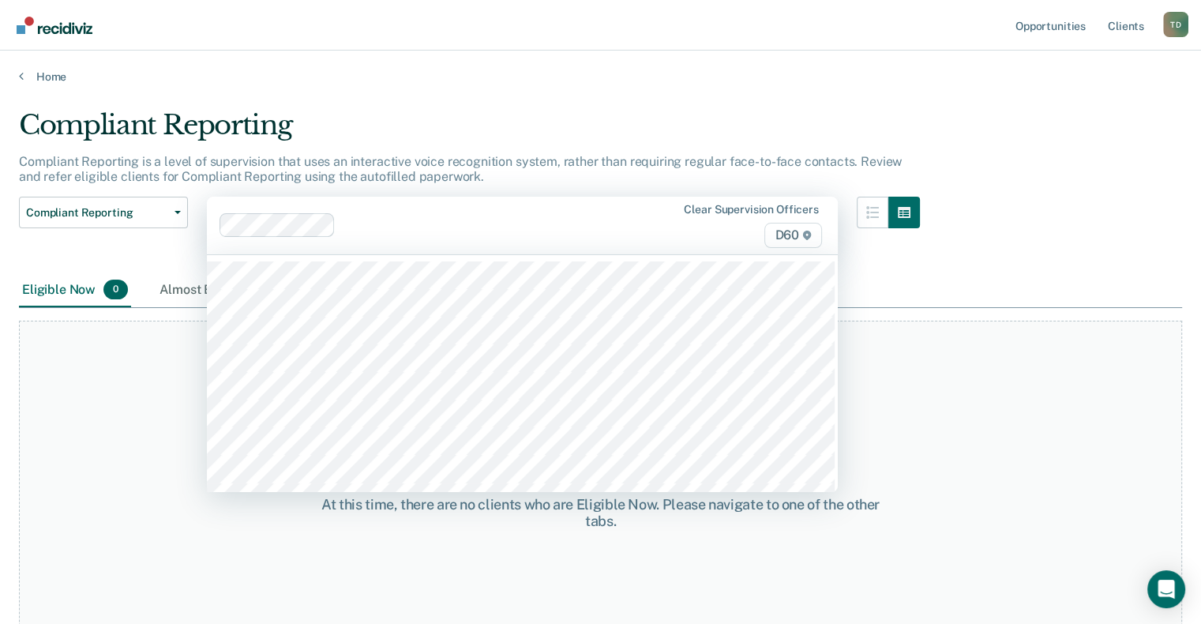
click at [350, 235] on div at bounding box center [431, 225] width 424 height 24
click at [549, 235] on div at bounding box center [431, 225] width 424 height 24
click at [608, 236] on div "Clear supervision officers D60" at bounding box center [522, 226] width 631 height 58
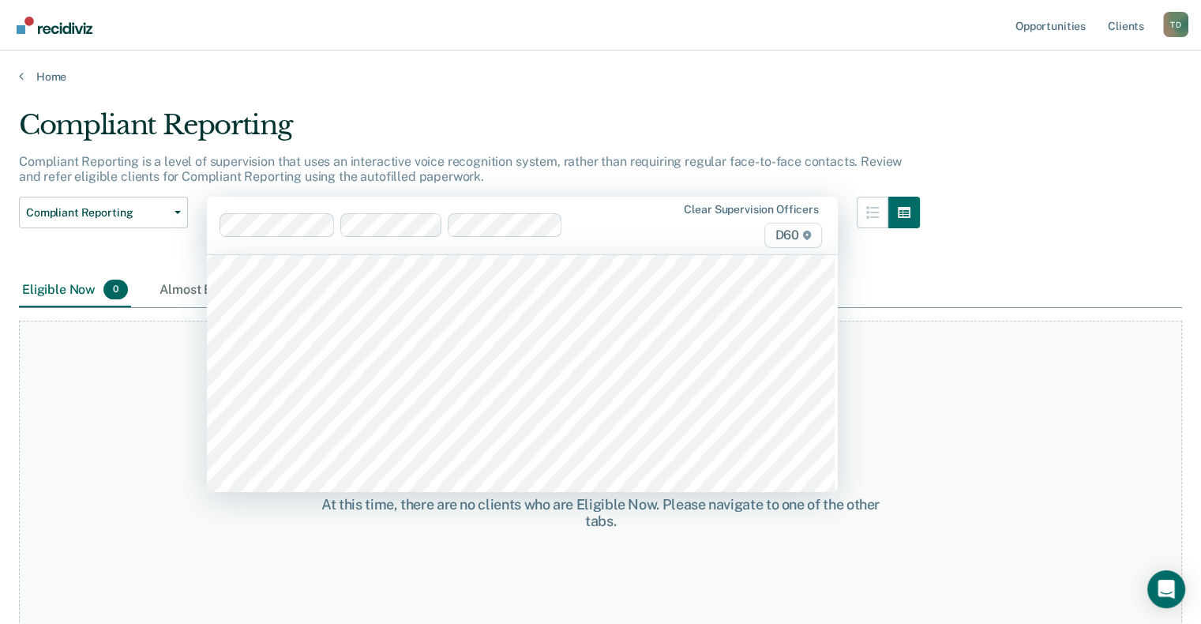
scroll to position [234, 0]
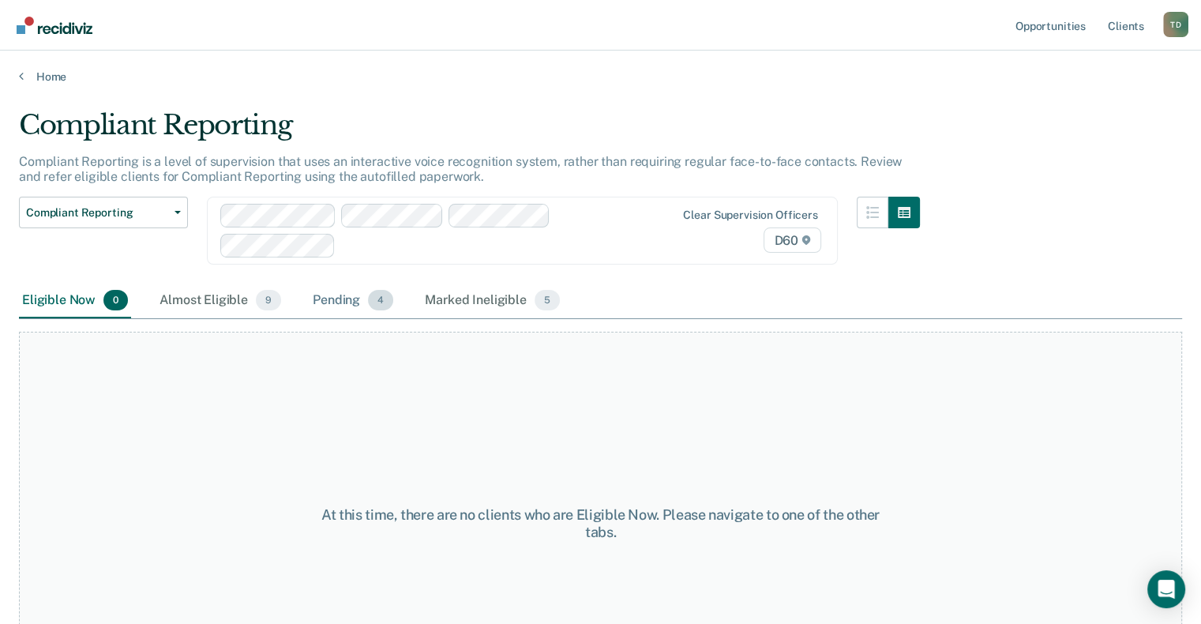
click at [324, 302] on div "Pending 4" at bounding box center [352, 300] width 87 height 35
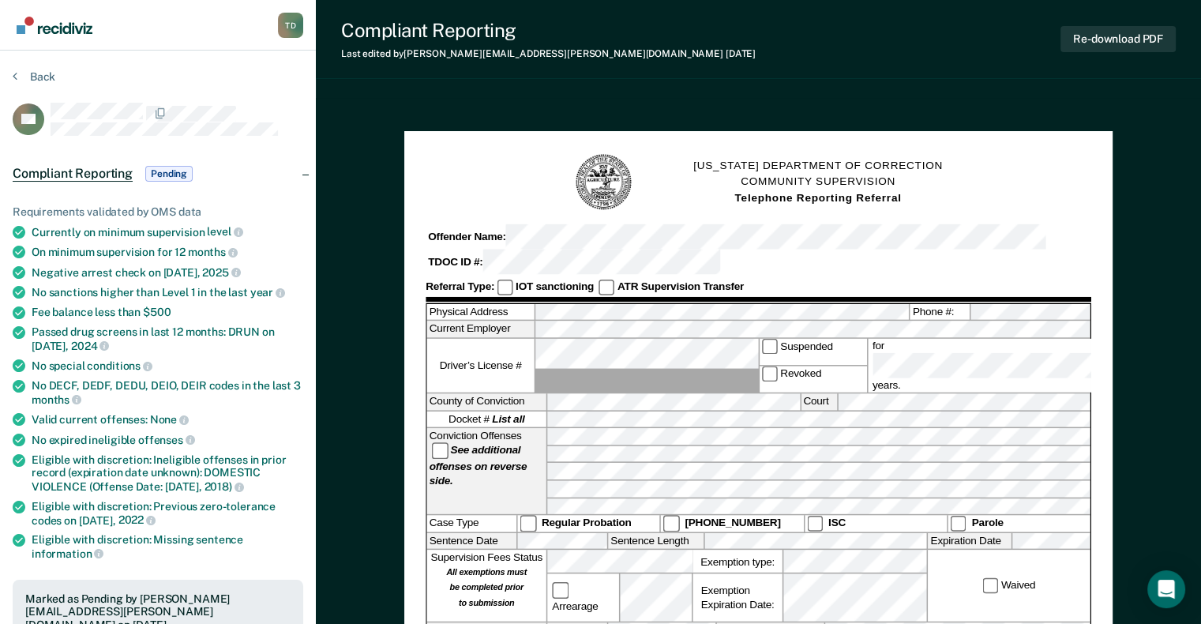
click at [57, 78] on div "Back" at bounding box center [158, 85] width 290 height 33
click at [47, 77] on button "Back" at bounding box center [34, 76] width 43 height 14
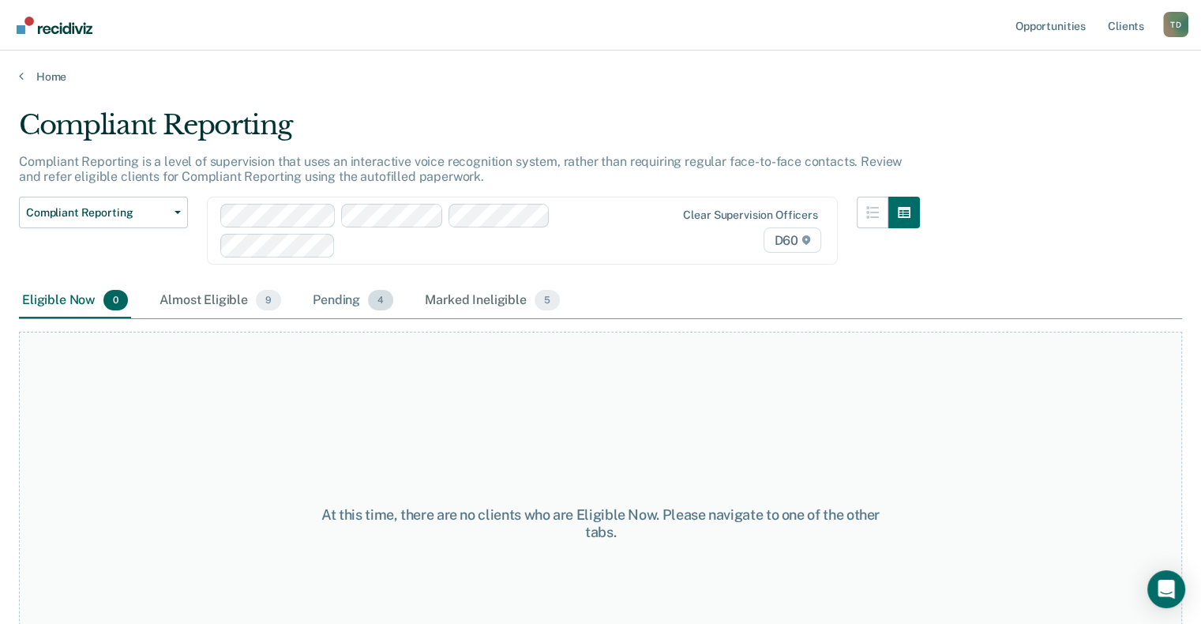
click at [358, 305] on div "Pending 4" at bounding box center [352, 300] width 87 height 35
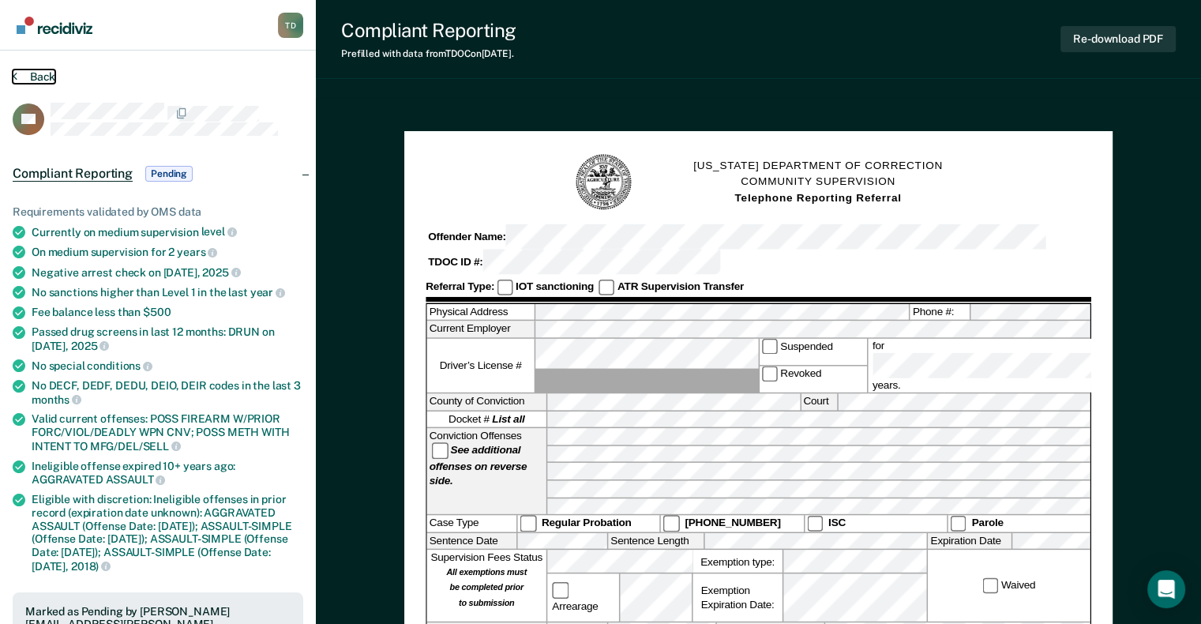
click at [48, 71] on button "Back" at bounding box center [34, 76] width 43 height 14
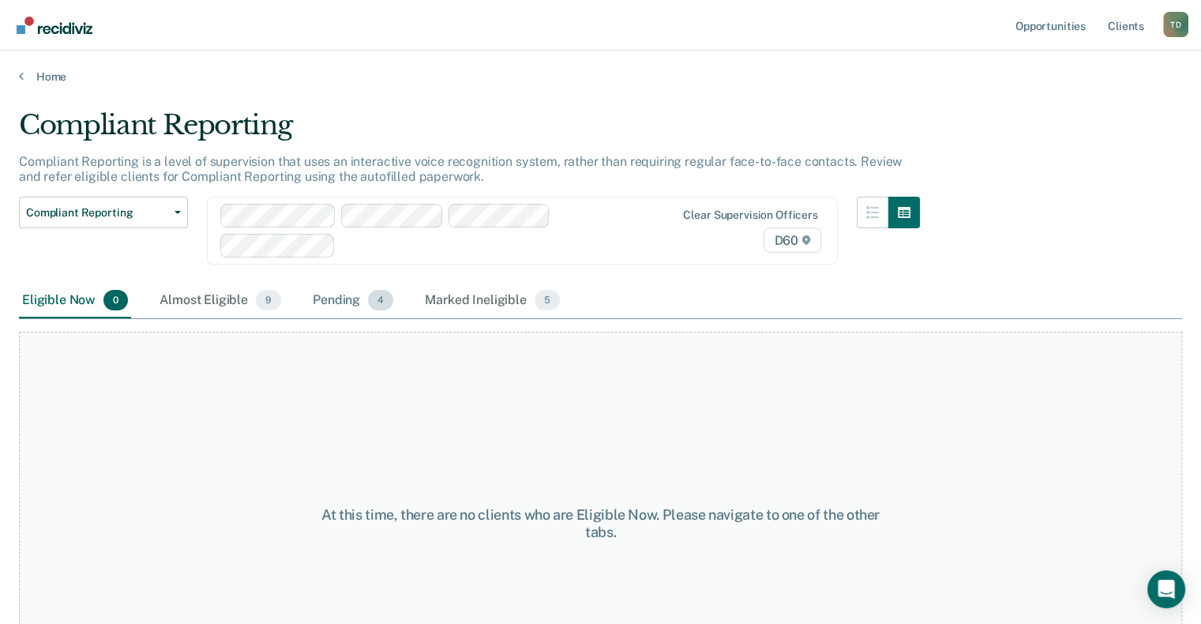
click at [333, 302] on div "Pending 4" at bounding box center [352, 300] width 87 height 35
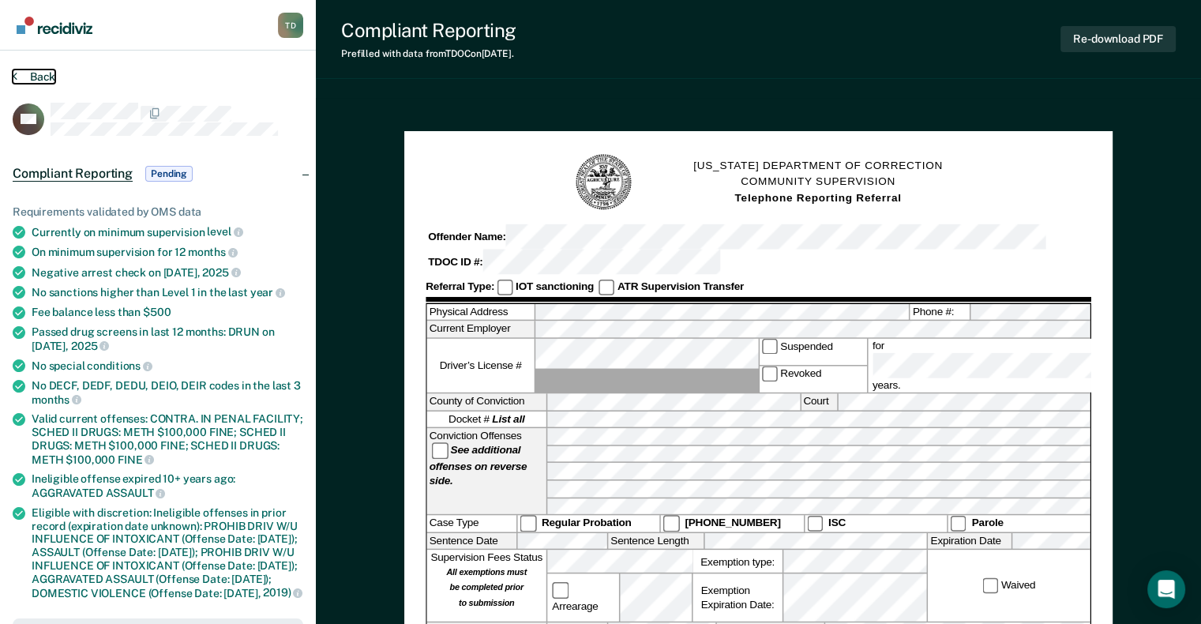
click at [39, 77] on button "Back" at bounding box center [34, 76] width 43 height 14
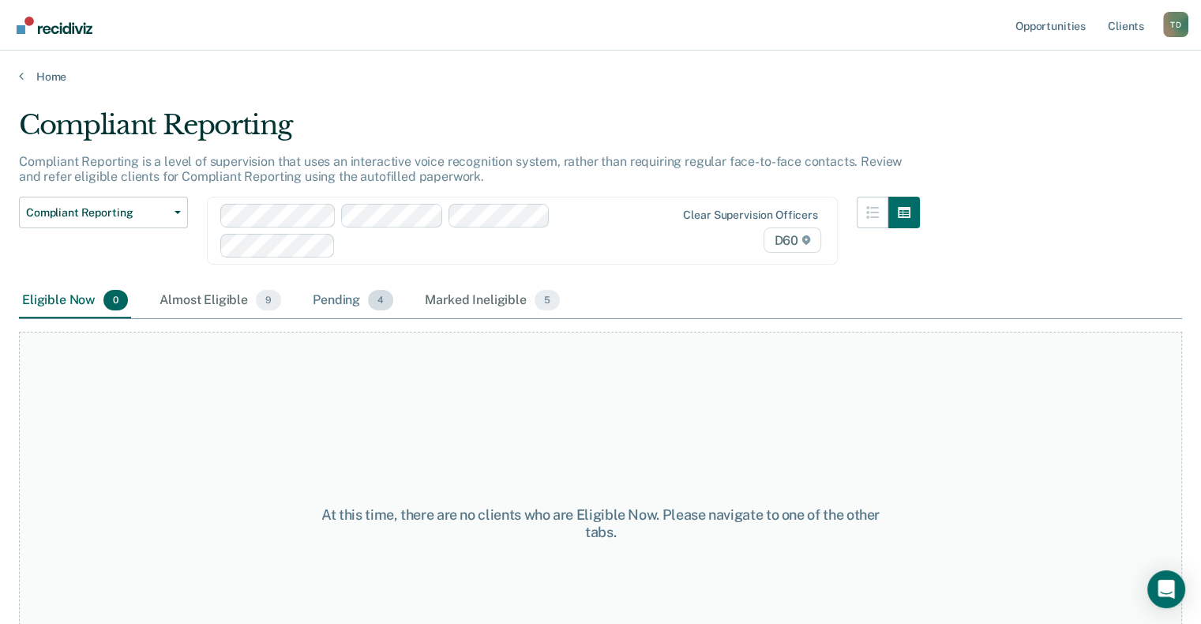
click at [349, 305] on div "Pending 4" at bounding box center [352, 300] width 87 height 35
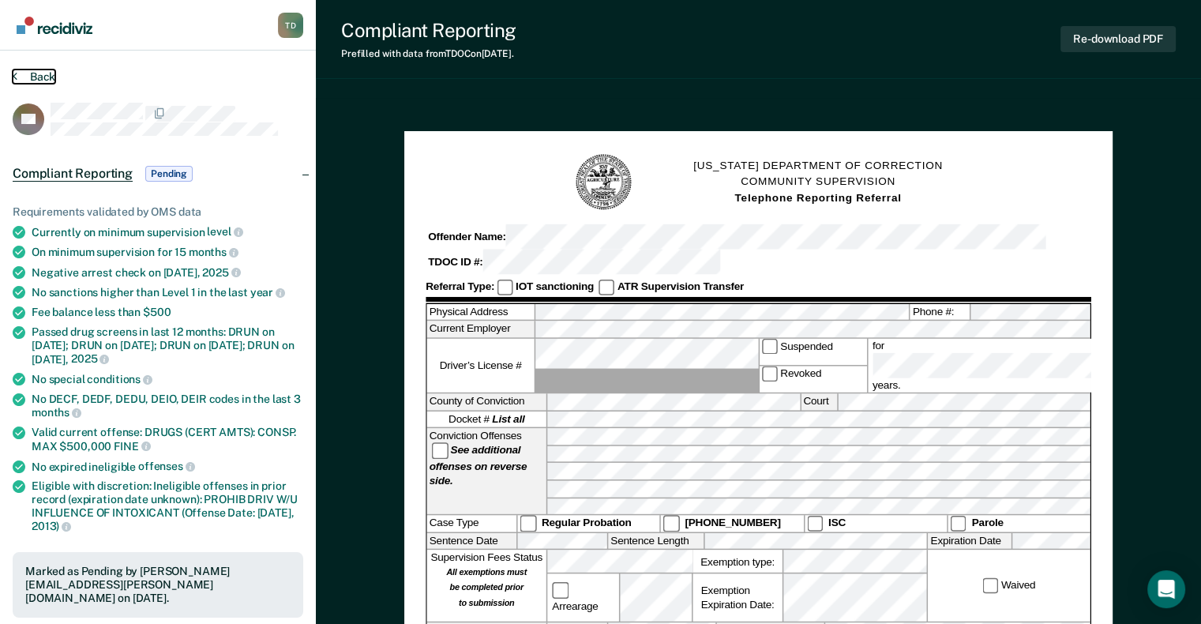
click at [38, 73] on button "Back" at bounding box center [34, 76] width 43 height 14
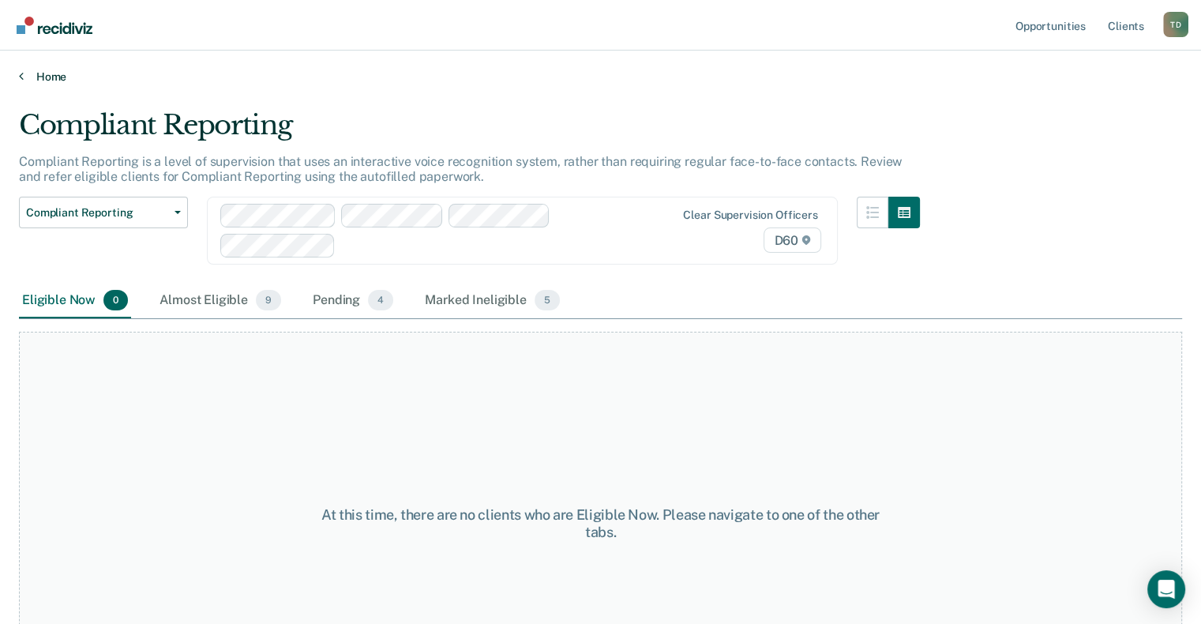
click at [37, 73] on link "Home" at bounding box center [600, 76] width 1163 height 14
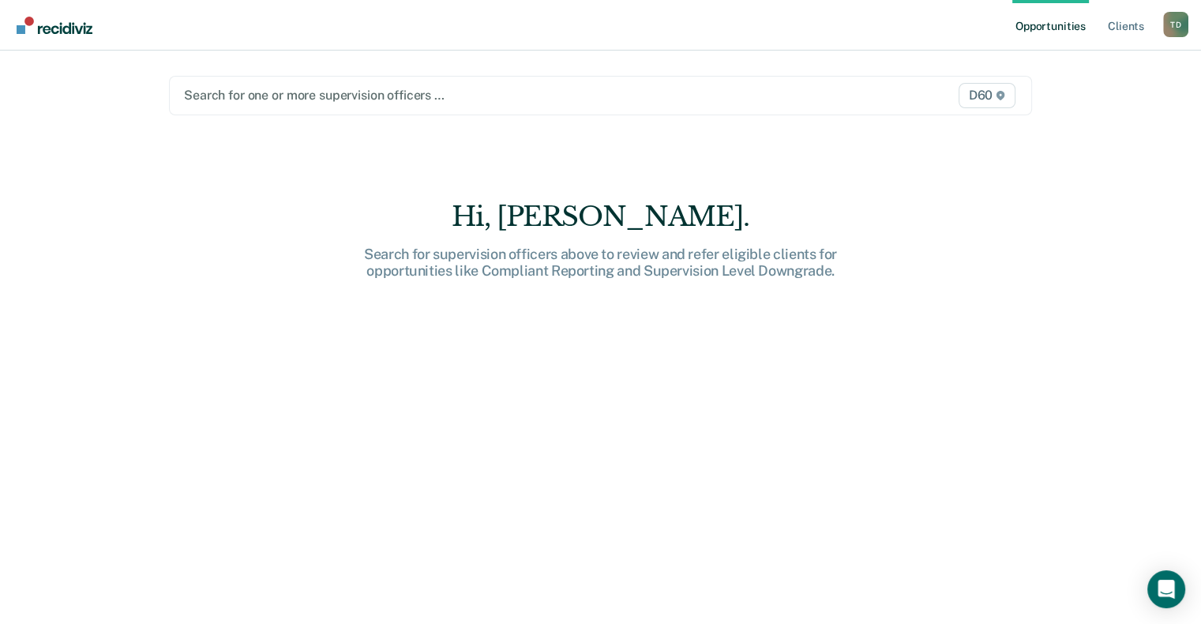
click at [249, 91] on div at bounding box center [475, 95] width 582 height 18
click at [991, 103] on span "D60" at bounding box center [986, 95] width 57 height 25
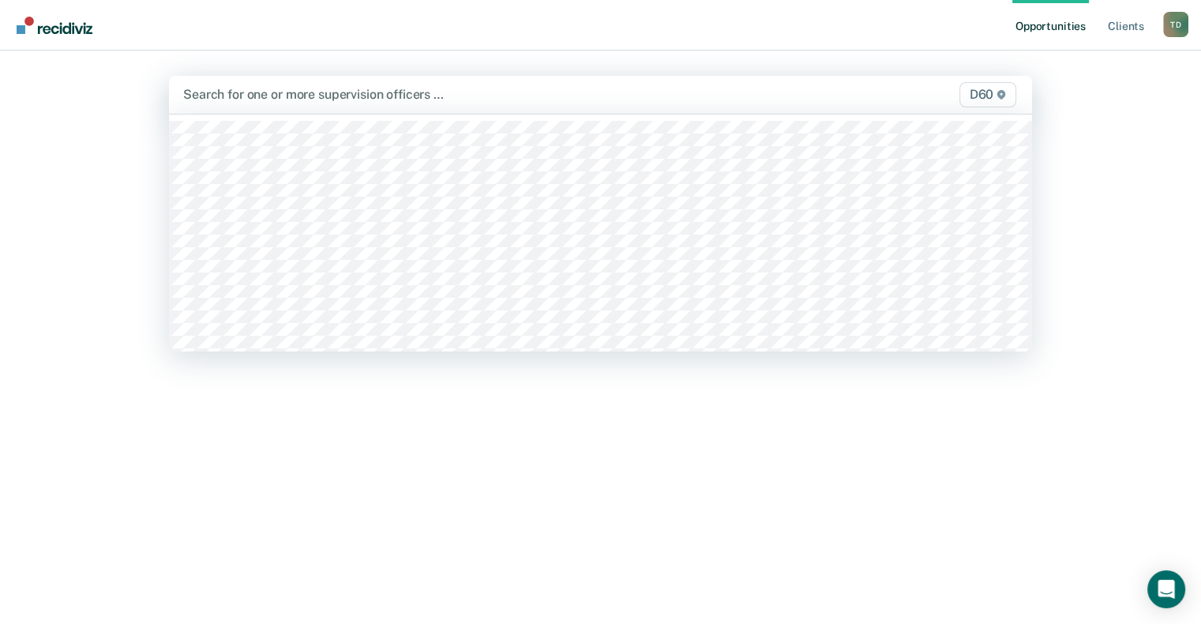
click at [1006, 91] on icon at bounding box center [1000, 94] width 9 height 9
click at [287, 85] on div "Search for one or more supervision officers …" at bounding box center [475, 94] width 586 height 21
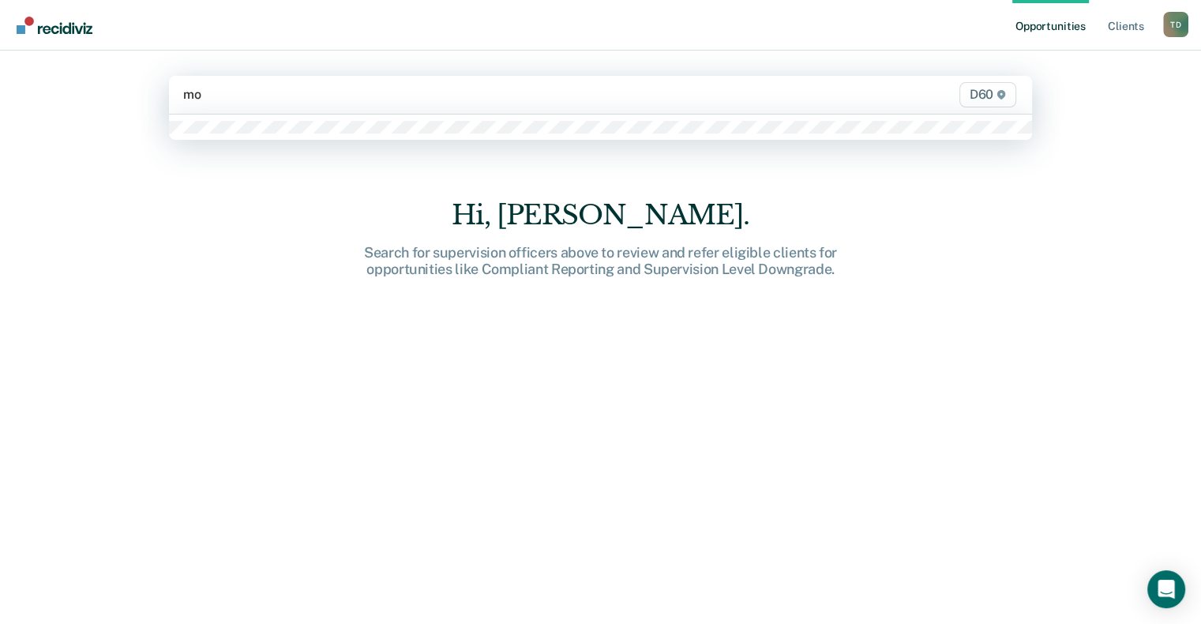
type input "m"
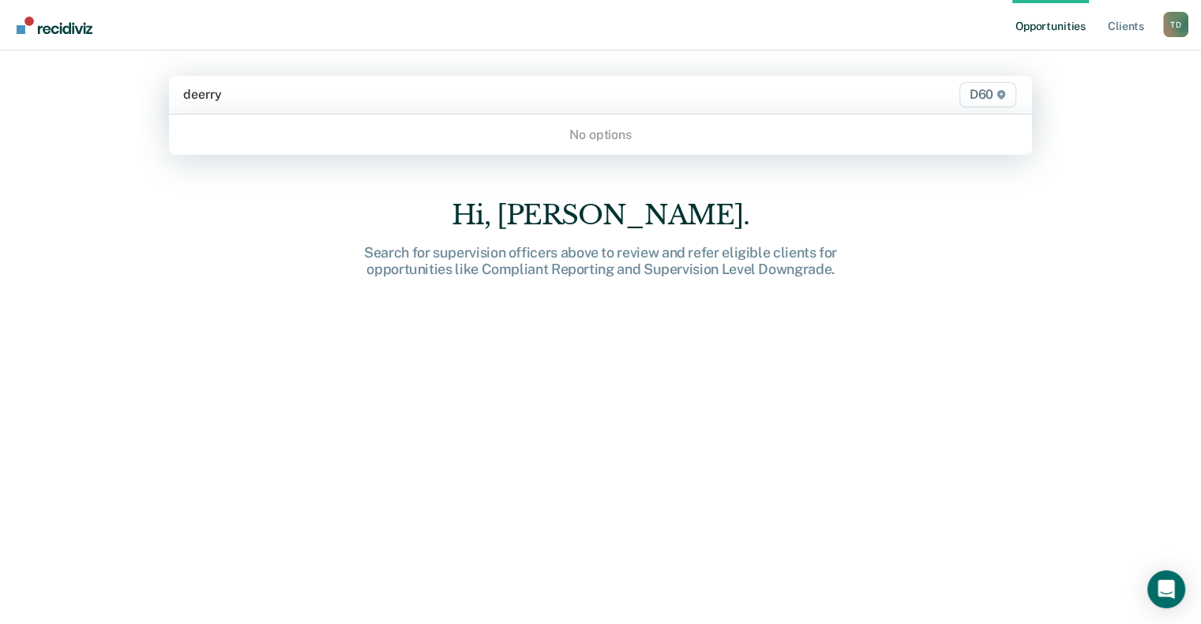
type input "deerry"
click at [1193, 573] on div "Opportunities Client s Taneshia Douglas T D Profile How it works Log Out option…" at bounding box center [600, 312] width 1201 height 624
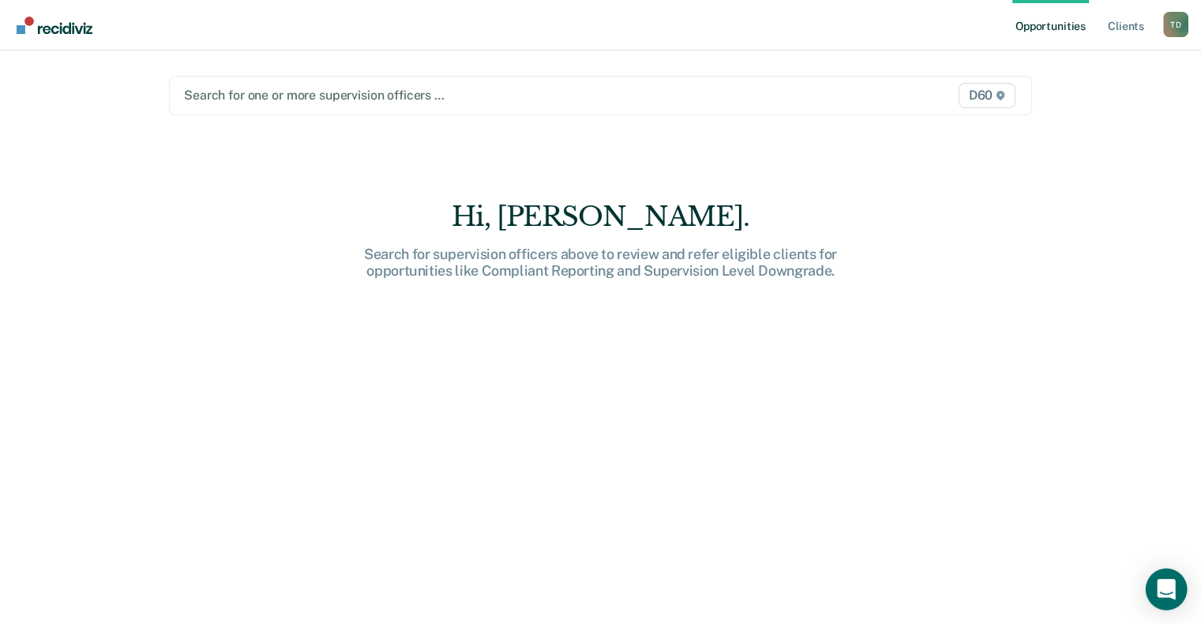
click at [1174, 586] on icon "Open Intercom Messenger" at bounding box center [1166, 589] width 21 height 21
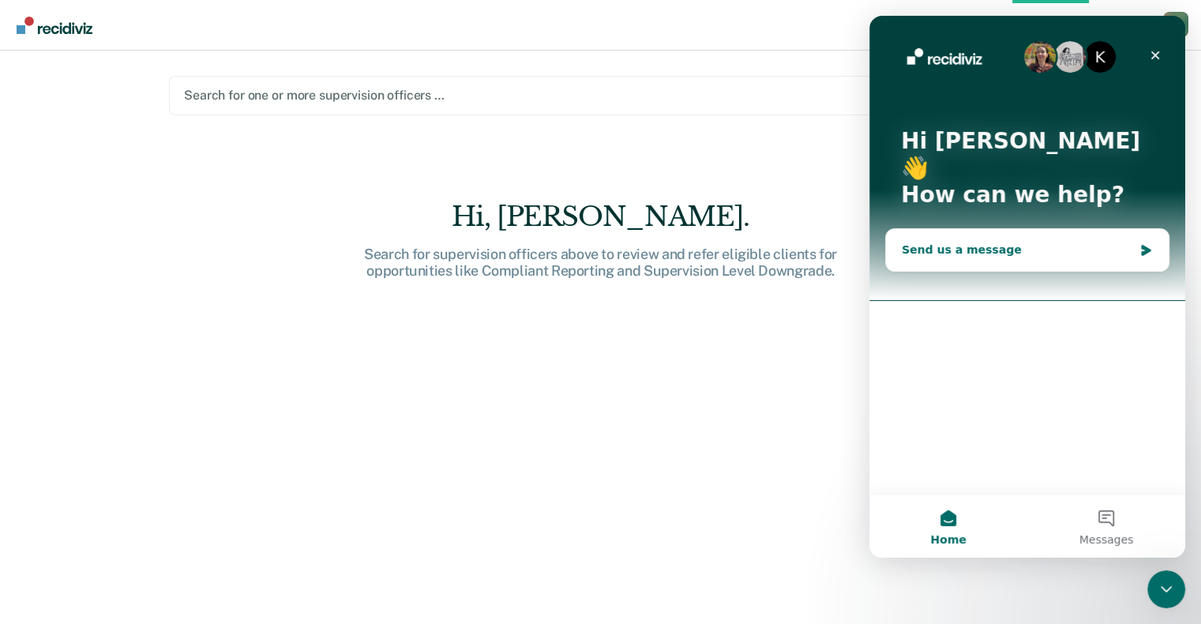
click at [950, 242] on div "Send us a message" at bounding box center [1016, 250] width 231 height 17
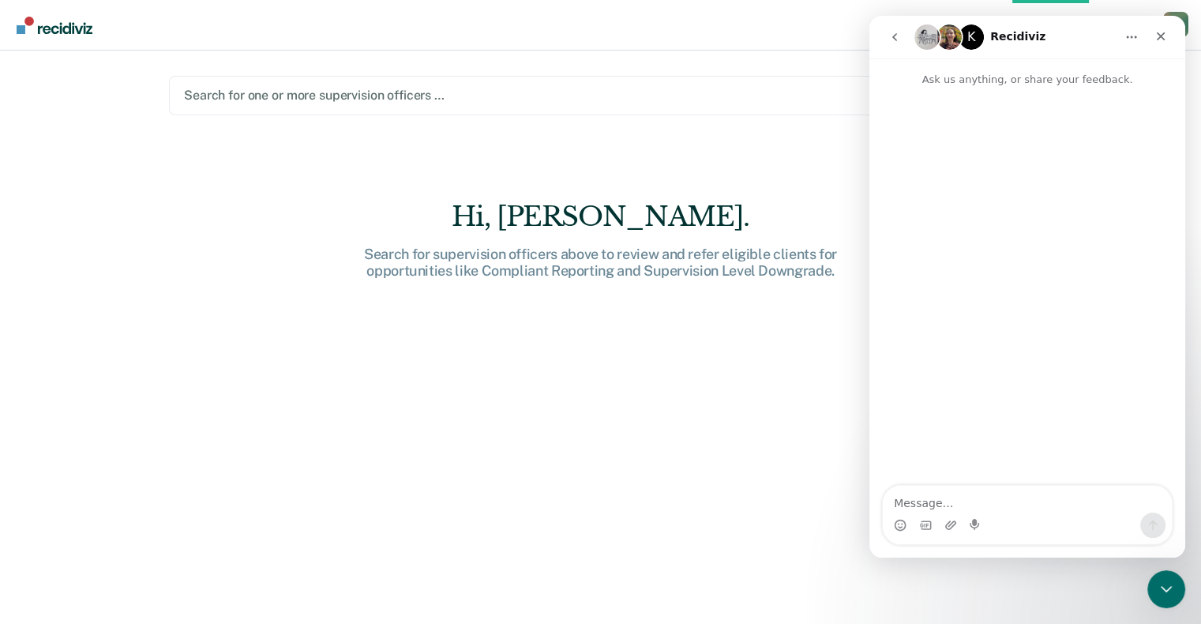
click at [932, 504] on textarea "Message…" at bounding box center [1026, 498] width 289 height 27
click at [934, 503] on textarea "Good affternoon" at bounding box center [1026, 498] width 289 height 27
click at [989, 494] on textarea "Good affternoon" at bounding box center [1026, 498] width 289 height 27
type textarea "Good evening"
click at [410, 163] on main "Search for one or more supervision officers … D60 Hi, Taneshia. Search for supe…" at bounding box center [600, 318] width 901 height 535
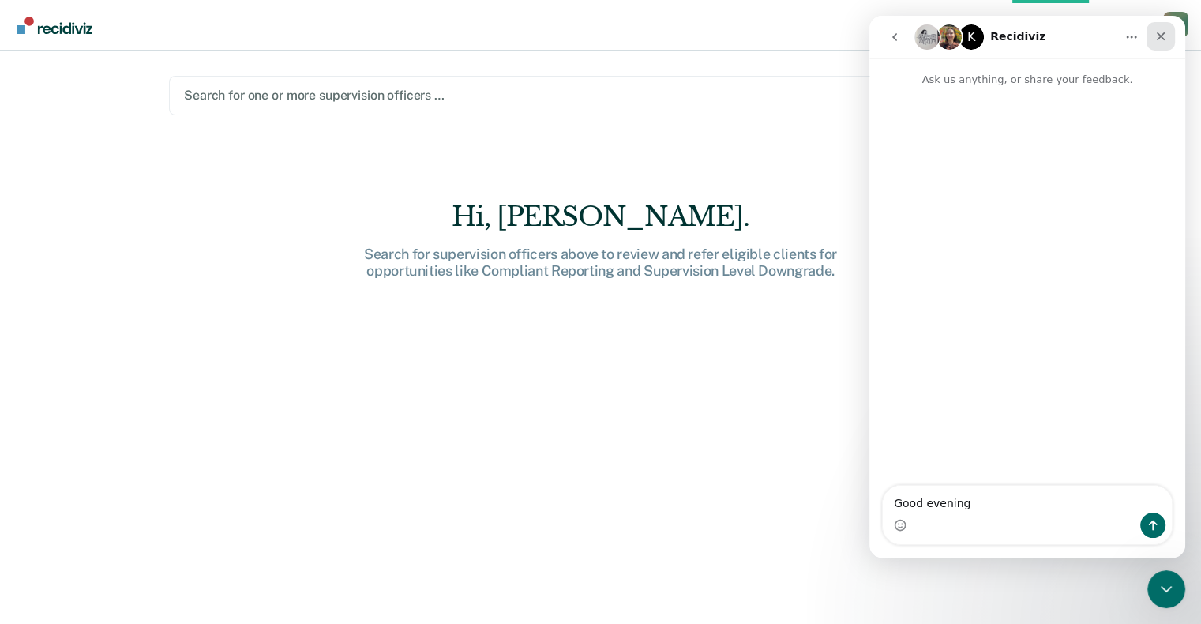
click at [1162, 36] on icon "Close" at bounding box center [1160, 36] width 13 height 13
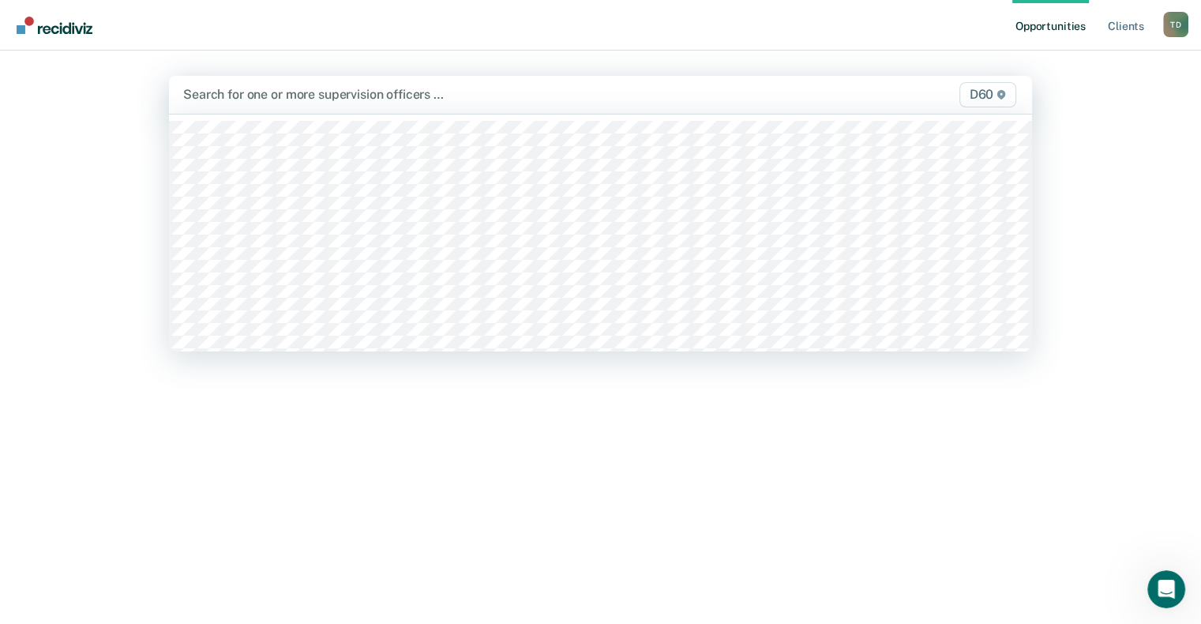
click at [907, 102] on div "D60" at bounding box center [893, 94] width 251 height 25
drag, startPoint x: 1178, startPoint y: 598, endPoint x: 2326, endPoint y: 1171, distance: 1283.1
click at [1182, 601] on div "Open Intercom Messenger" at bounding box center [1163, 587] width 38 height 38
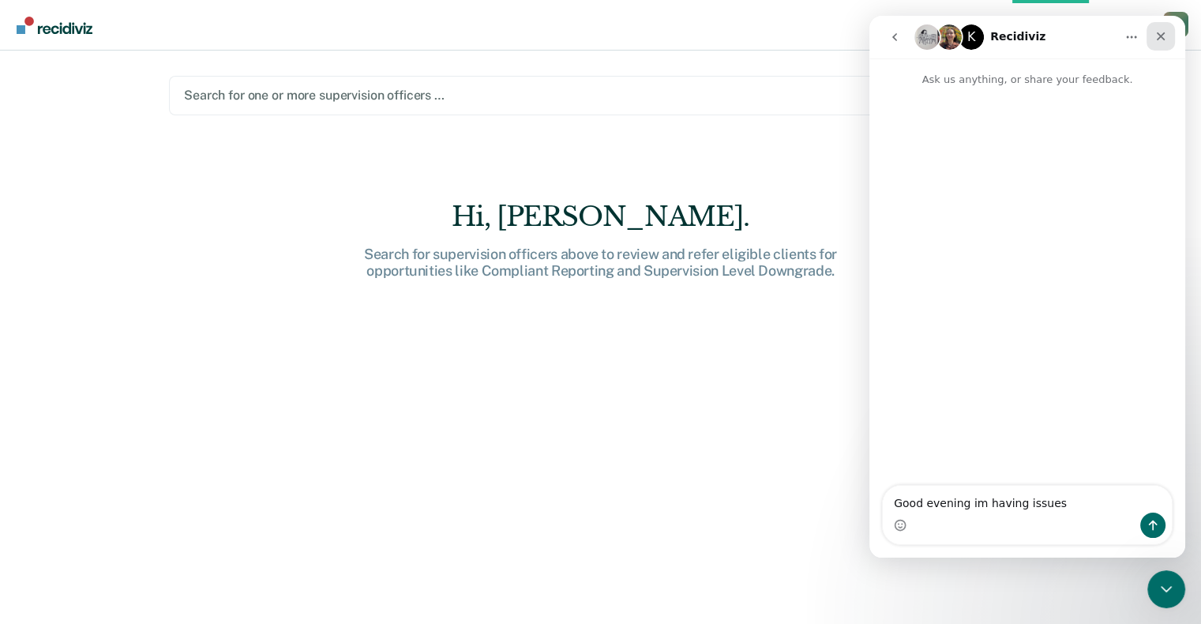
type textarea "Good evening im having issues"
drag, startPoint x: 1155, startPoint y: 38, endPoint x: 2018, endPoint y: 54, distance: 863.6
click at [1155, 38] on icon "Close" at bounding box center [1160, 36] width 13 height 13
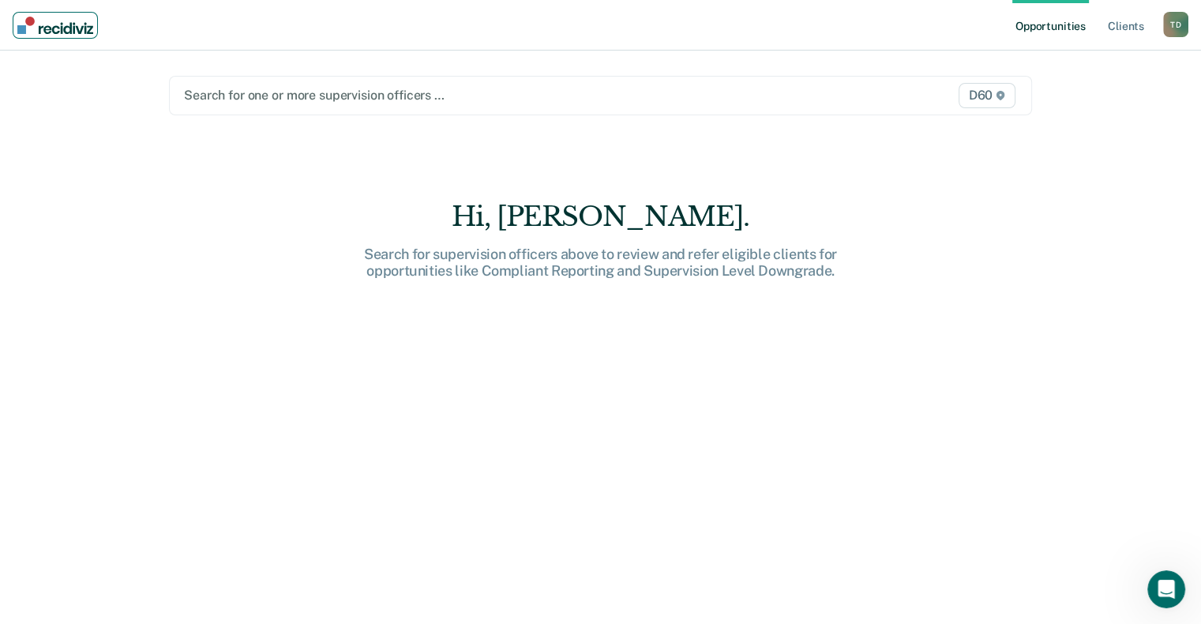
click at [21, 24] on img "Main navigation" at bounding box center [55, 25] width 76 height 17
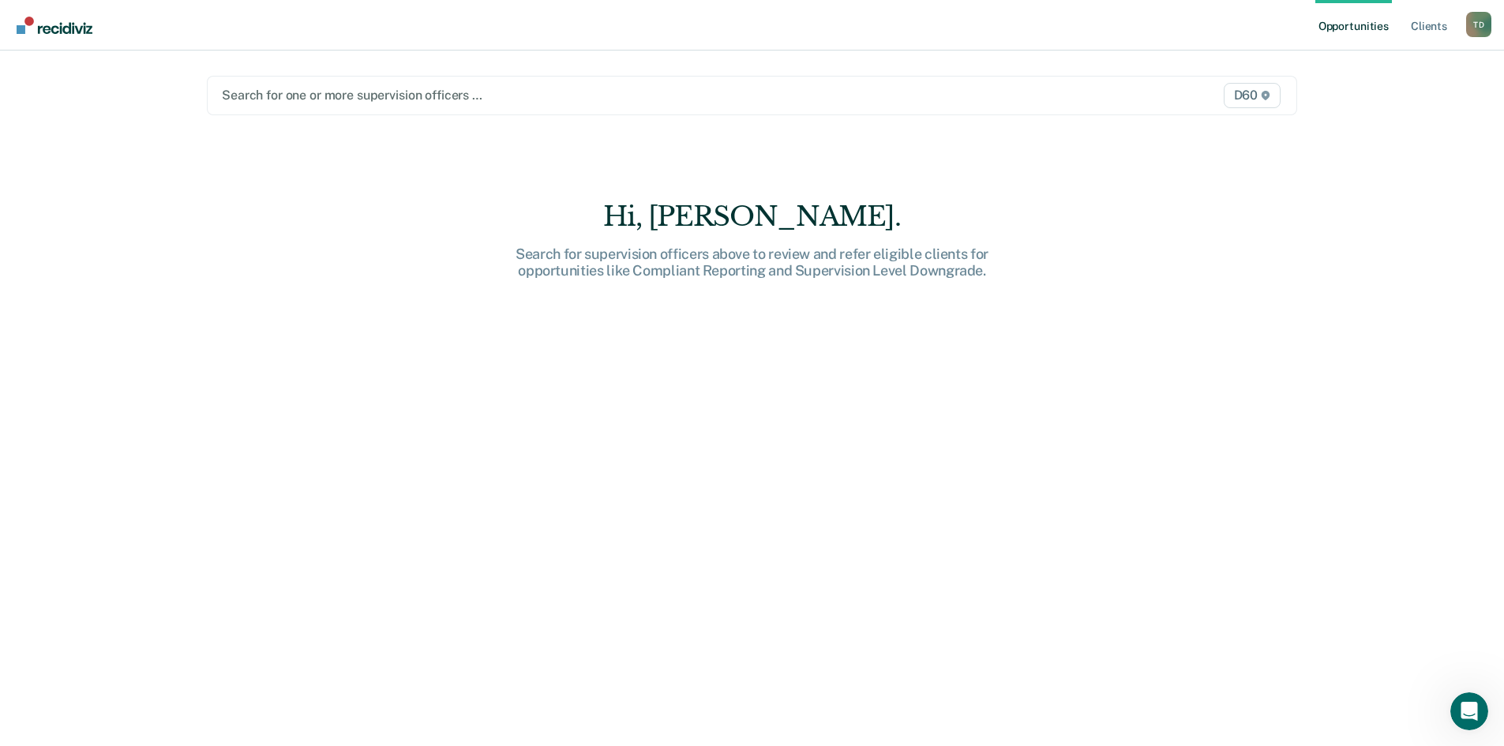
drag, startPoint x: 1505, startPoint y: 0, endPoint x: 1115, endPoint y: 164, distance: 423.1
click at [1115, 164] on main "Search for one or more supervision officers … D60 Hi, Taneshia. Search for supe…" at bounding box center [752, 379] width 1128 height 657
click at [1212, 25] on link "Opportunities" at bounding box center [1353, 25] width 77 height 51
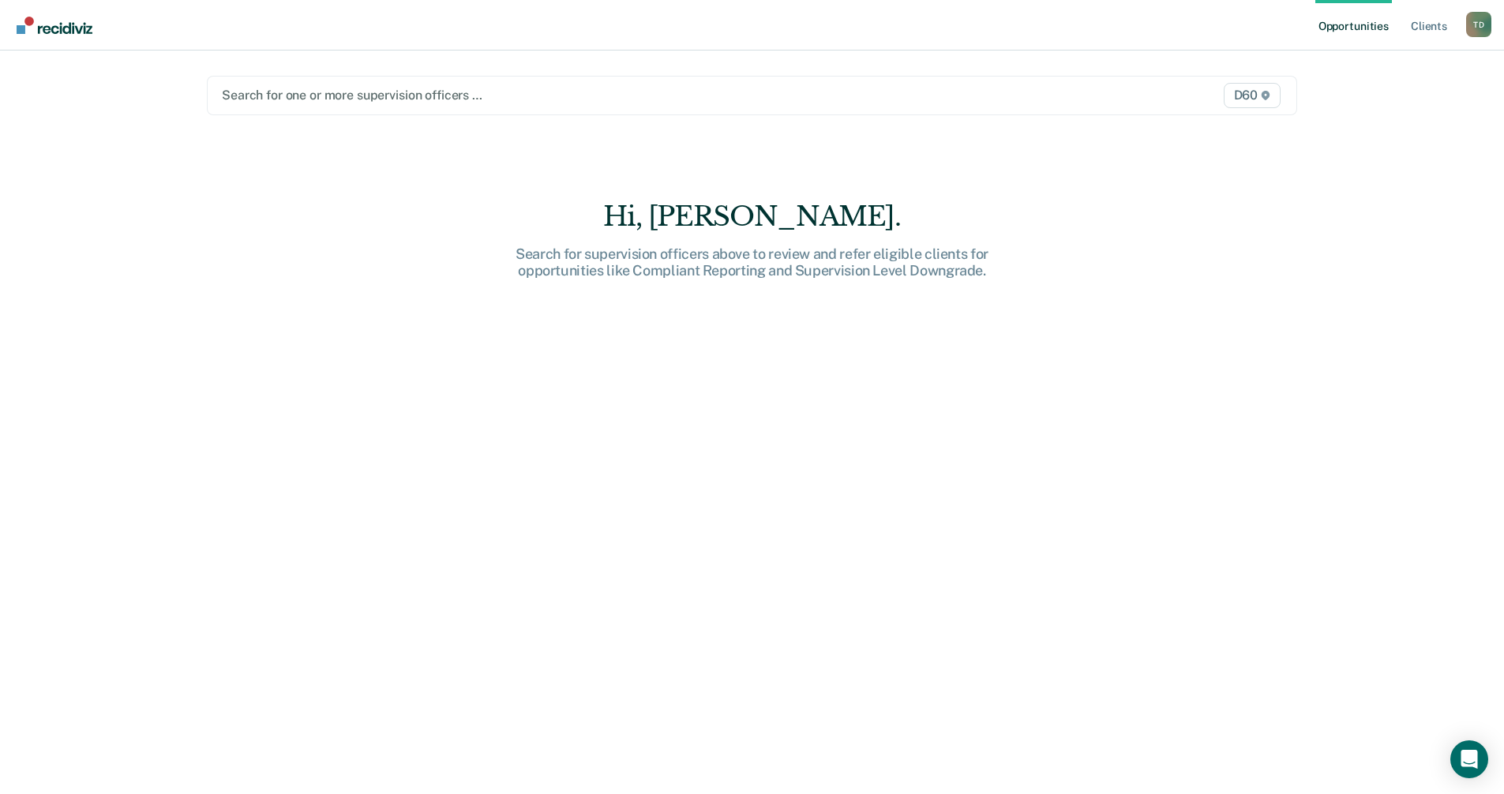
click at [1500, 774] on div "Opportunities Client s Taneshia Douglas T D Profile How it works Log Out Search…" at bounding box center [752, 397] width 1504 height 794
click at [1485, 780] on div "Opportunities Client s Taneshia Douglas T D Profile How it works Log Out Search…" at bounding box center [752, 397] width 1504 height 794
click at [1478, 773] on div "Open Intercom Messenger" at bounding box center [1469, 760] width 42 height 42
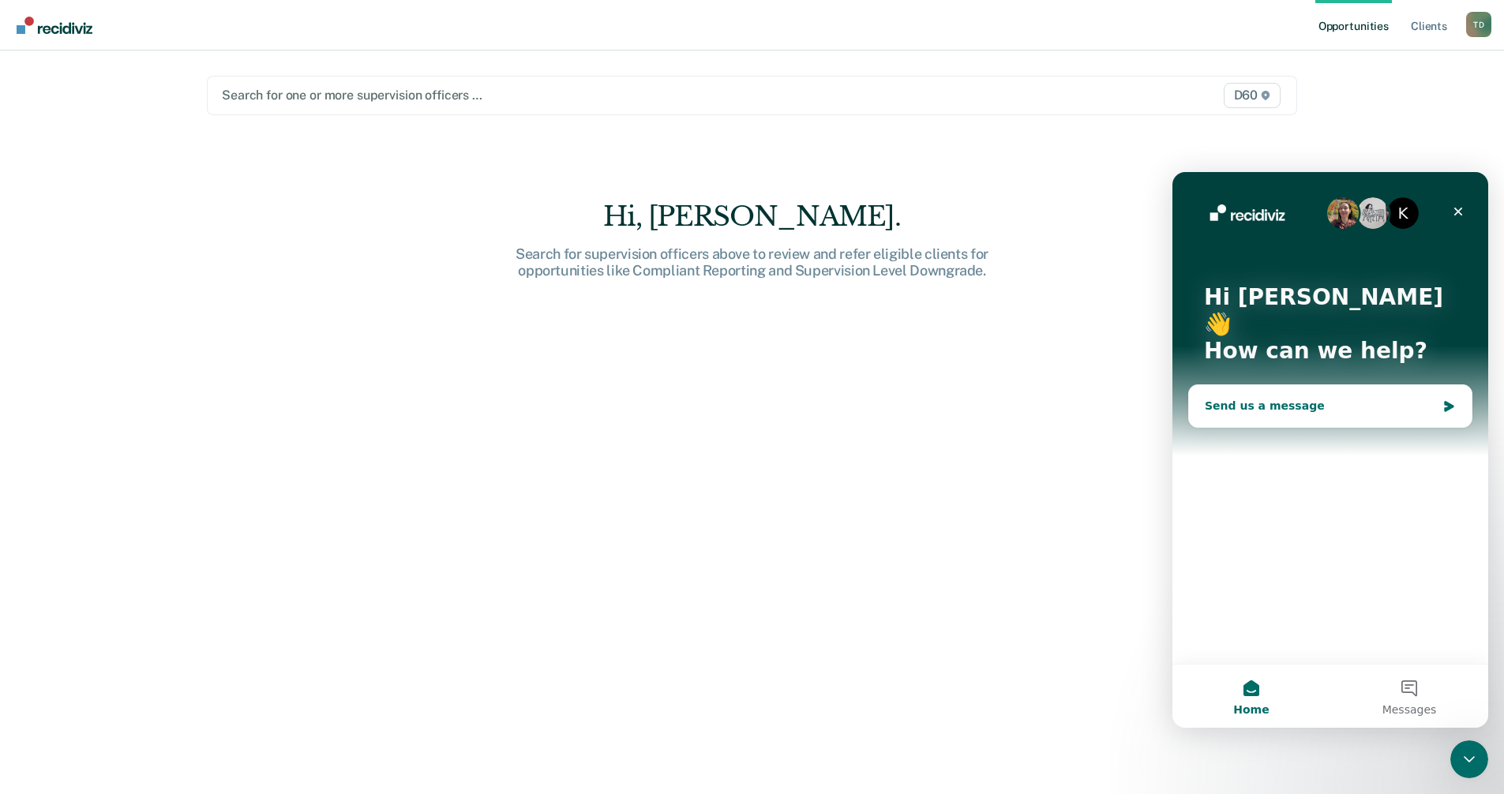
click at [1240, 398] on div "Send us a message" at bounding box center [1319, 406] width 231 height 17
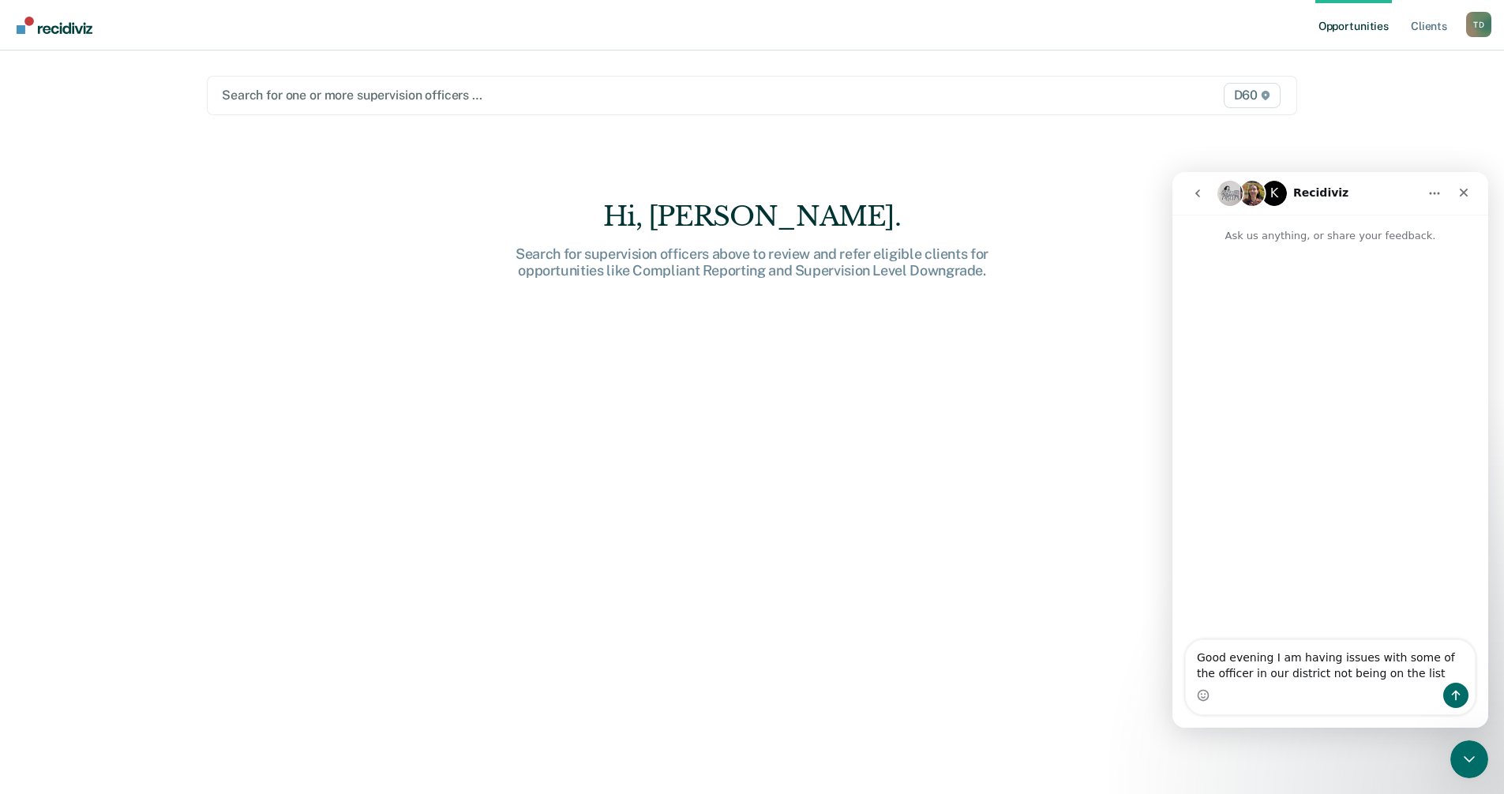
type textarea "Good evening I am having issues with some of the officer in our district not be…"
click at [1463, 687] on button "Send a message…" at bounding box center [1455, 695] width 25 height 25
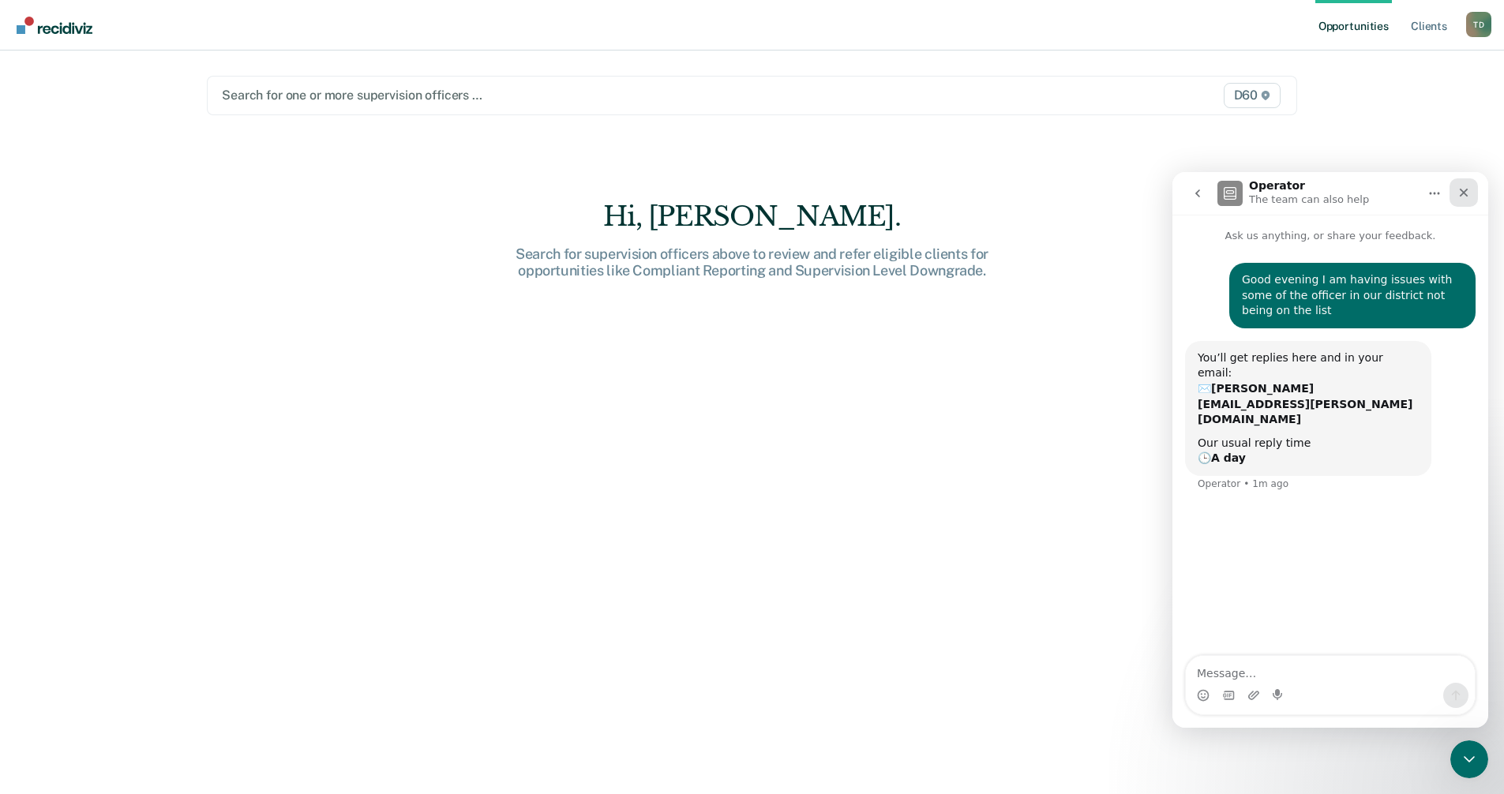
click at [1455, 182] on div "Close" at bounding box center [1463, 192] width 28 height 28
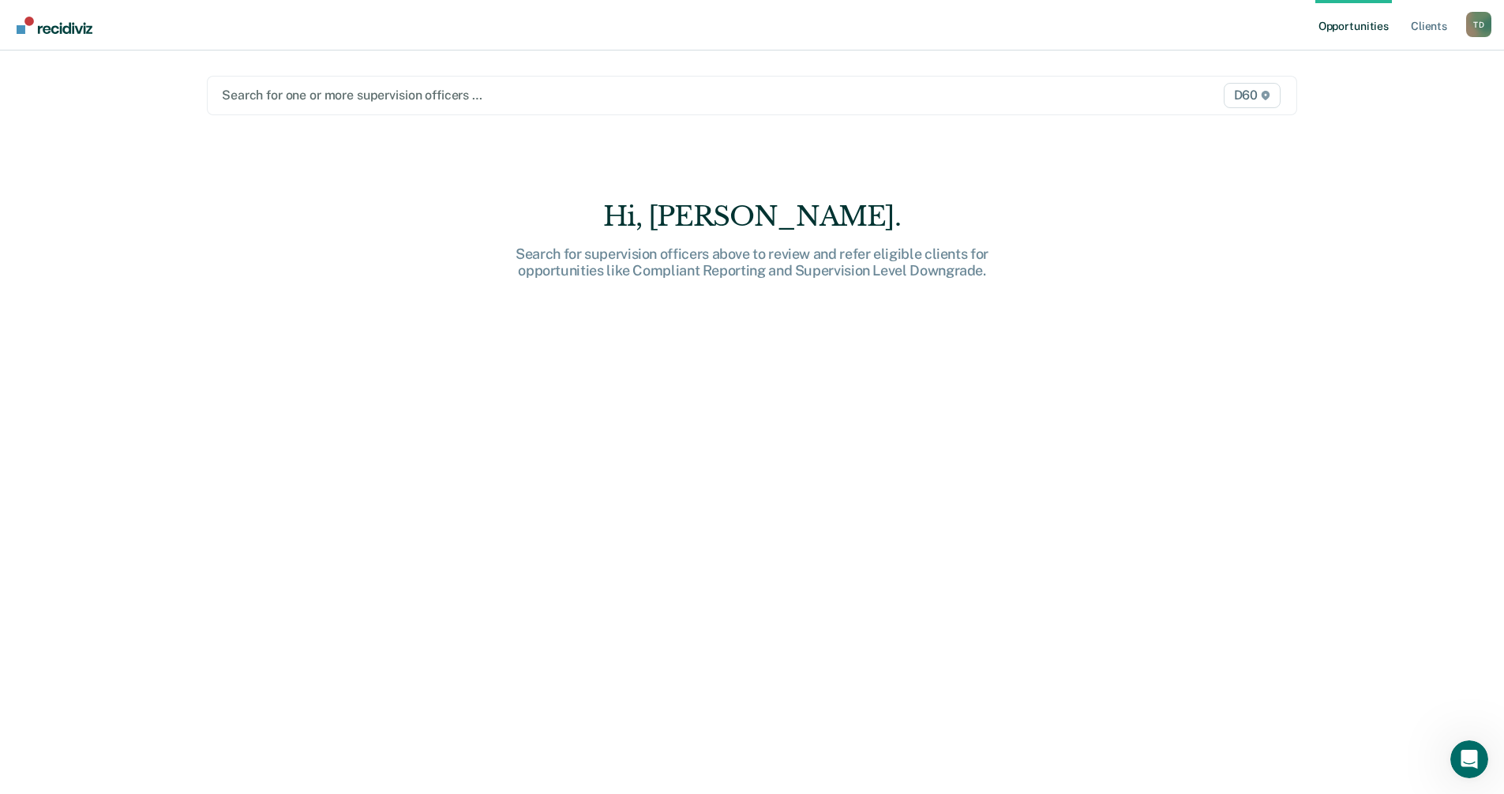
click at [384, 90] on div at bounding box center [592, 95] width 741 height 18
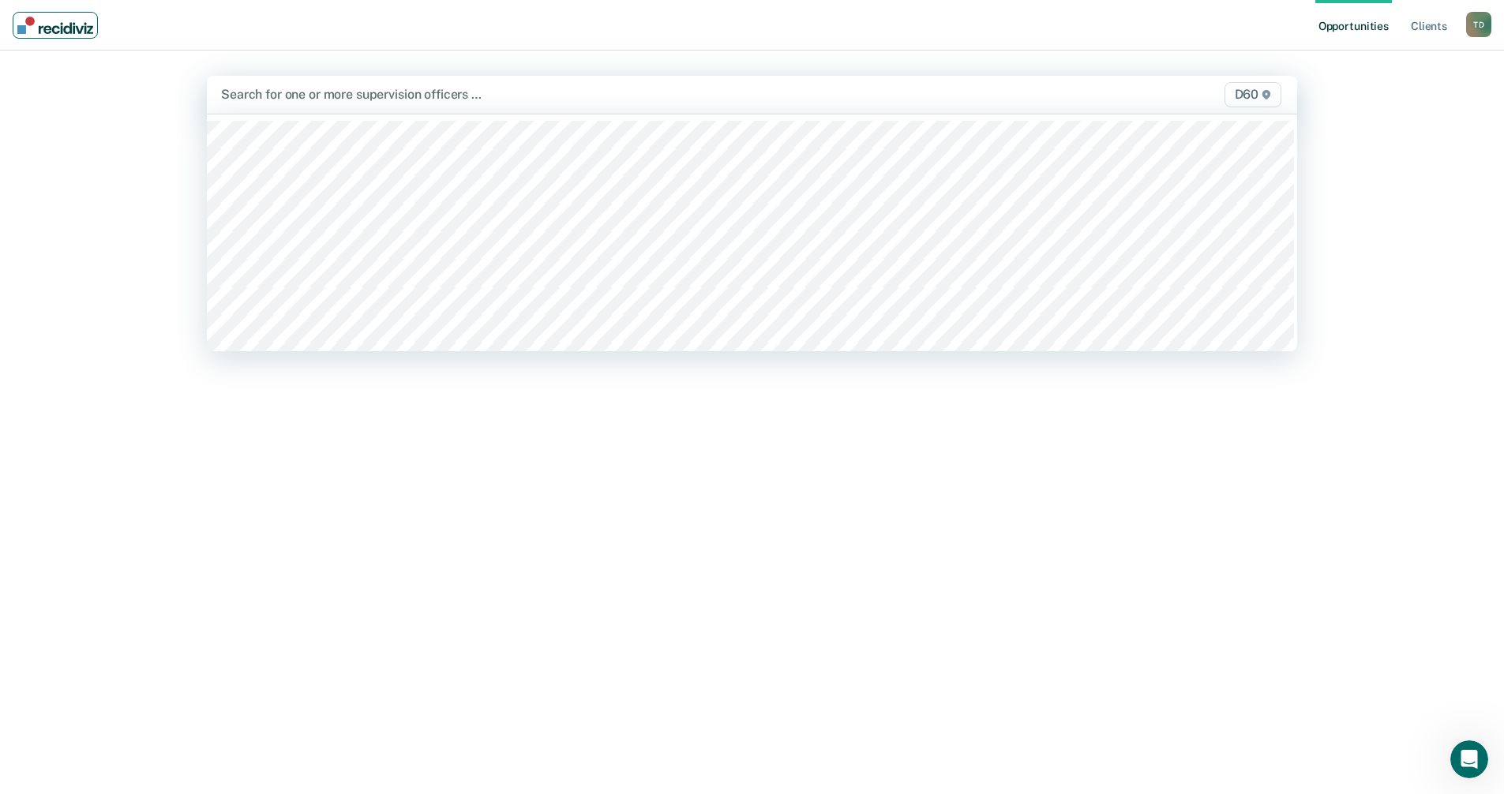
click at [61, 34] on link "Main navigation" at bounding box center [55, 25] width 85 height 27
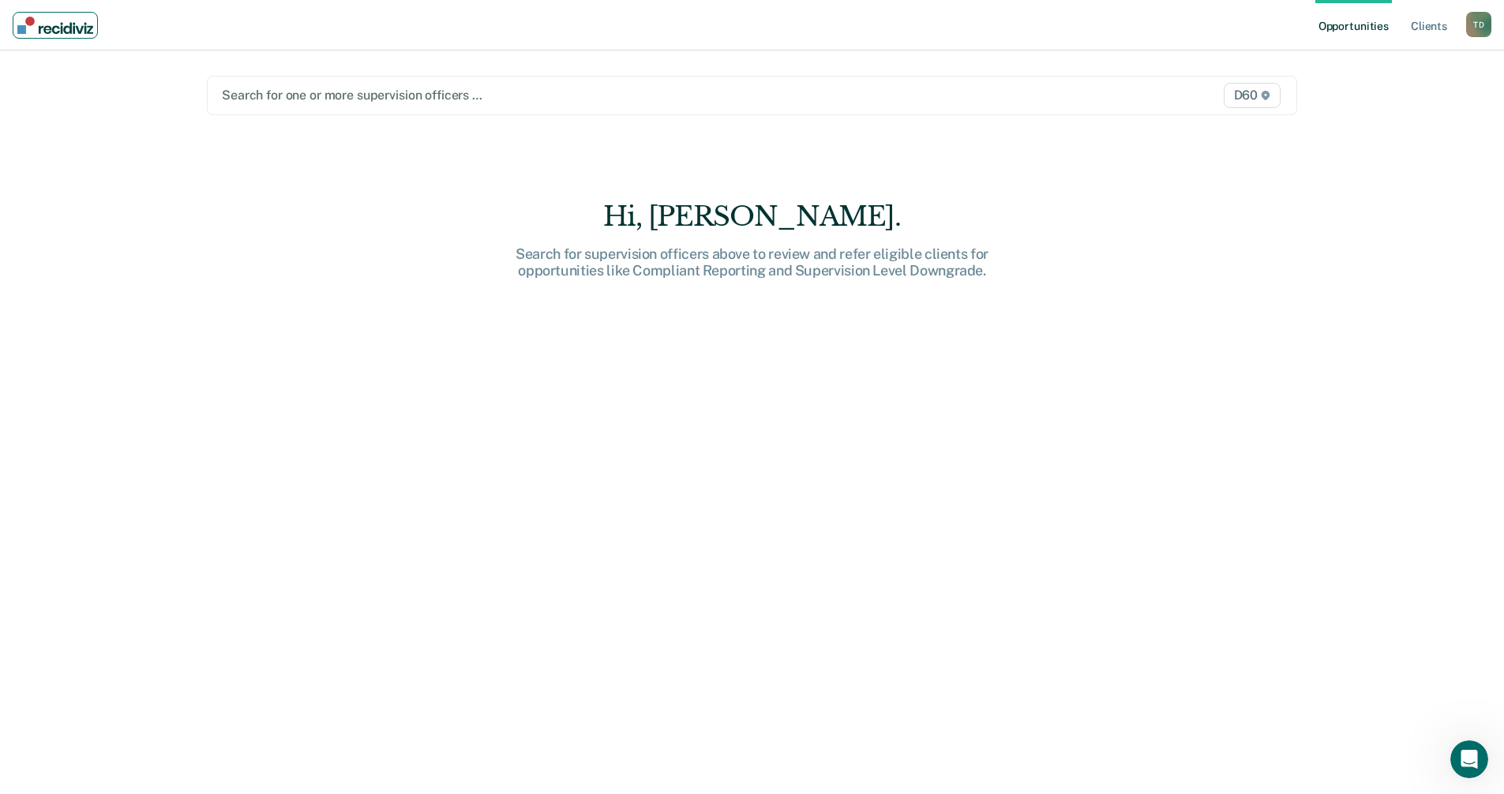
click at [32, 26] on img "Main navigation" at bounding box center [55, 25] width 76 height 17
click at [1479, 28] on div "T D" at bounding box center [1478, 24] width 25 height 25
click at [1360, 66] on link "Profile" at bounding box center [1414, 64] width 127 height 13
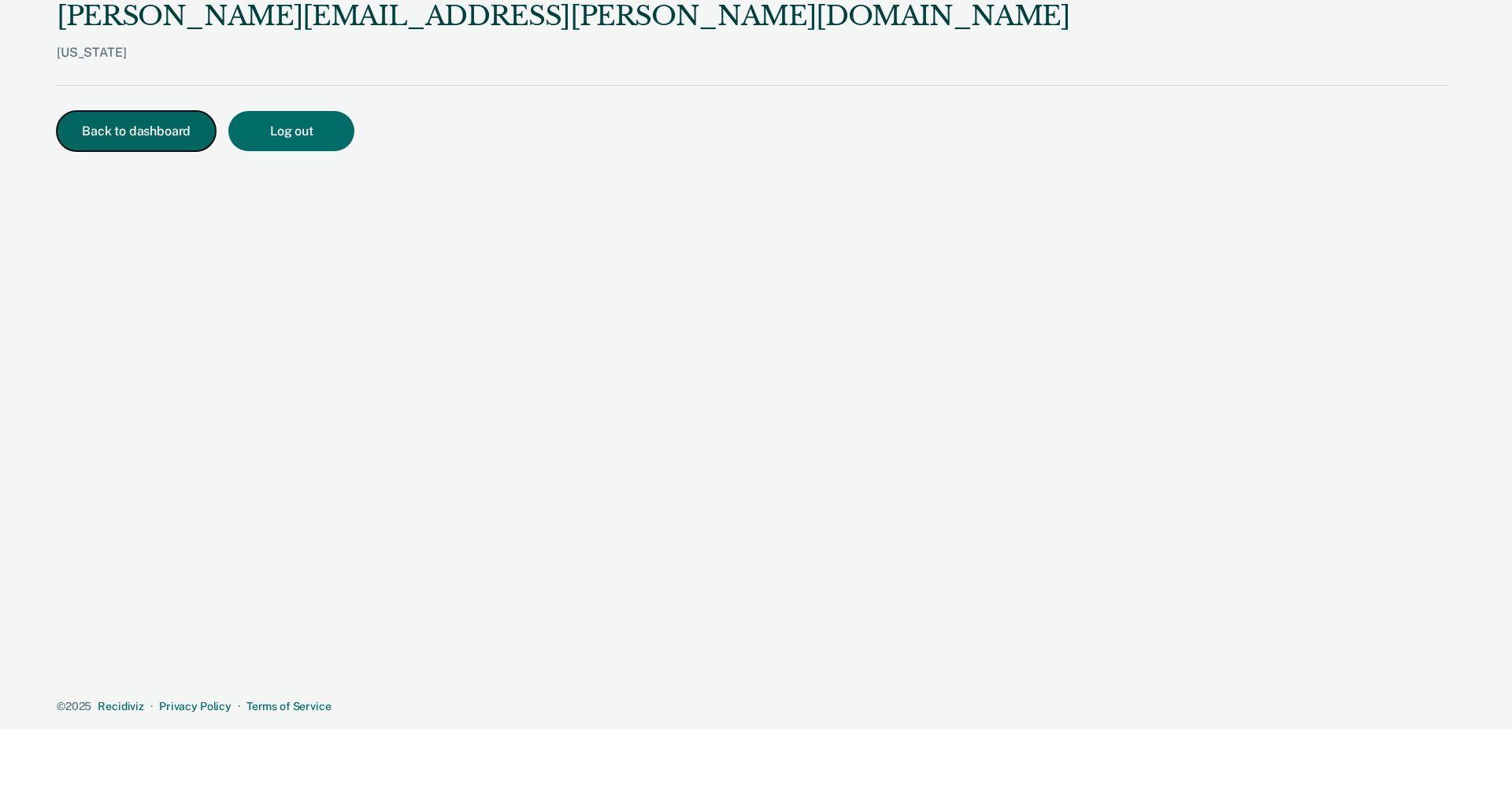
click at [171, 133] on button "Back to dashboard" at bounding box center [136, 131] width 159 height 40
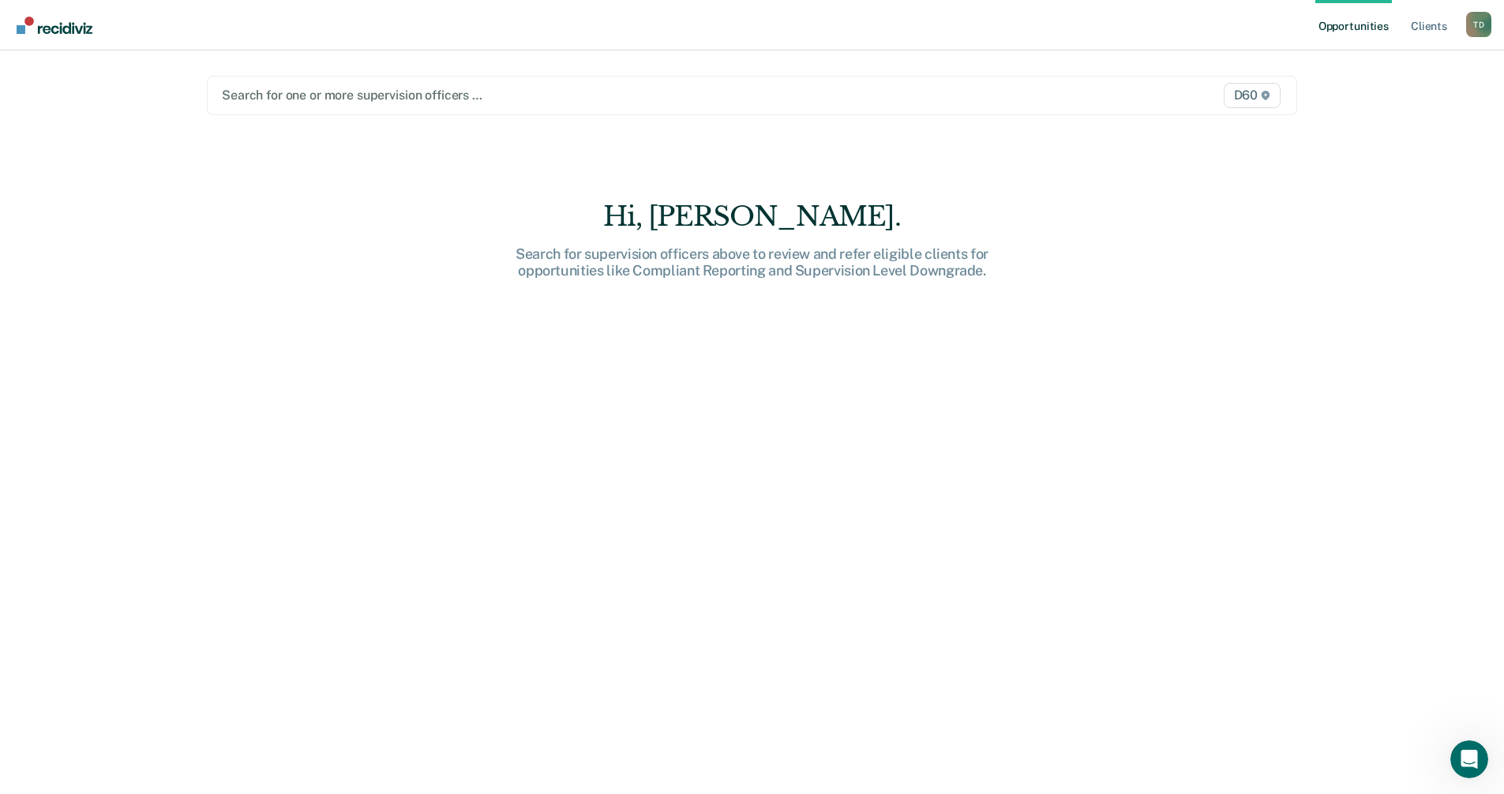
click at [1353, 16] on link "Opportunities" at bounding box center [1353, 25] width 77 height 51
click at [1345, 20] on link "Opportunities" at bounding box center [1353, 25] width 77 height 51
click at [1420, 28] on link "Client s" at bounding box center [1428, 25] width 43 height 51
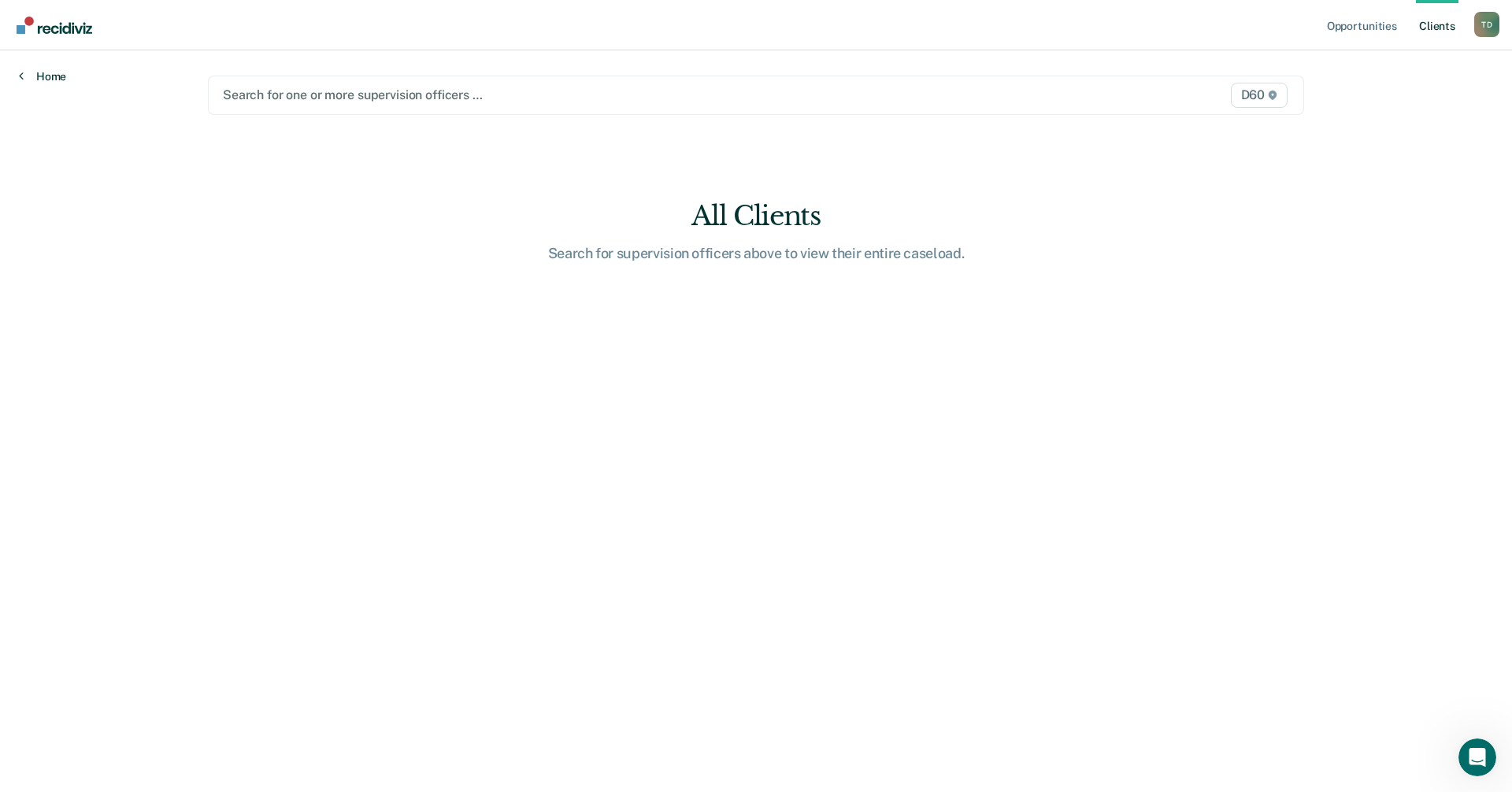
click at [56, 80] on link "Home" at bounding box center [42, 76] width 47 height 14
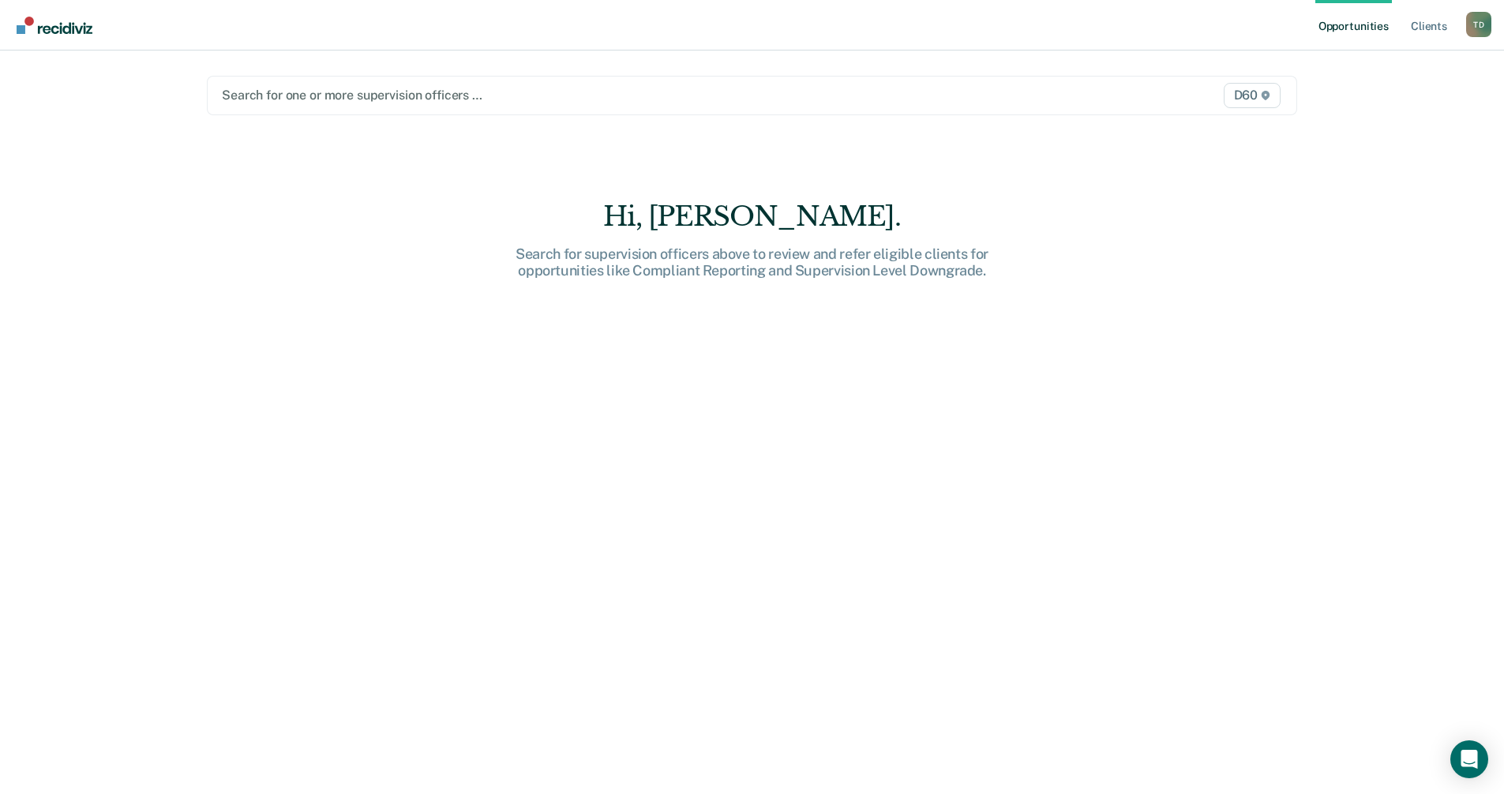
click at [282, 91] on div at bounding box center [592, 95] width 741 height 18
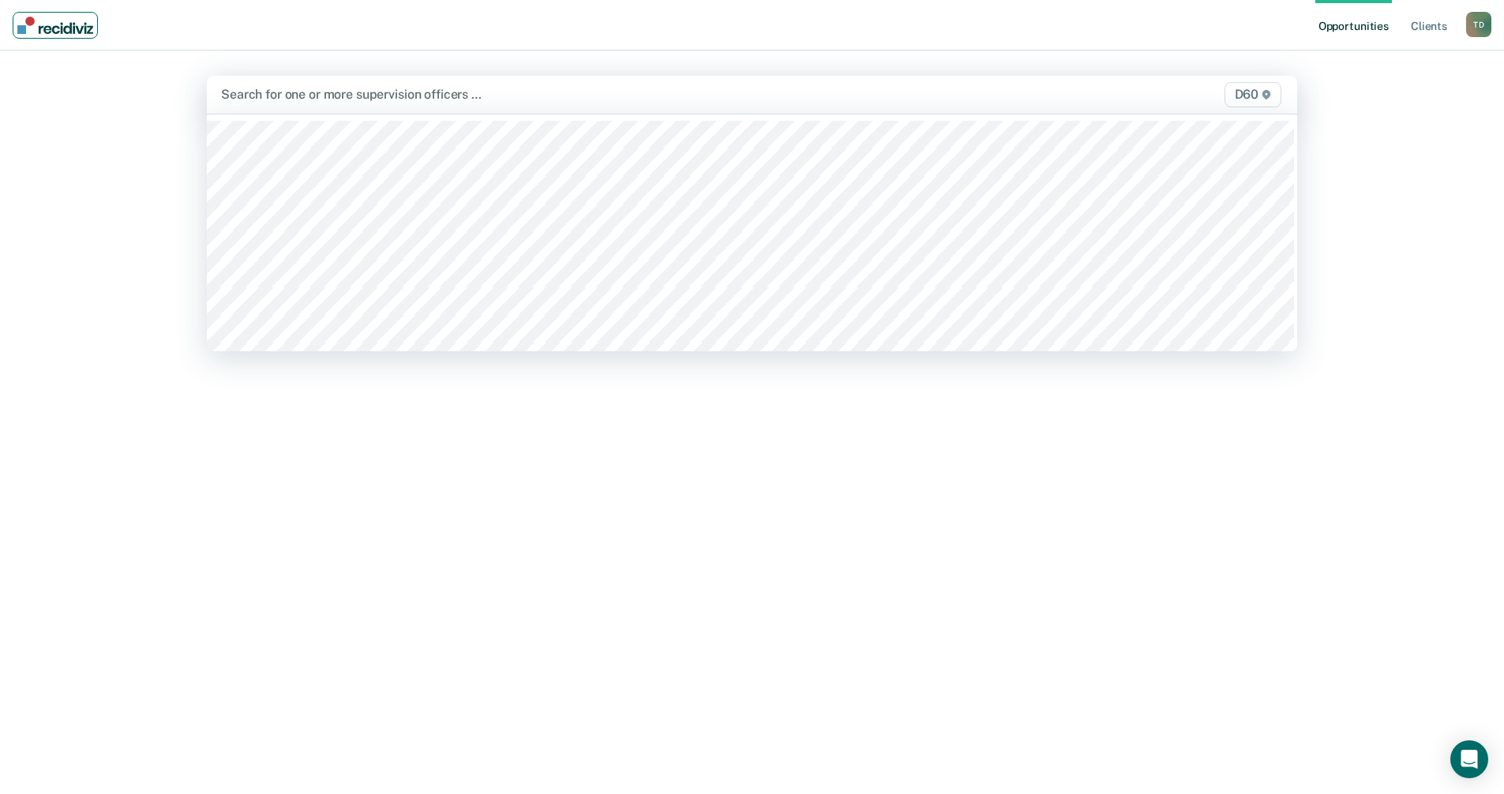
click at [66, 33] on img "Main navigation" at bounding box center [55, 25] width 76 height 17
click at [365, 95] on div at bounding box center [592, 94] width 742 height 18
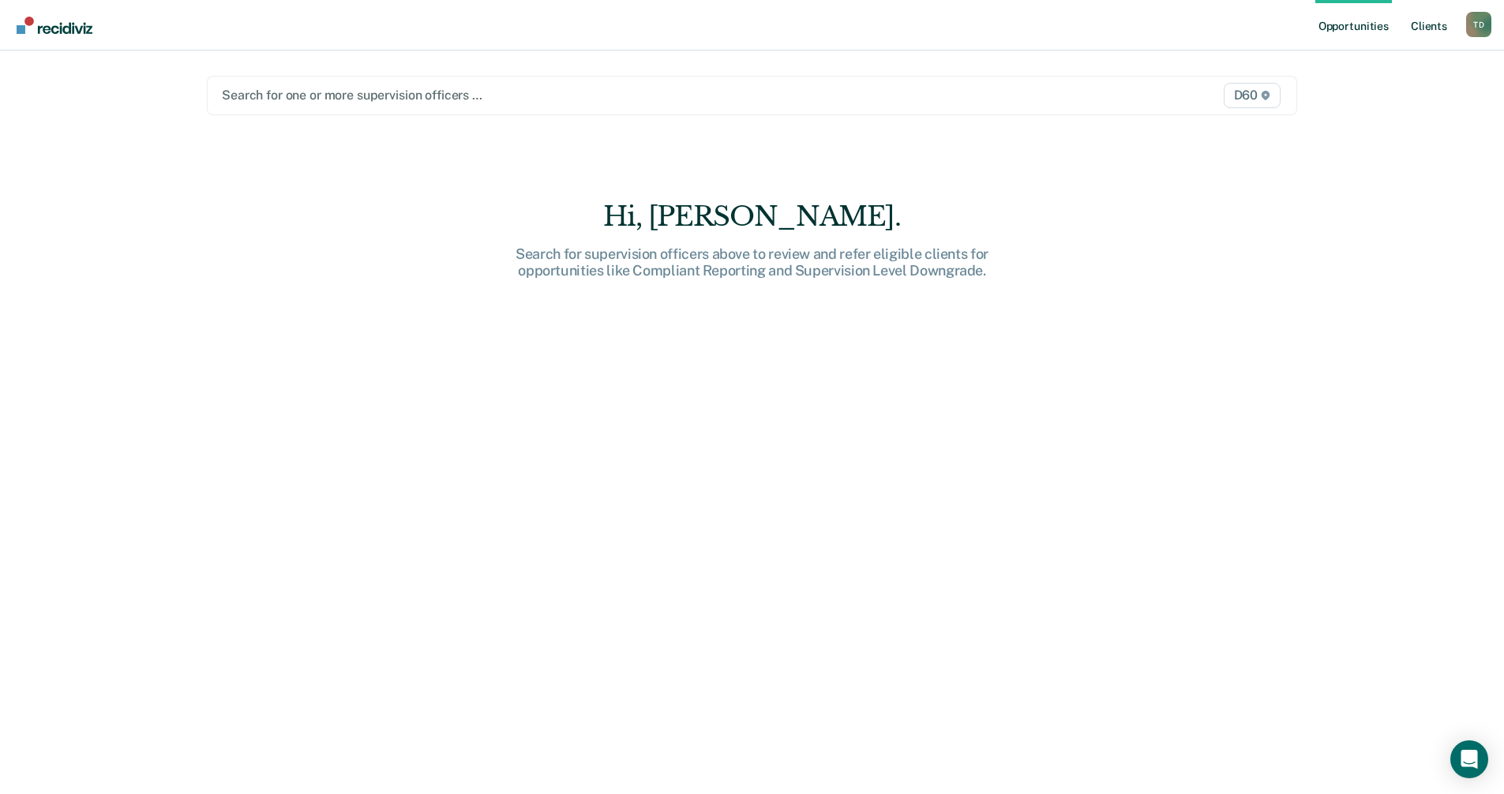
click at [1437, 26] on link "Client s" at bounding box center [1428, 25] width 43 height 51
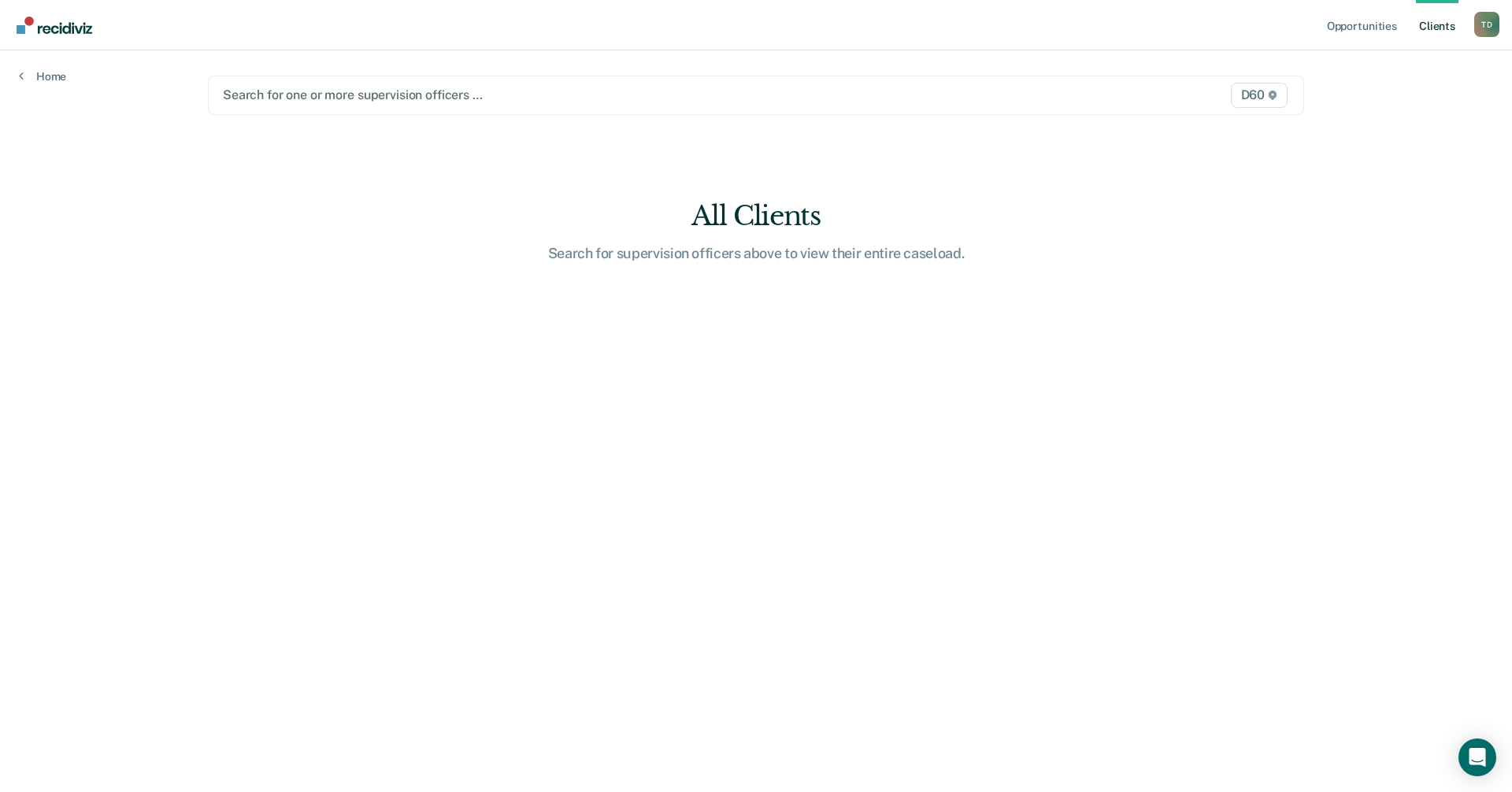
click at [1448, 30] on link "Client s" at bounding box center [1437, 25] width 43 height 51
click at [58, 72] on link "Home" at bounding box center [42, 76] width 47 height 14
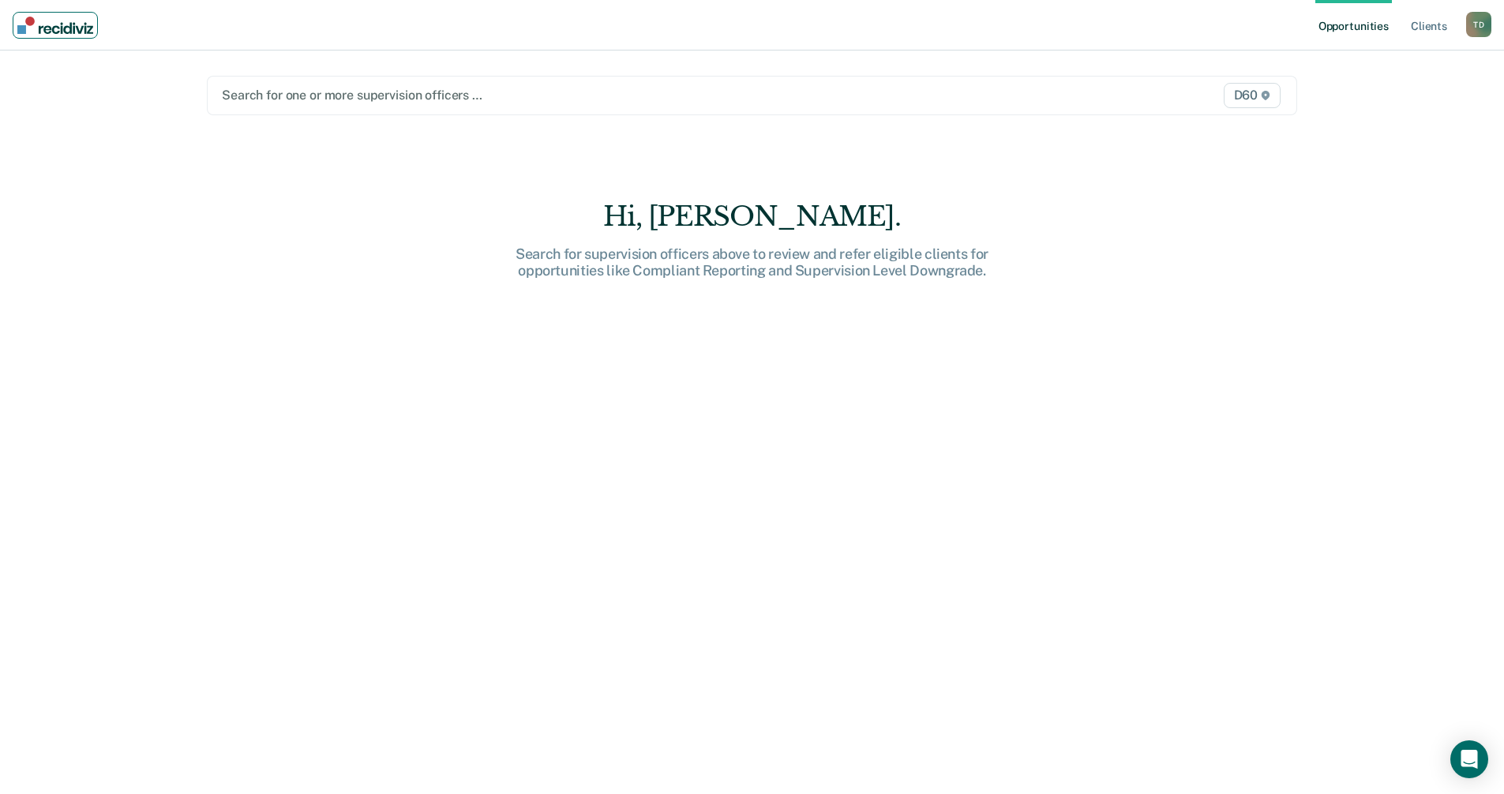
click at [62, 33] on img "Main navigation" at bounding box center [55, 25] width 76 height 17
click at [1431, 23] on link "Client s" at bounding box center [1428, 25] width 43 height 51
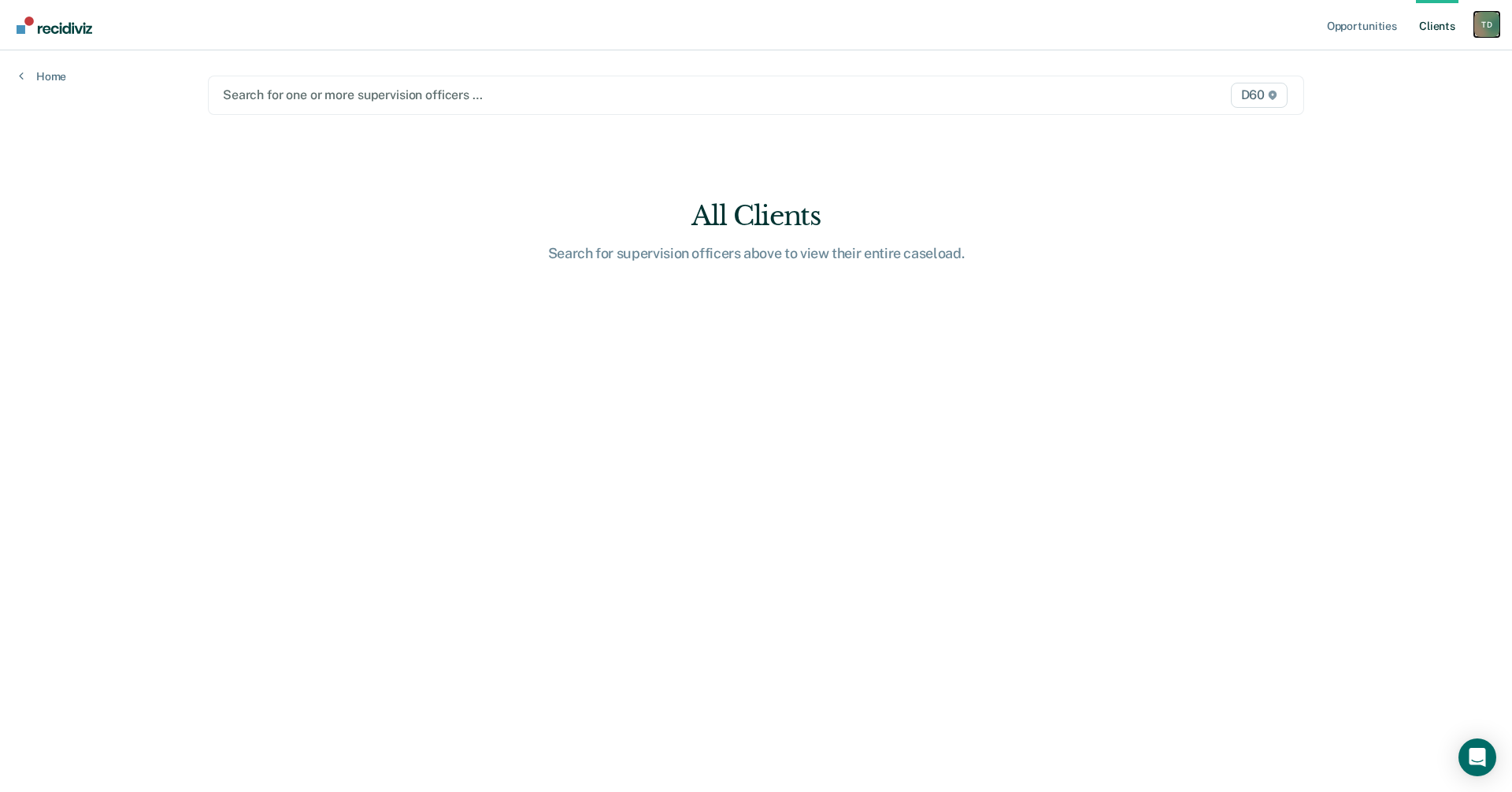
click at [1486, 30] on div "T D" at bounding box center [1487, 24] width 25 height 25
click at [1367, 62] on link "Profile" at bounding box center [1423, 64] width 127 height 13
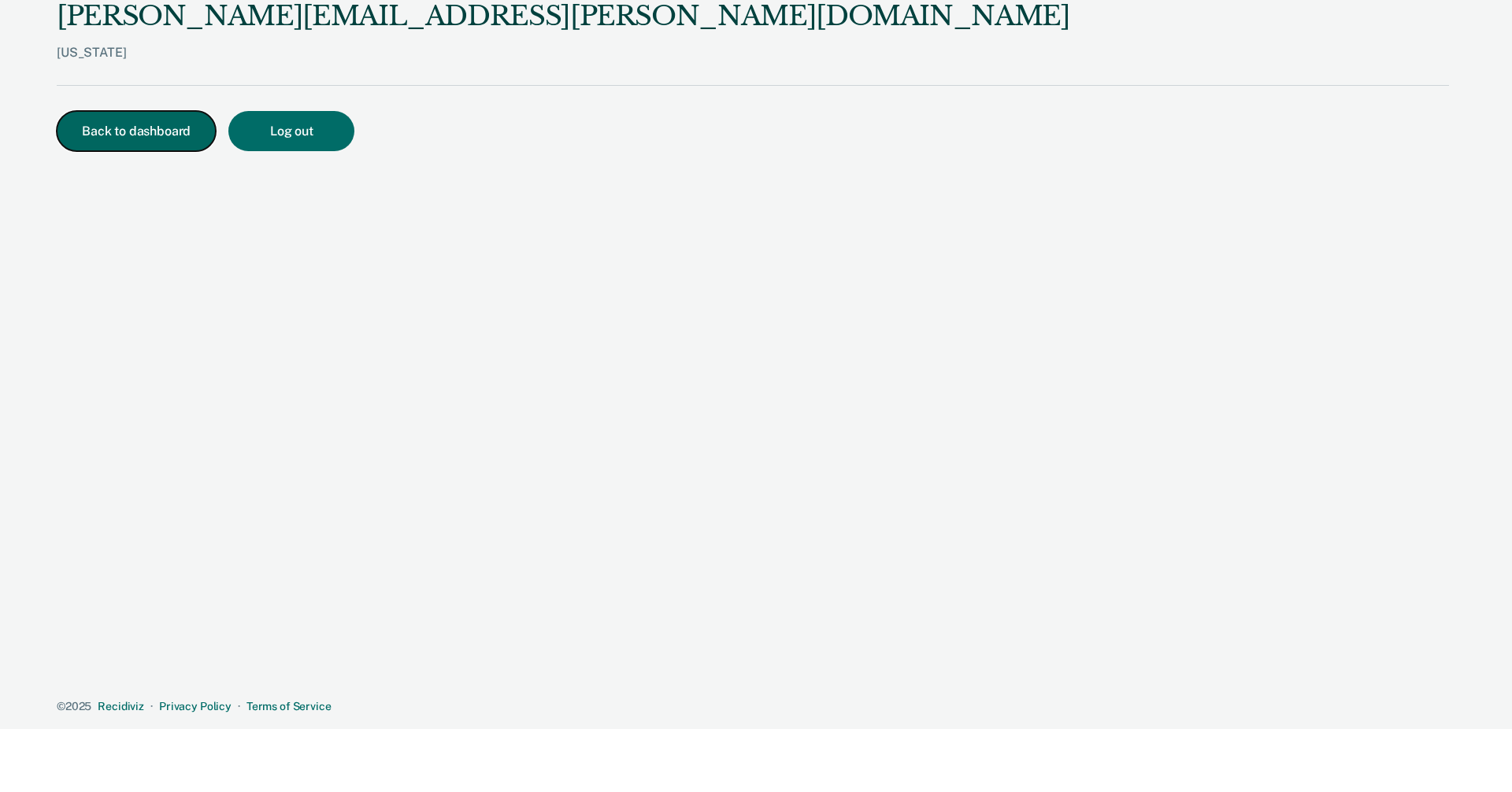
click at [131, 131] on button "Back to dashboard" at bounding box center [136, 131] width 159 height 40
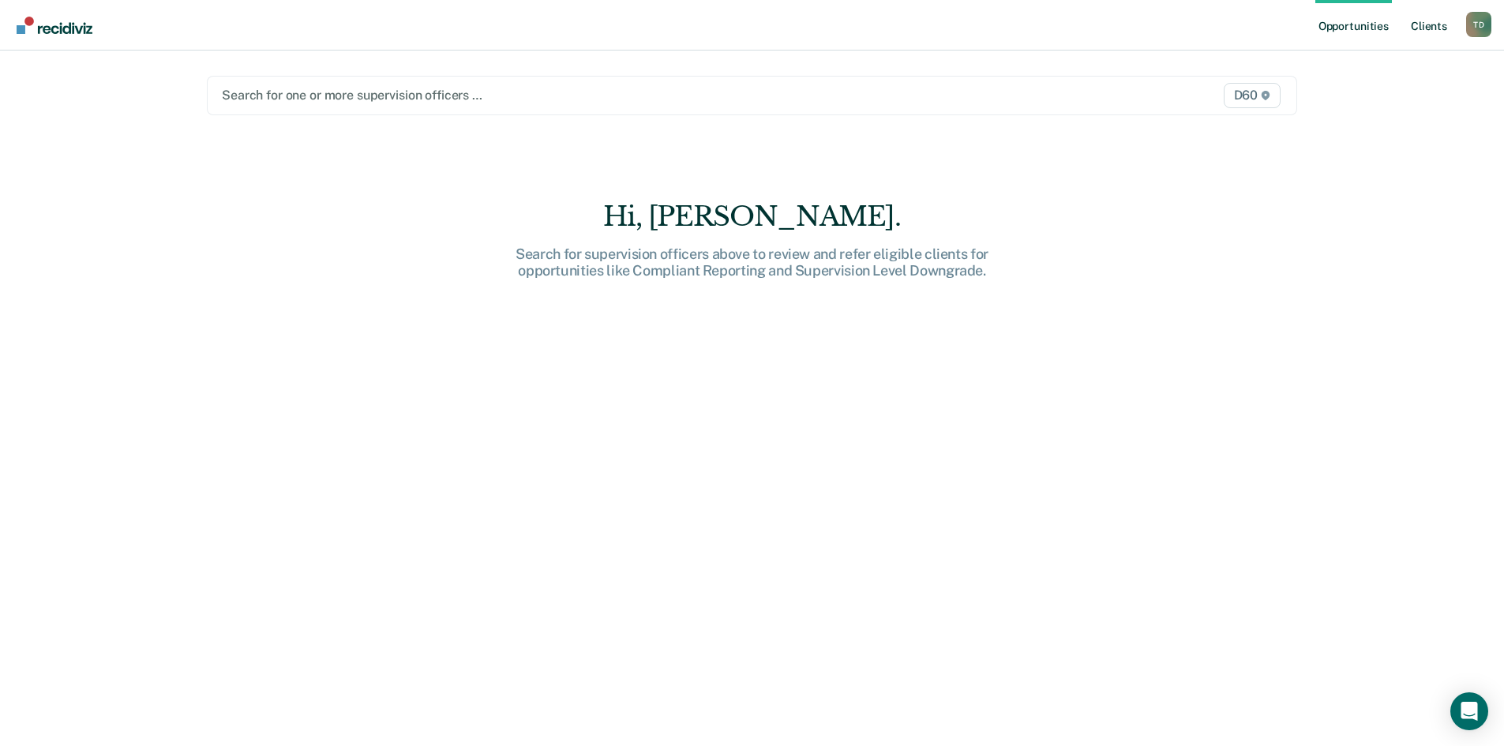
click at [1421, 17] on link "Client s" at bounding box center [1428, 25] width 43 height 51
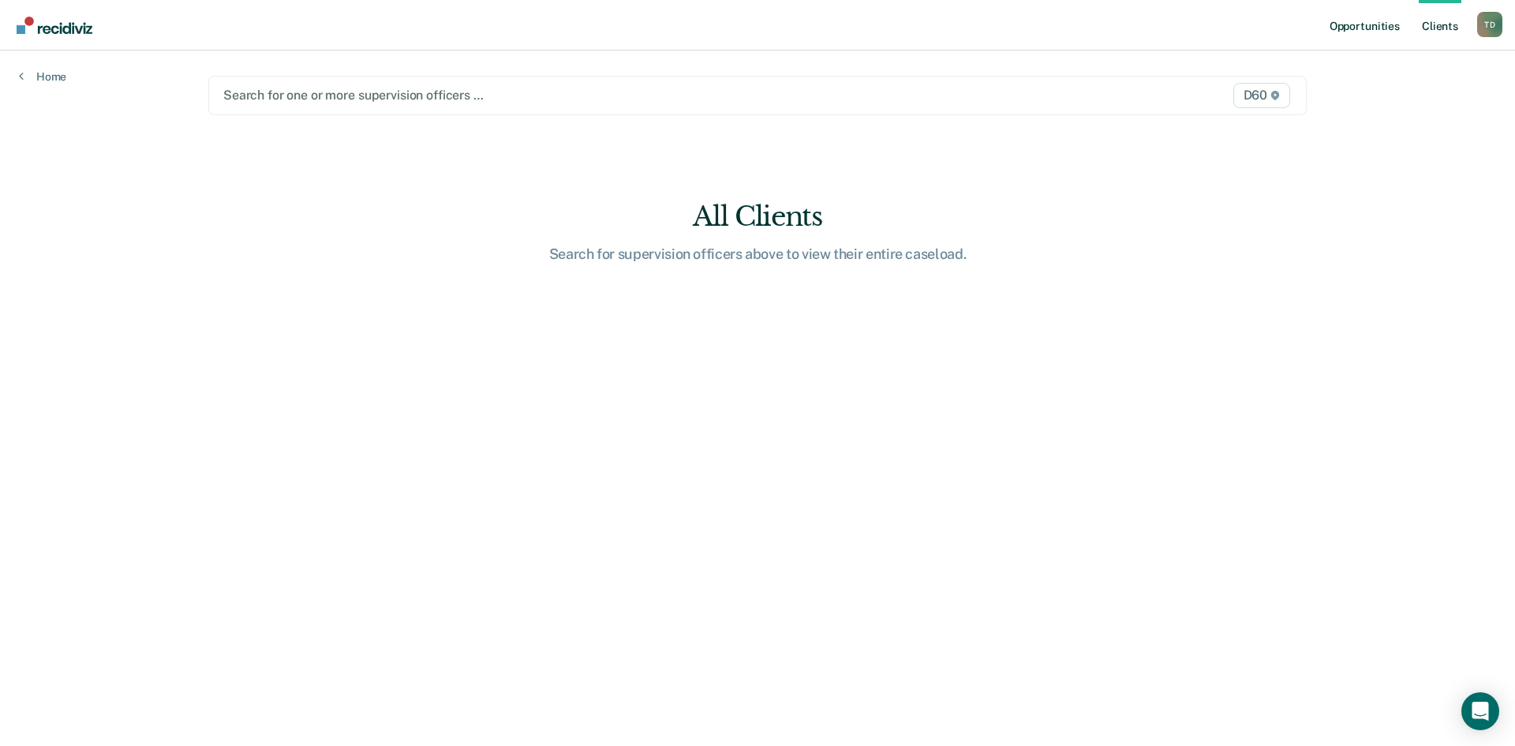
click at [1354, 28] on link "Opportunities" at bounding box center [1365, 25] width 77 height 51
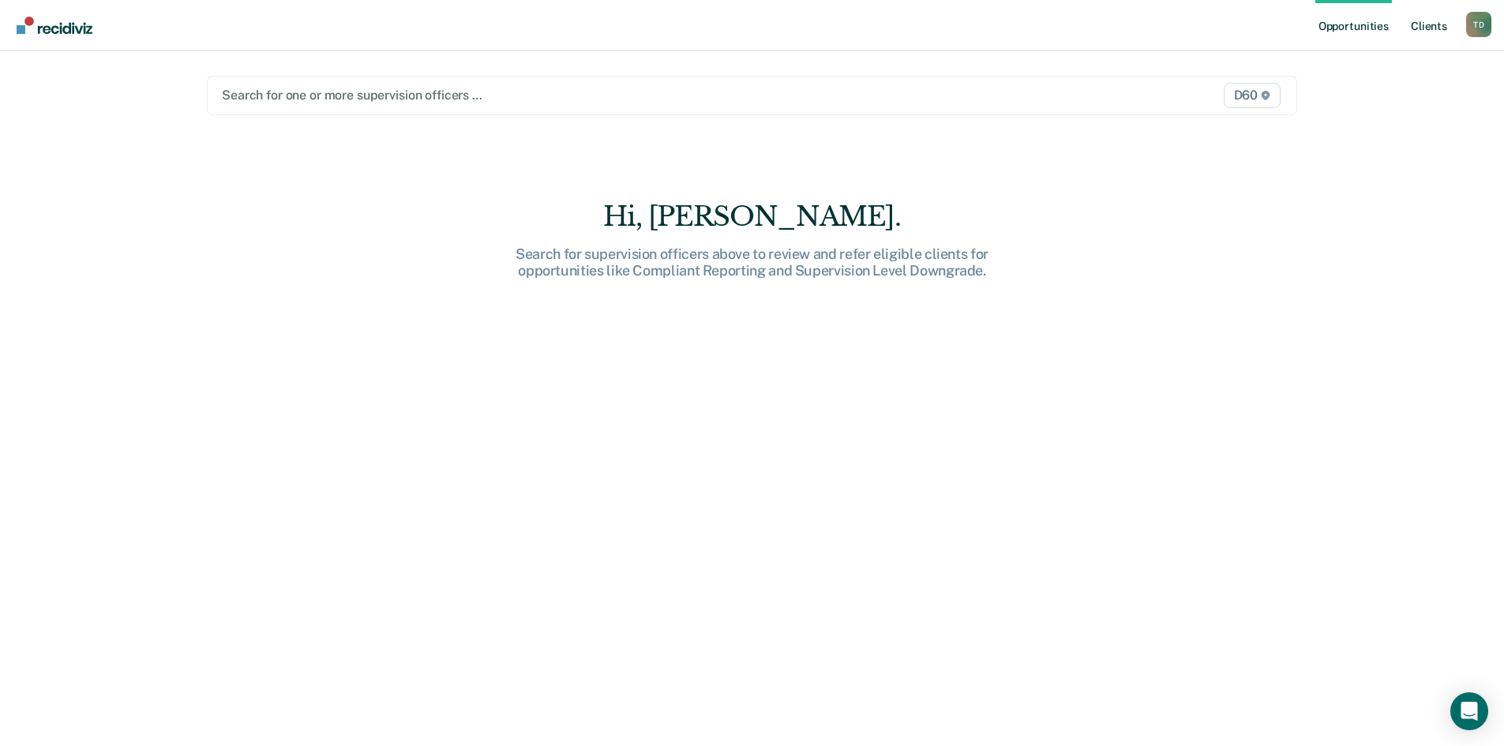
click at [1424, 28] on link "Client s" at bounding box center [1428, 25] width 43 height 51
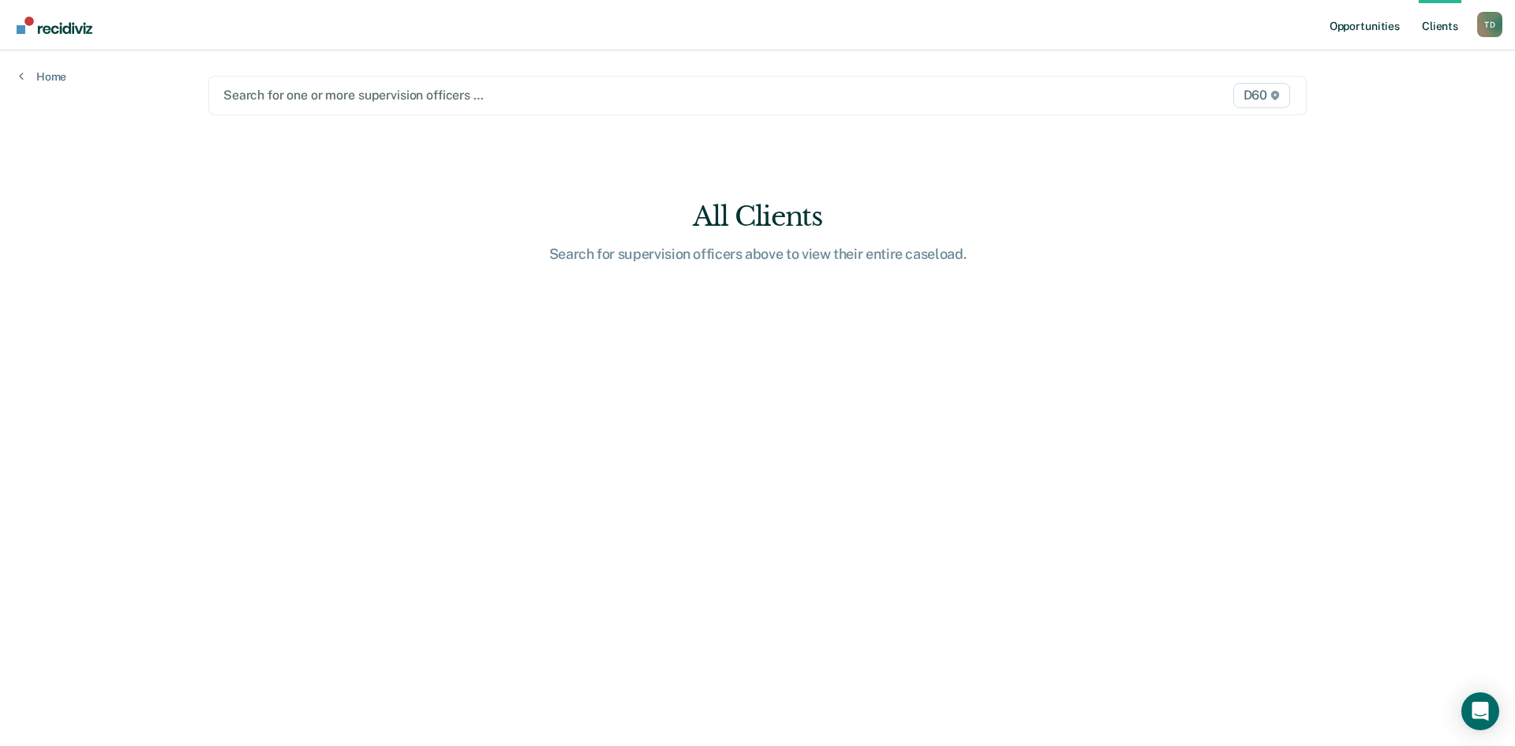
click at [1333, 10] on link "Opportunities" at bounding box center [1365, 25] width 77 height 51
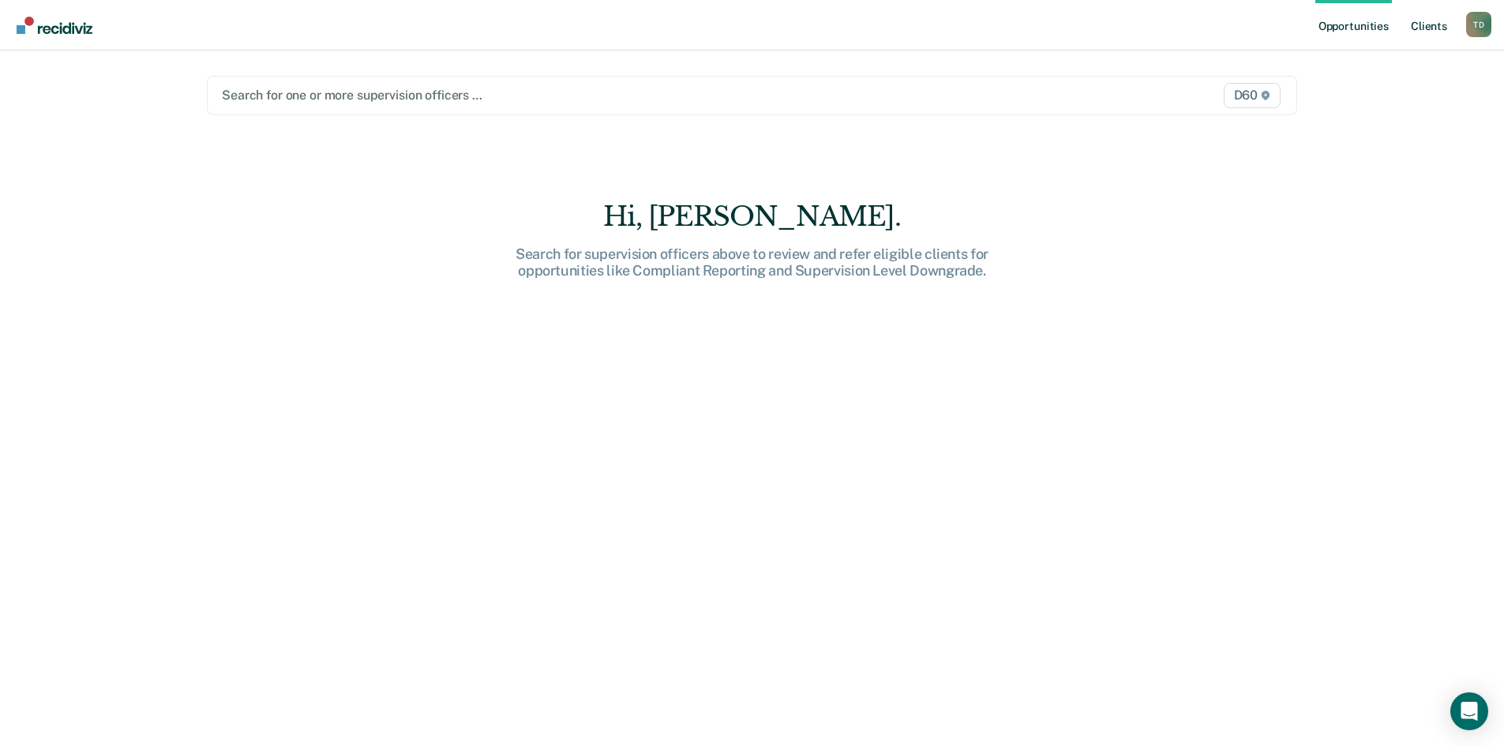
click at [1432, 32] on link "Client s" at bounding box center [1428, 25] width 43 height 51
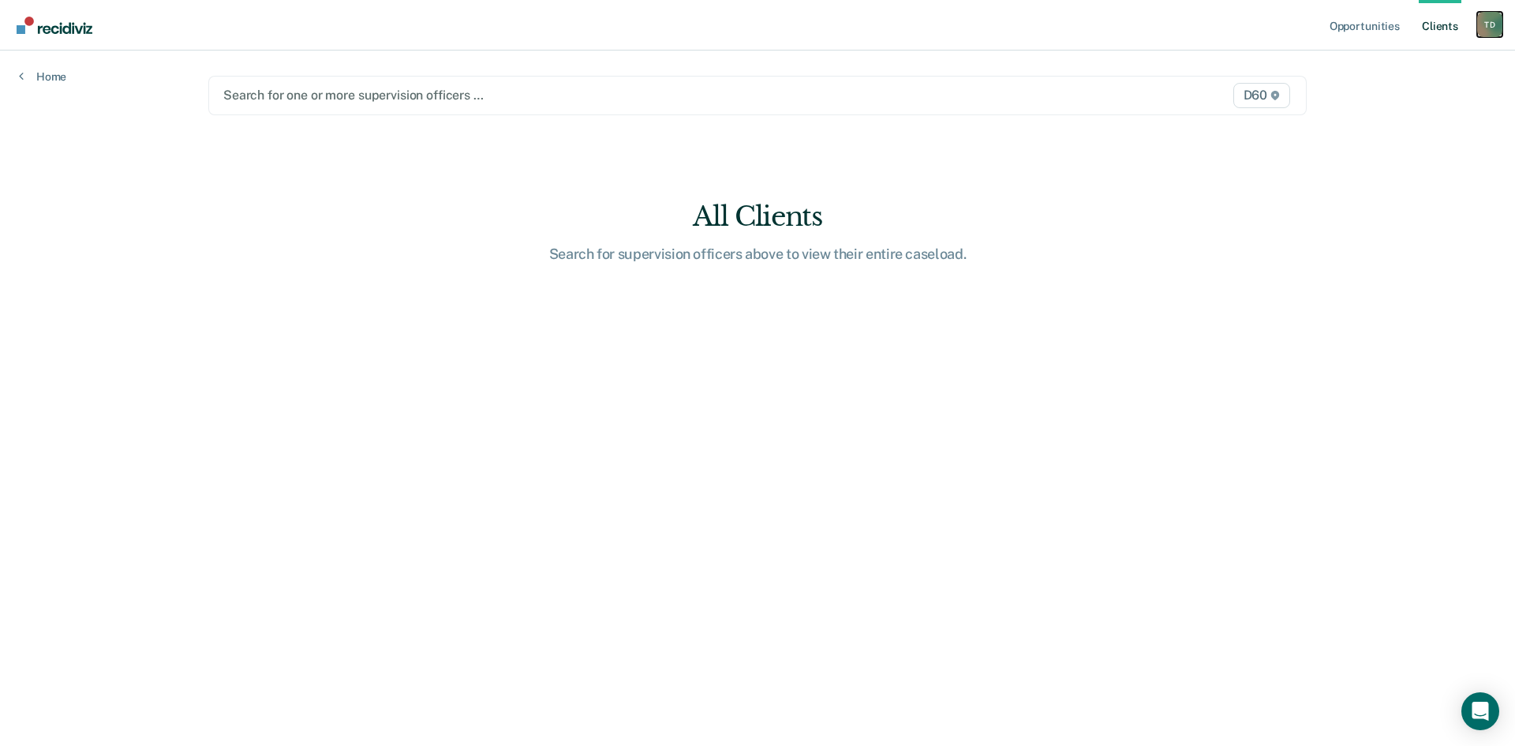
click at [1488, 28] on div "T D" at bounding box center [1490, 24] width 25 height 25
click at [52, 79] on link "Home" at bounding box center [42, 76] width 47 height 14
